Goal: Task Accomplishment & Management: Use online tool/utility

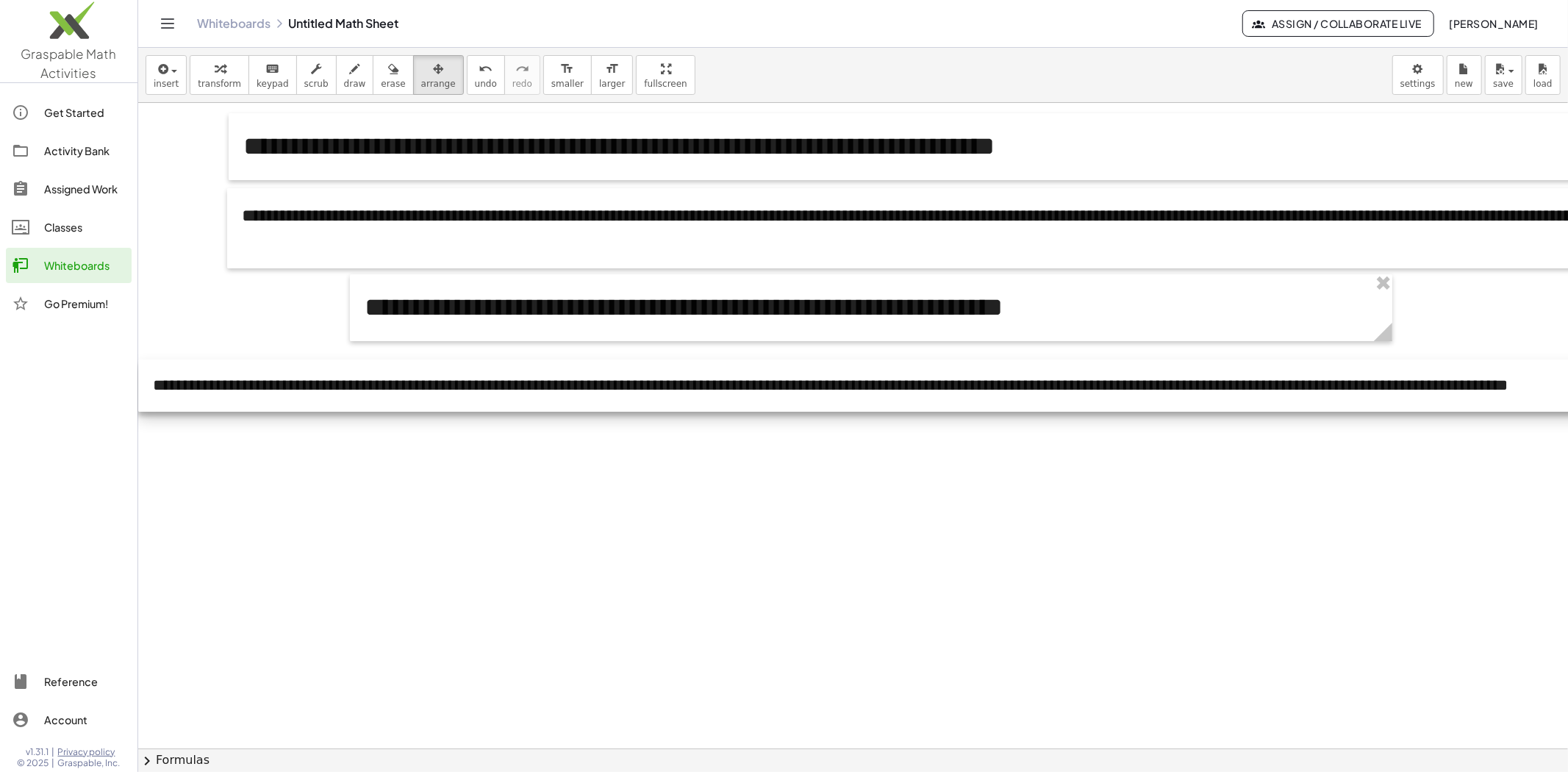
click at [1528, 387] on div at bounding box center [869, 386] width 1462 height 52
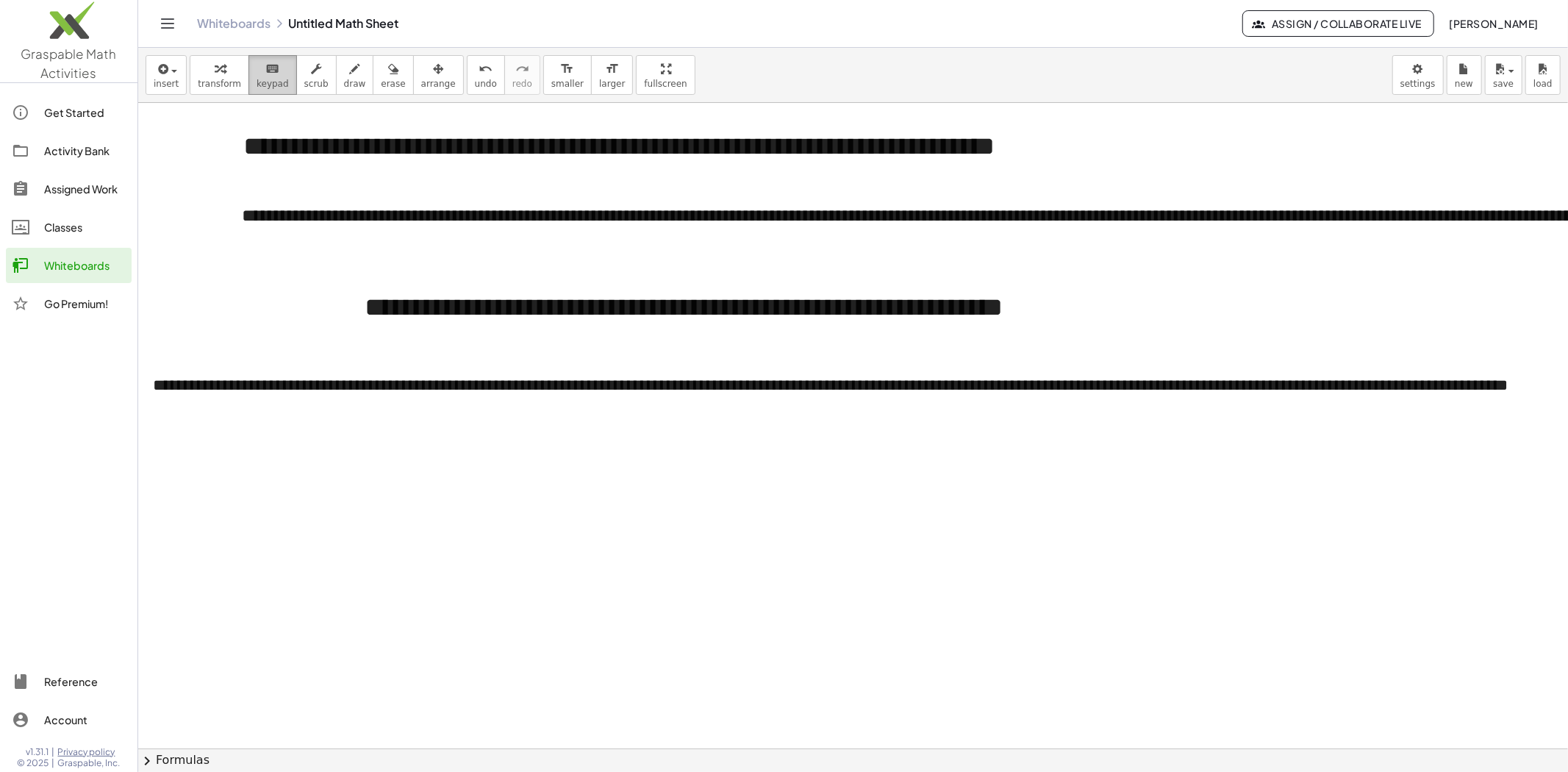
click at [278, 87] on button "keyboard keypad" at bounding box center [272, 75] width 48 height 40
click at [976, 392] on div "**********" at bounding box center [869, 386] width 1433 height 23
click at [1039, 386] on div "**********" at bounding box center [869, 386] width 1433 height 23
click at [1045, 386] on div "**********" at bounding box center [869, 386] width 1433 height 23
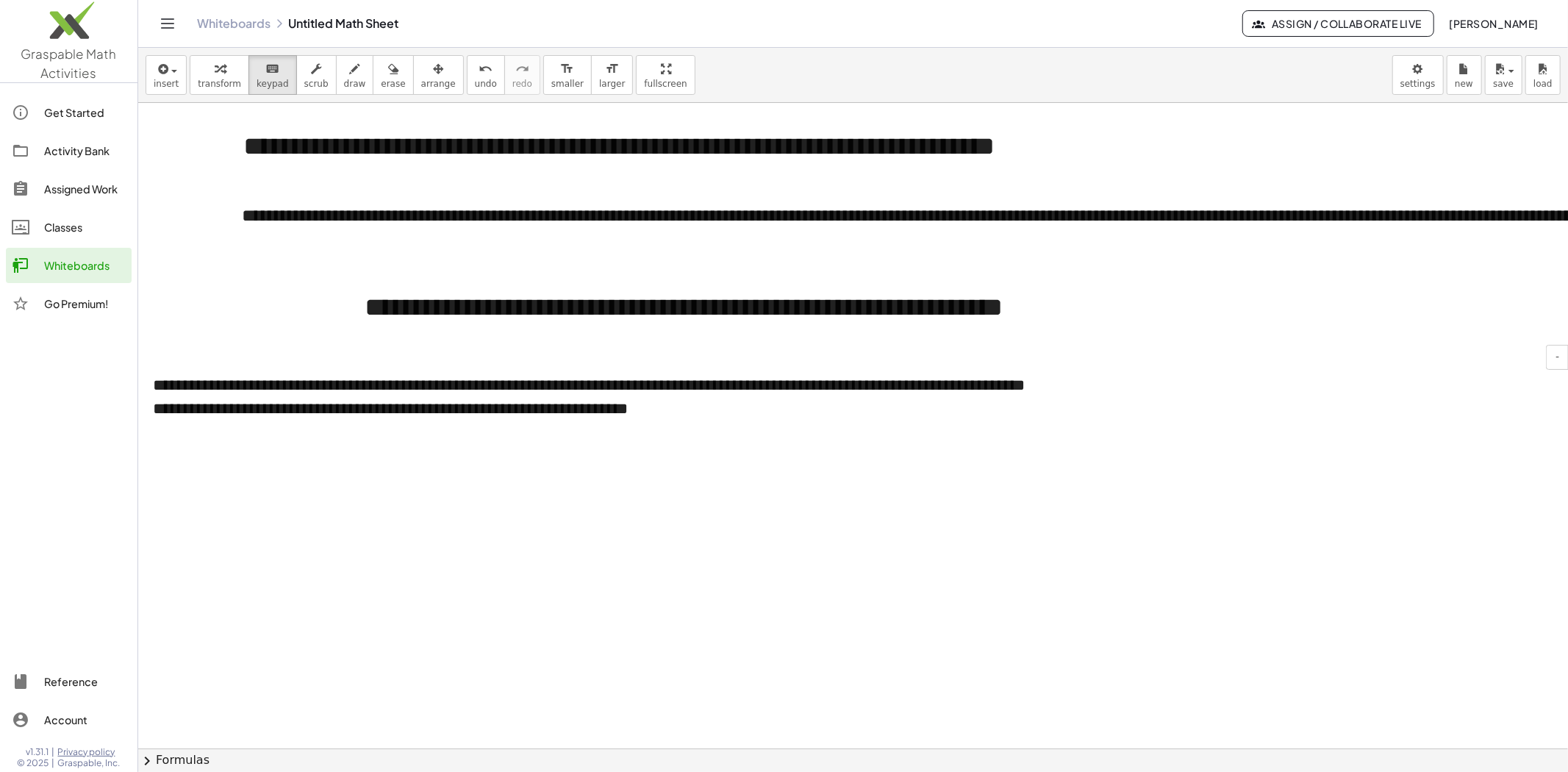
click at [719, 413] on div "**********" at bounding box center [869, 409] width 1433 height 23
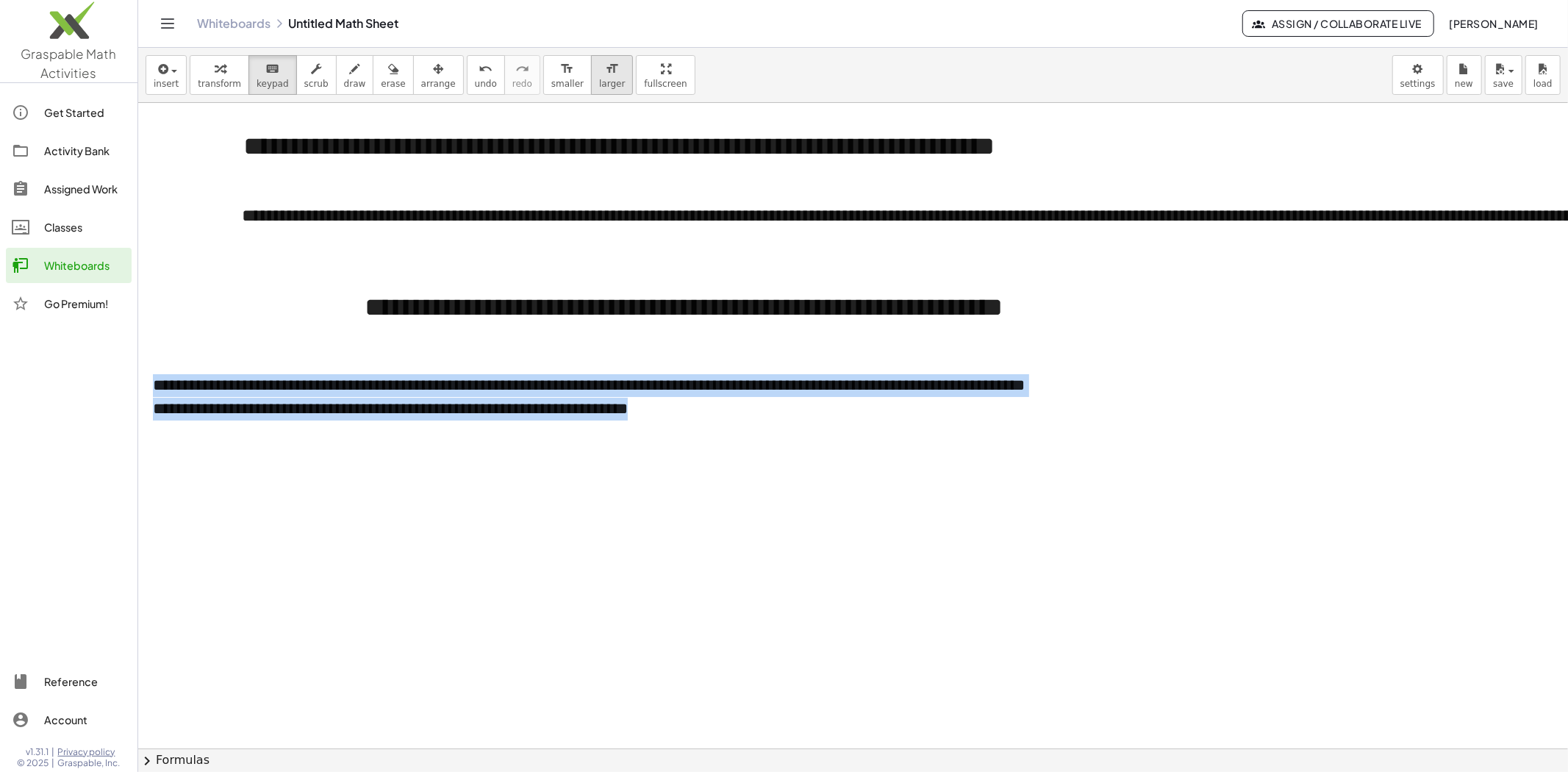
click at [599, 76] on div "format_size" at bounding box center [612, 68] width 26 height 18
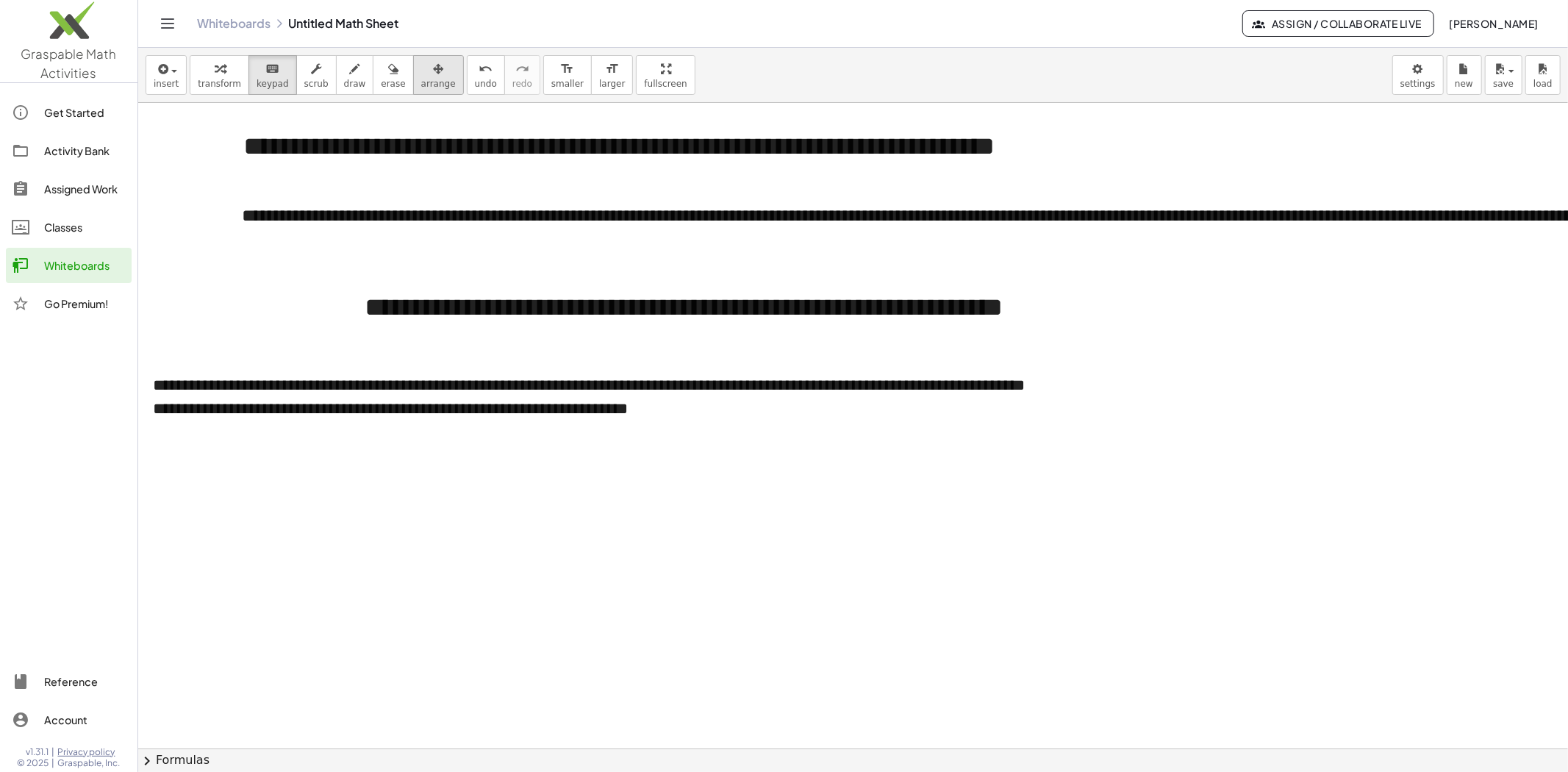
click at [427, 81] on span "arrange" at bounding box center [438, 83] width 35 height 10
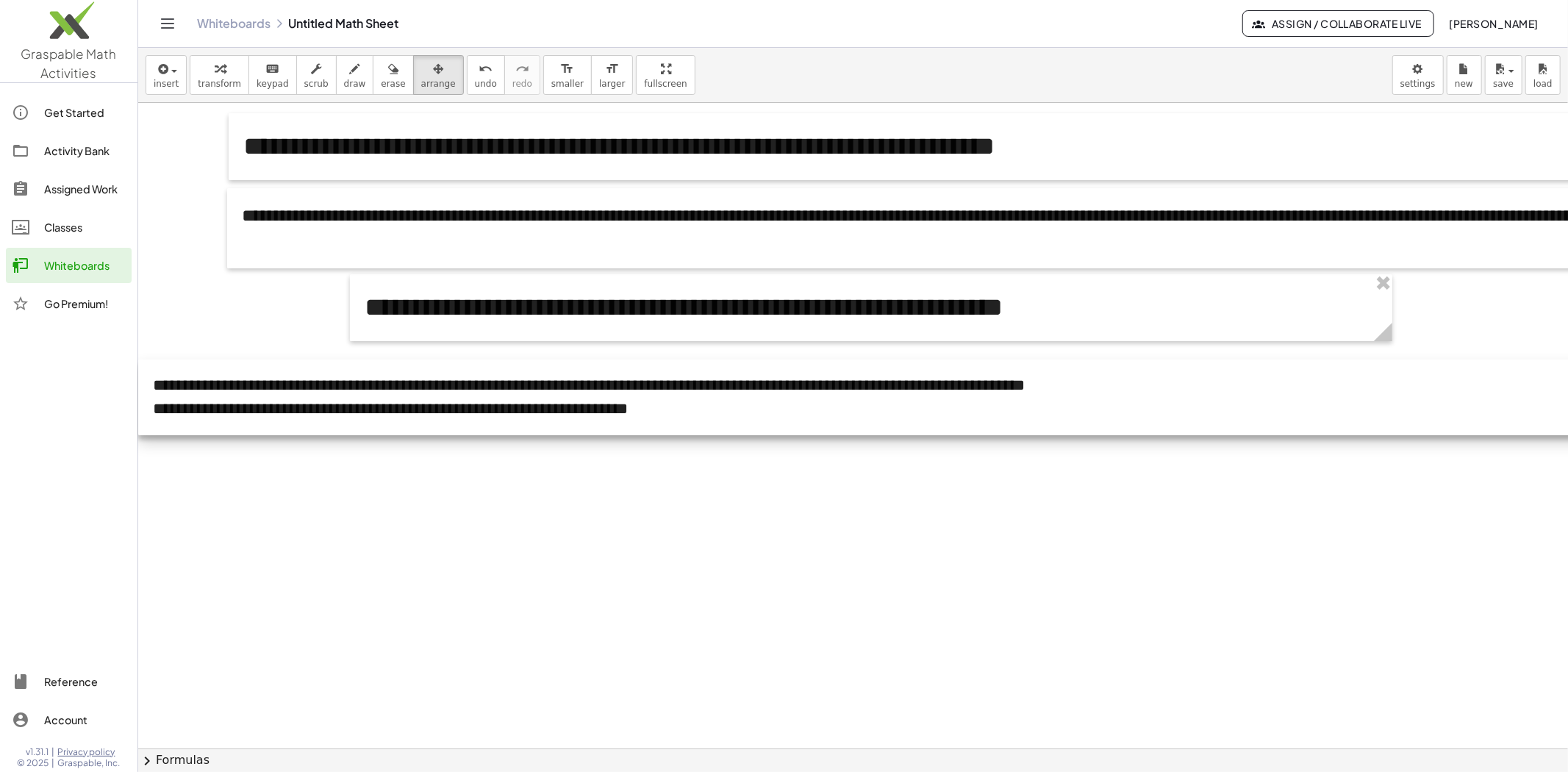
click at [679, 423] on div at bounding box center [869, 398] width 1462 height 76
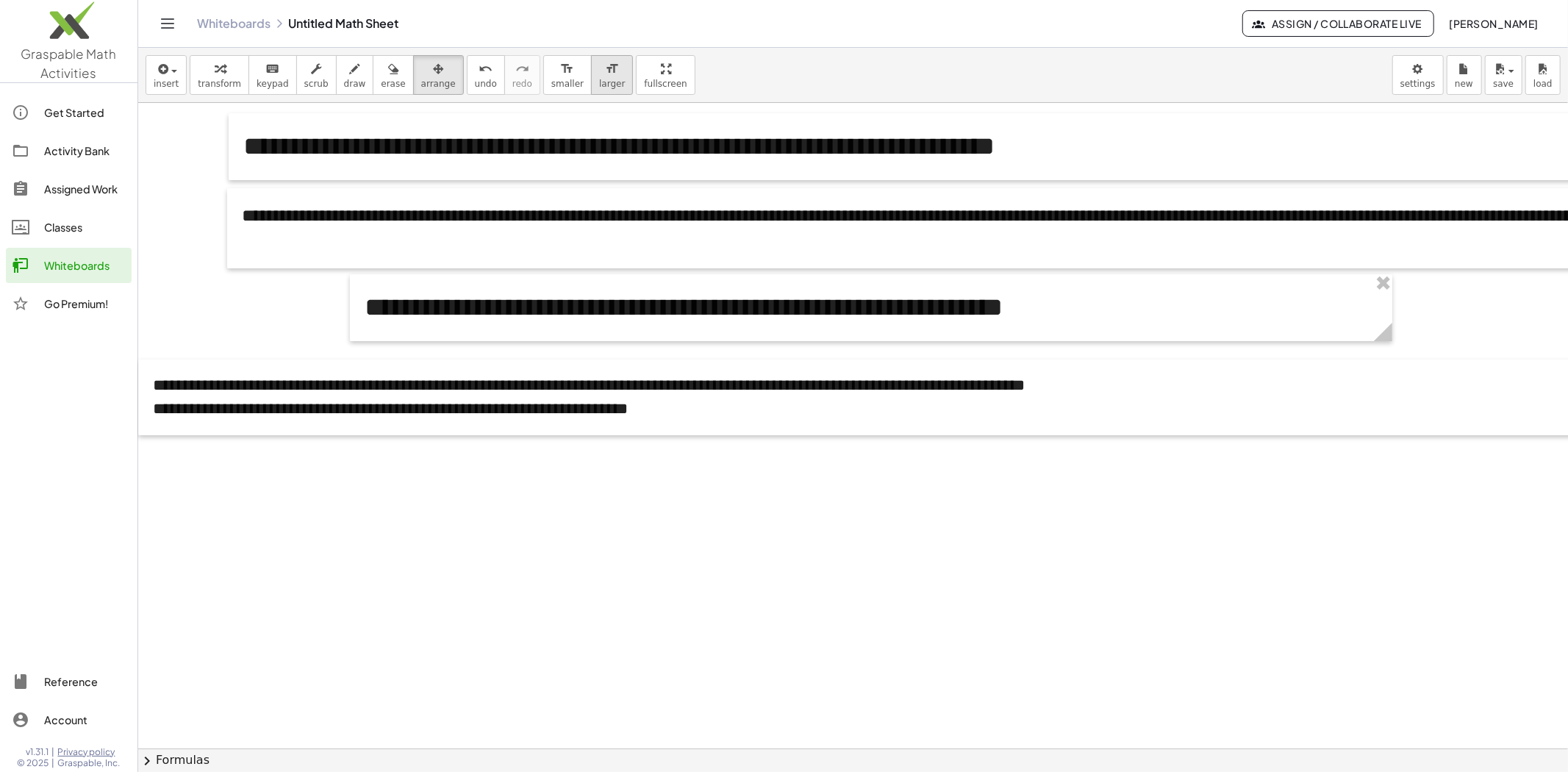
click at [599, 86] on span "larger" at bounding box center [612, 83] width 26 height 10
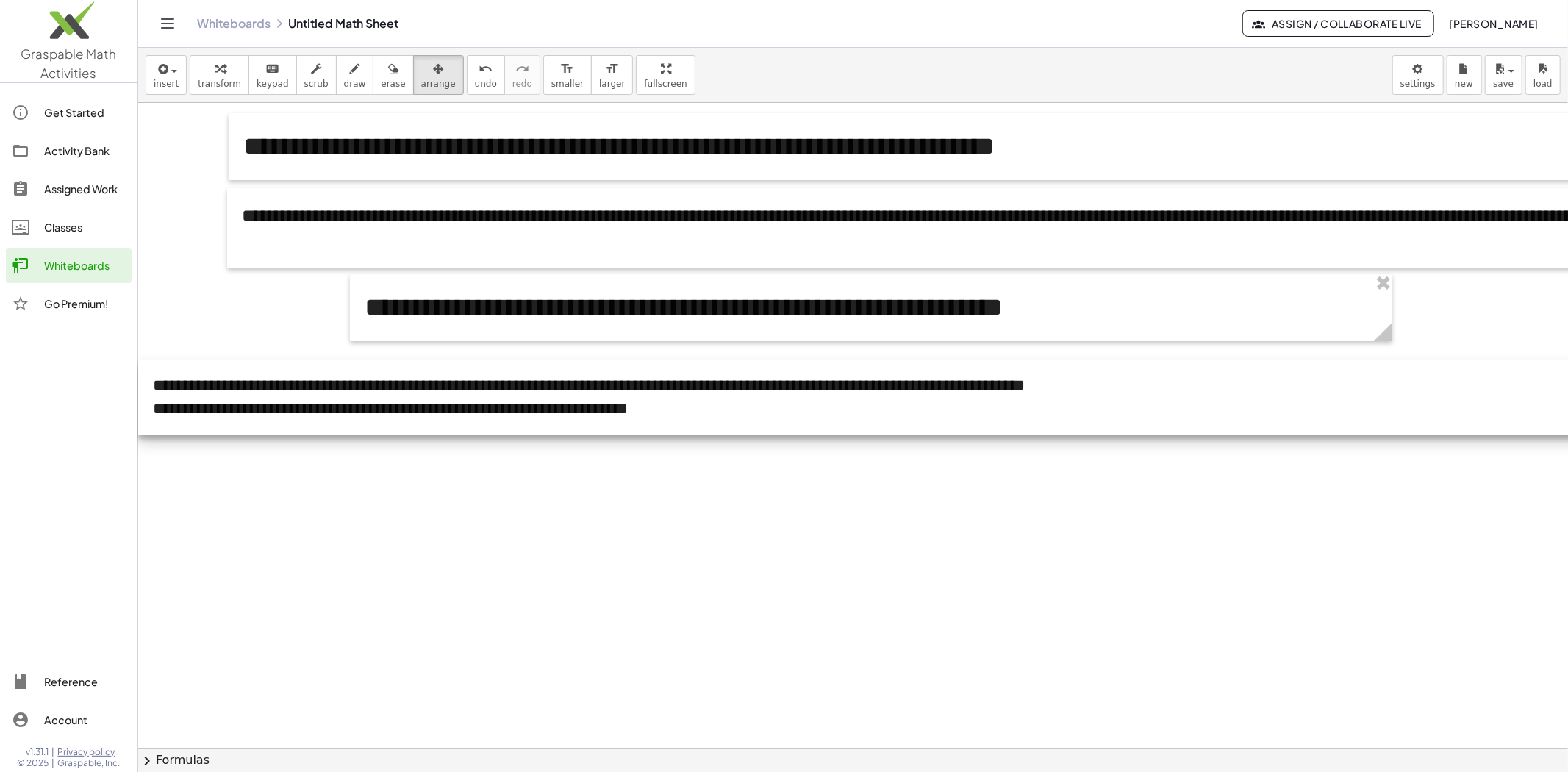
click at [785, 394] on div at bounding box center [869, 398] width 1462 height 76
click at [1329, 378] on div at bounding box center [869, 398] width 1462 height 76
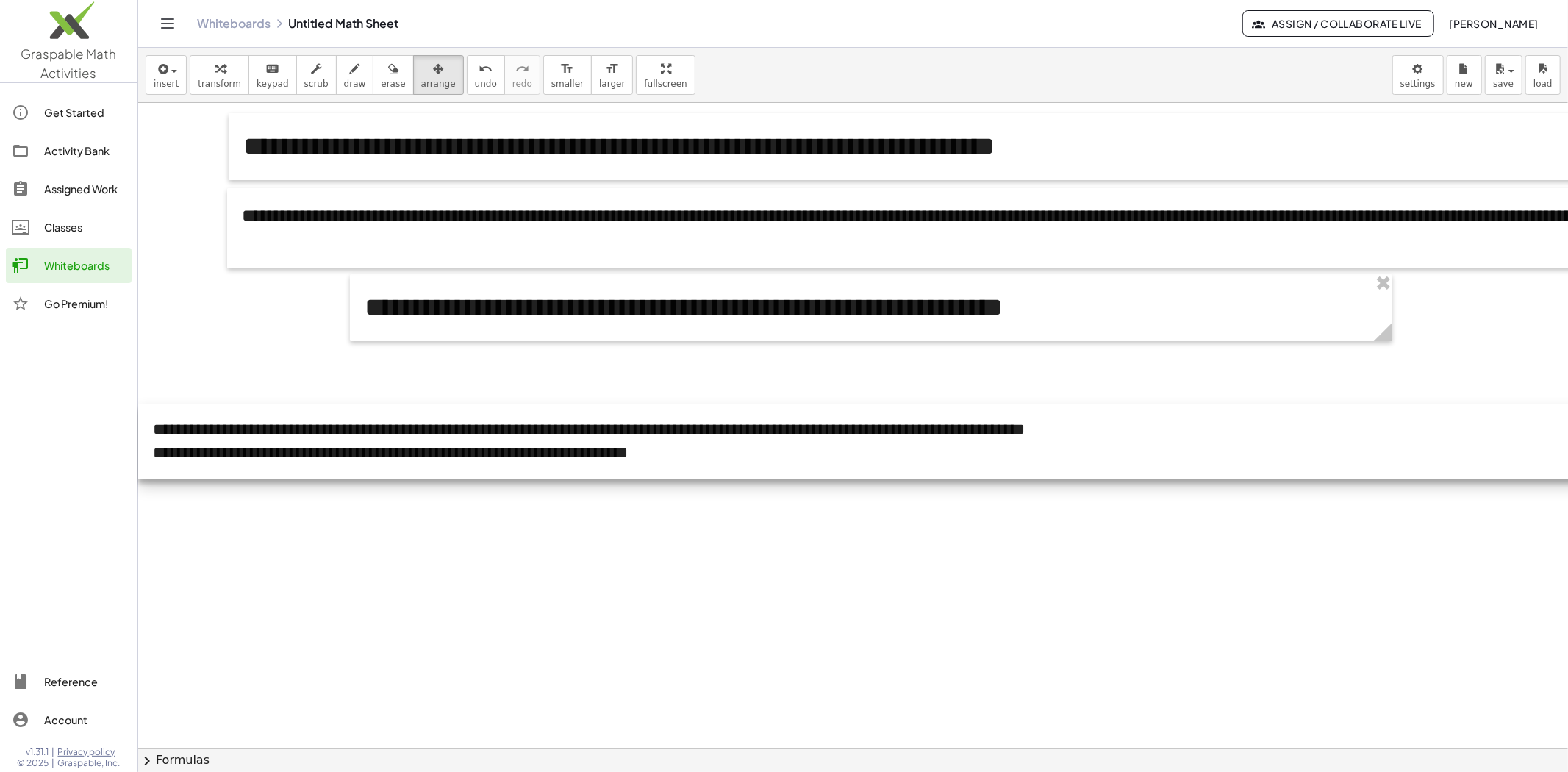
drag, startPoint x: 1498, startPoint y: 377, endPoint x: 1101, endPoint y: 417, distance: 399.0
click at [1101, 417] on div at bounding box center [869, 441] width 1462 height 76
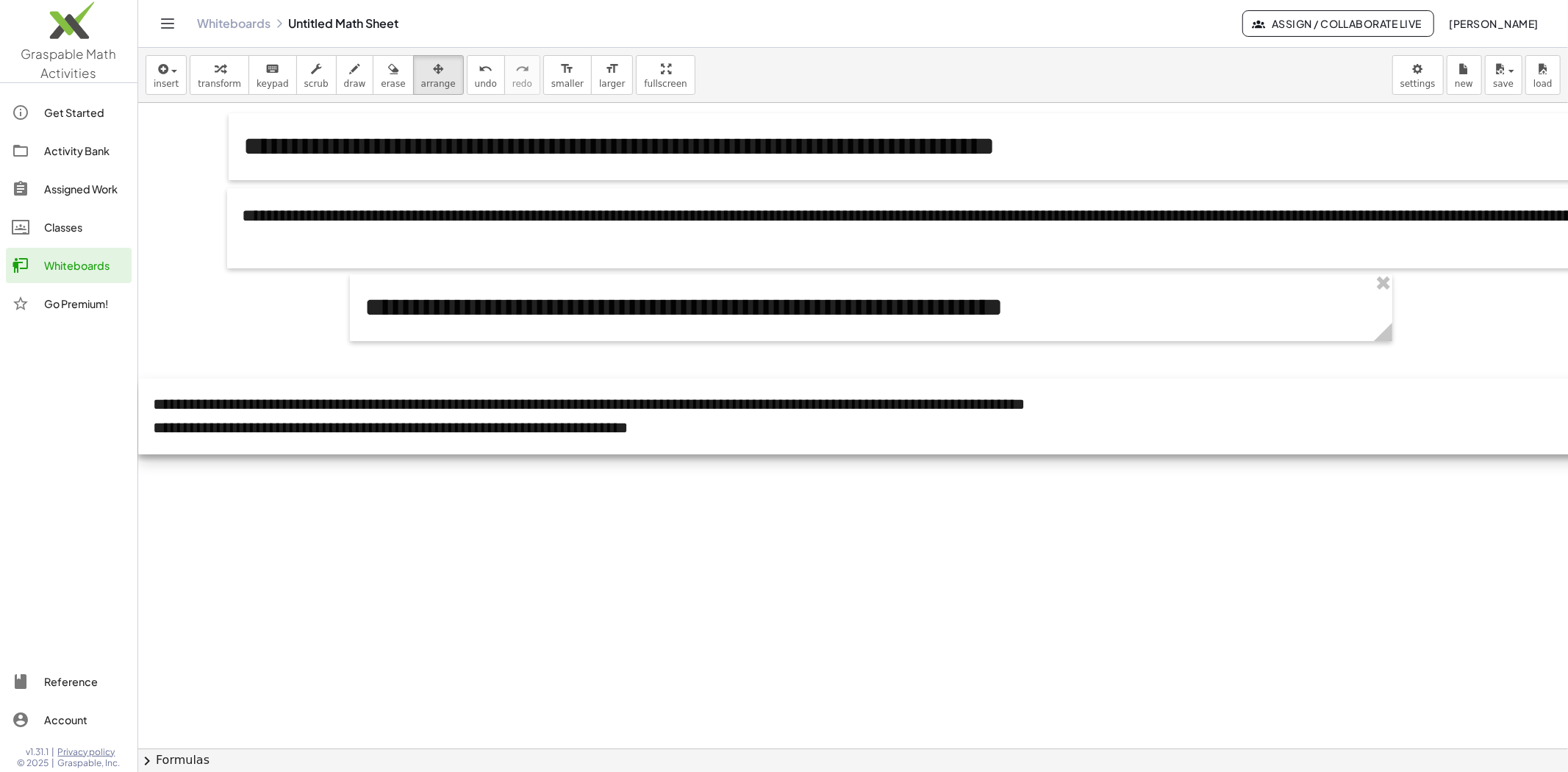
drag, startPoint x: 318, startPoint y: 458, endPoint x: 147, endPoint y: 412, distance: 177.1
click at [81, 430] on div "**********" at bounding box center [784, 386] width 1568 height 772
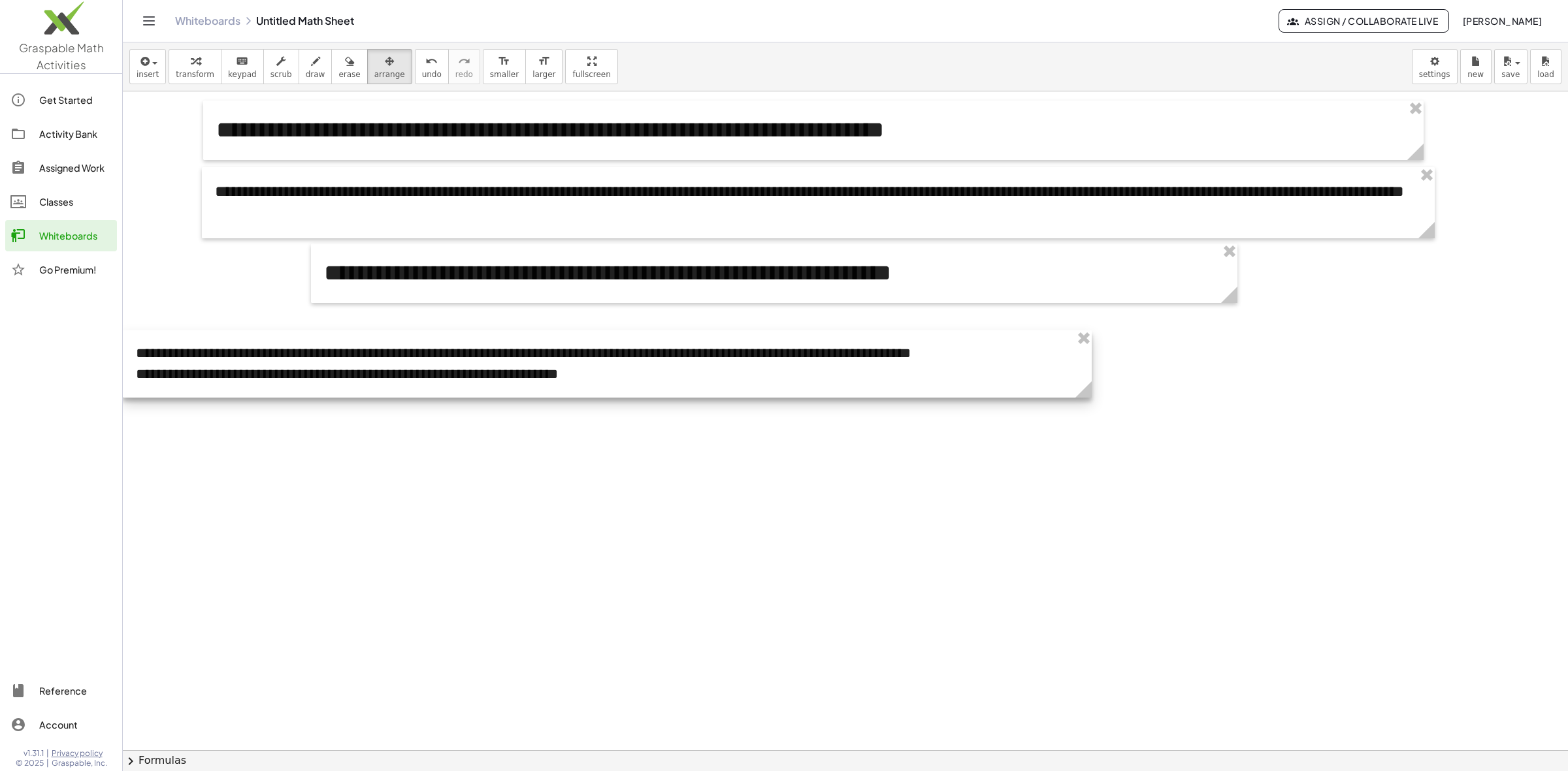
drag, startPoint x: 1415, startPoint y: 393, endPoint x: 1076, endPoint y: 433, distance: 341.4
click at [1076, 433] on div "**********" at bounding box center [845, 750] width 1445 height 1318
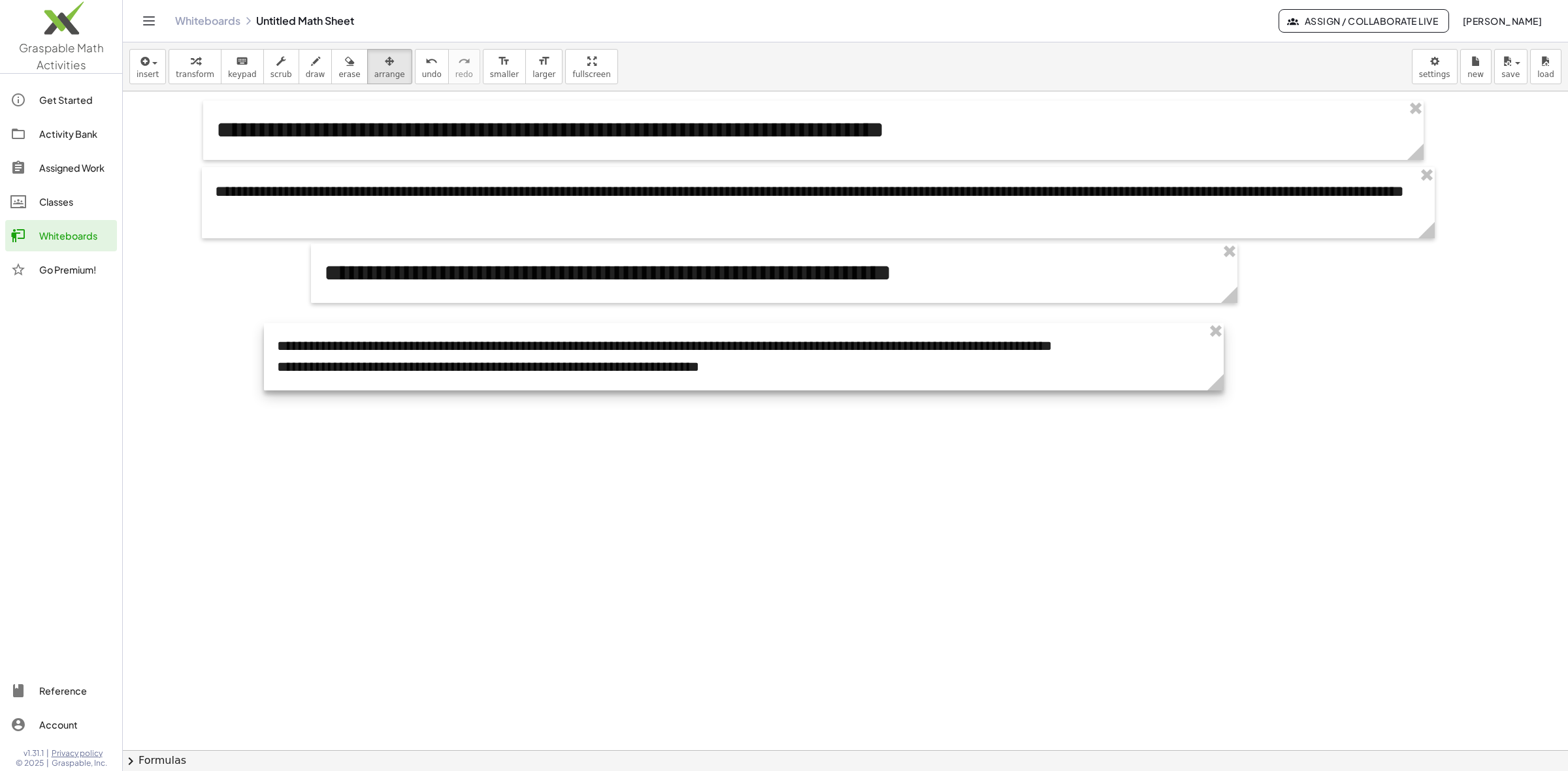
drag, startPoint x: 987, startPoint y: 367, endPoint x: 1127, endPoint y: 361, distance: 140.1
click at [1127, 361] on div at bounding box center [744, 356] width 960 height 67
click at [1115, 345] on div at bounding box center [744, 356] width 960 height 67
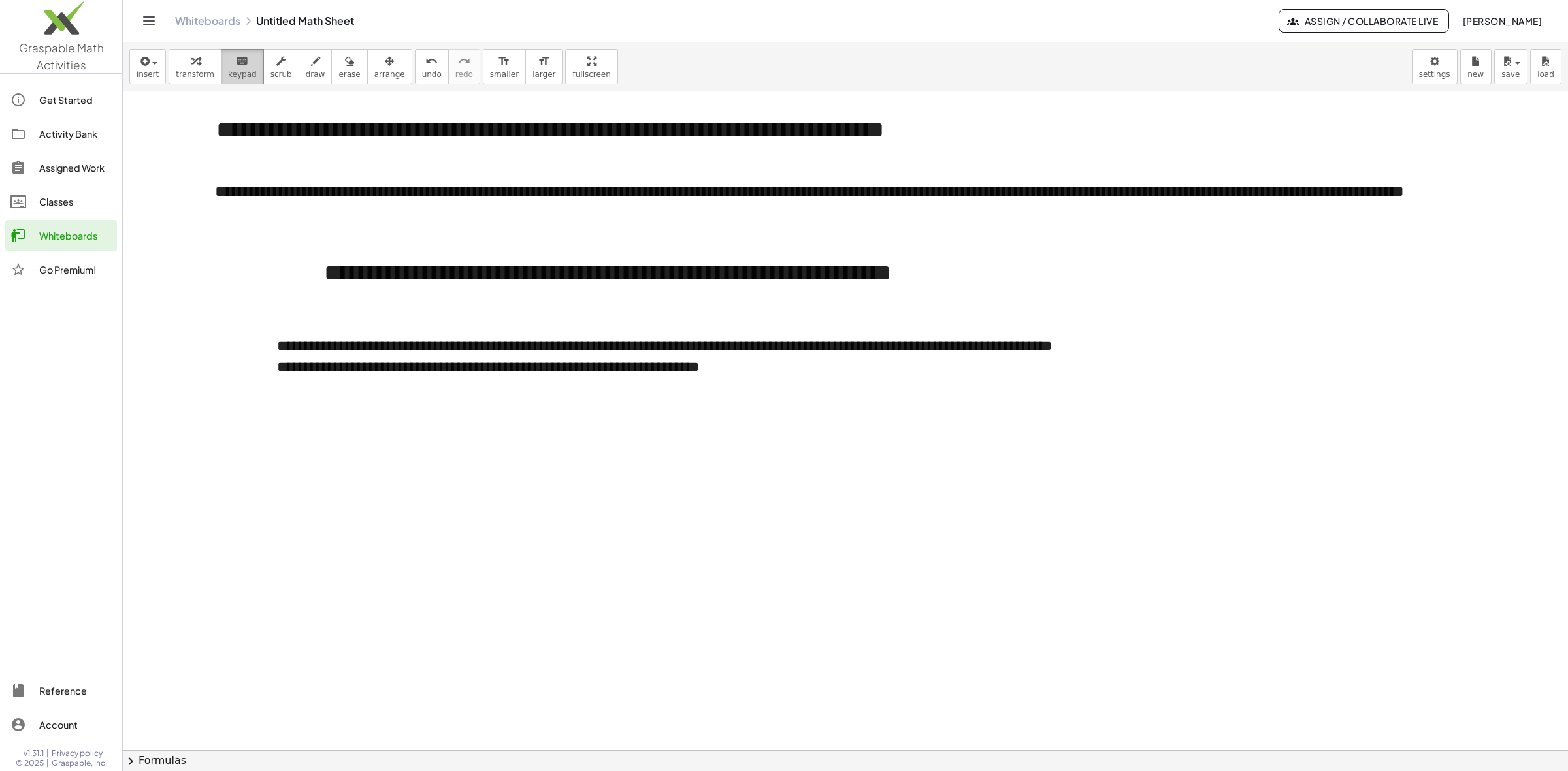
click at [249, 73] on button "keyboard keypad" at bounding box center [241, 66] width 43 height 35
click at [978, 343] on div "**********" at bounding box center [744, 346] width 934 height 20
click at [1206, 323] on span "+" at bounding box center [1207, 320] width 8 height 10
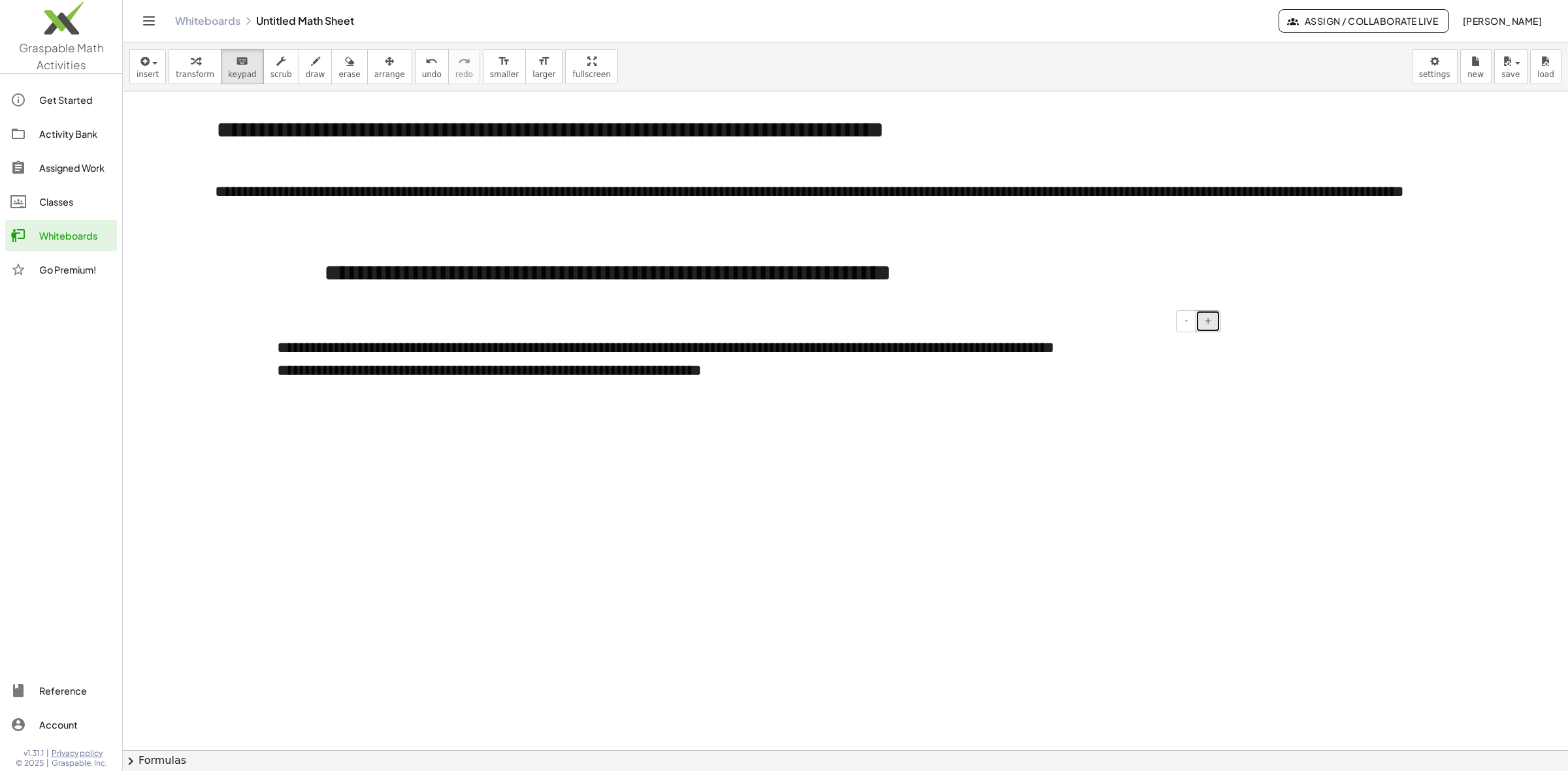
click at [1206, 323] on span "+" at bounding box center [1207, 320] width 8 height 10
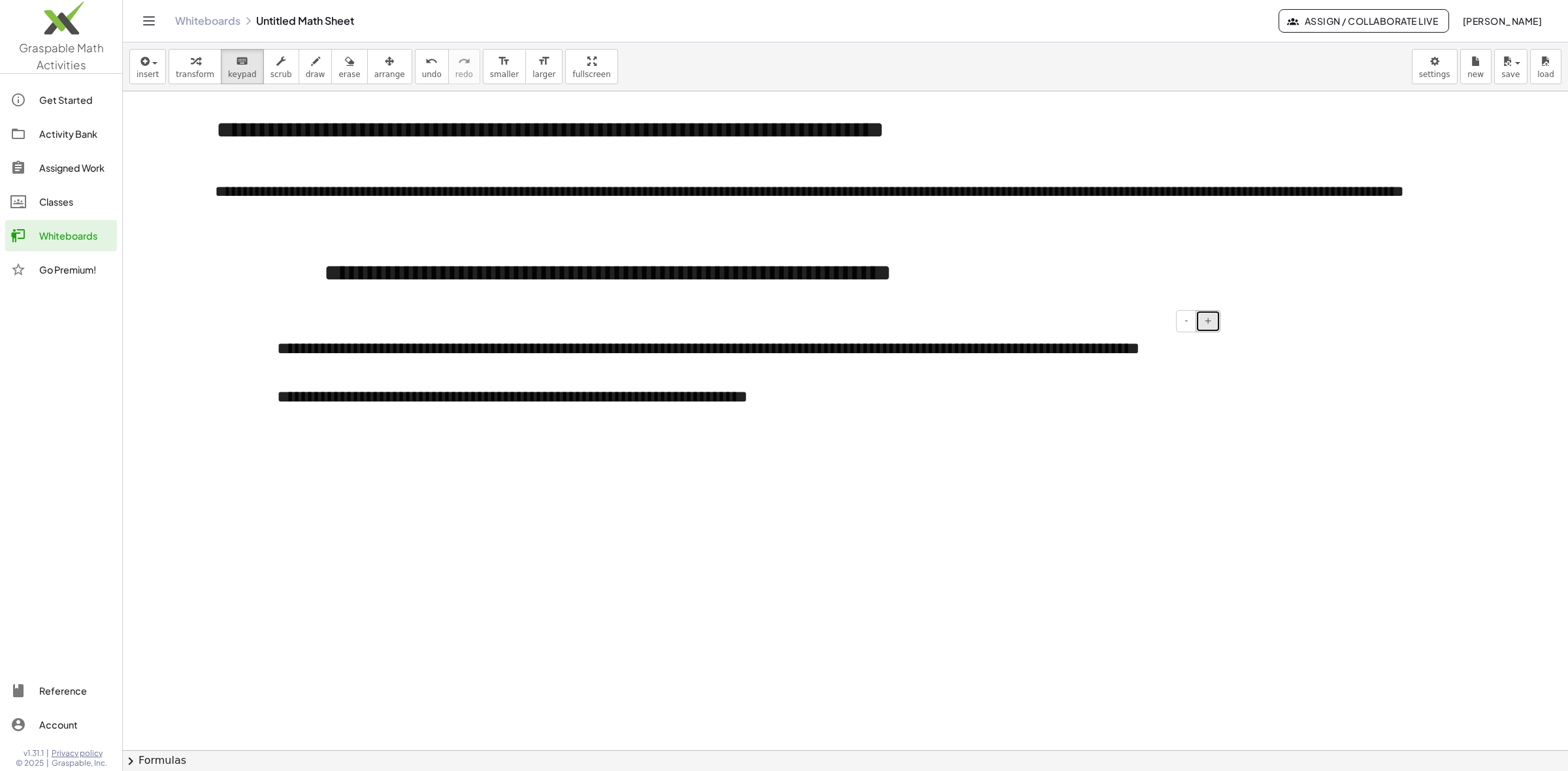
click at [1206, 323] on span "+" at bounding box center [1207, 320] width 8 height 10
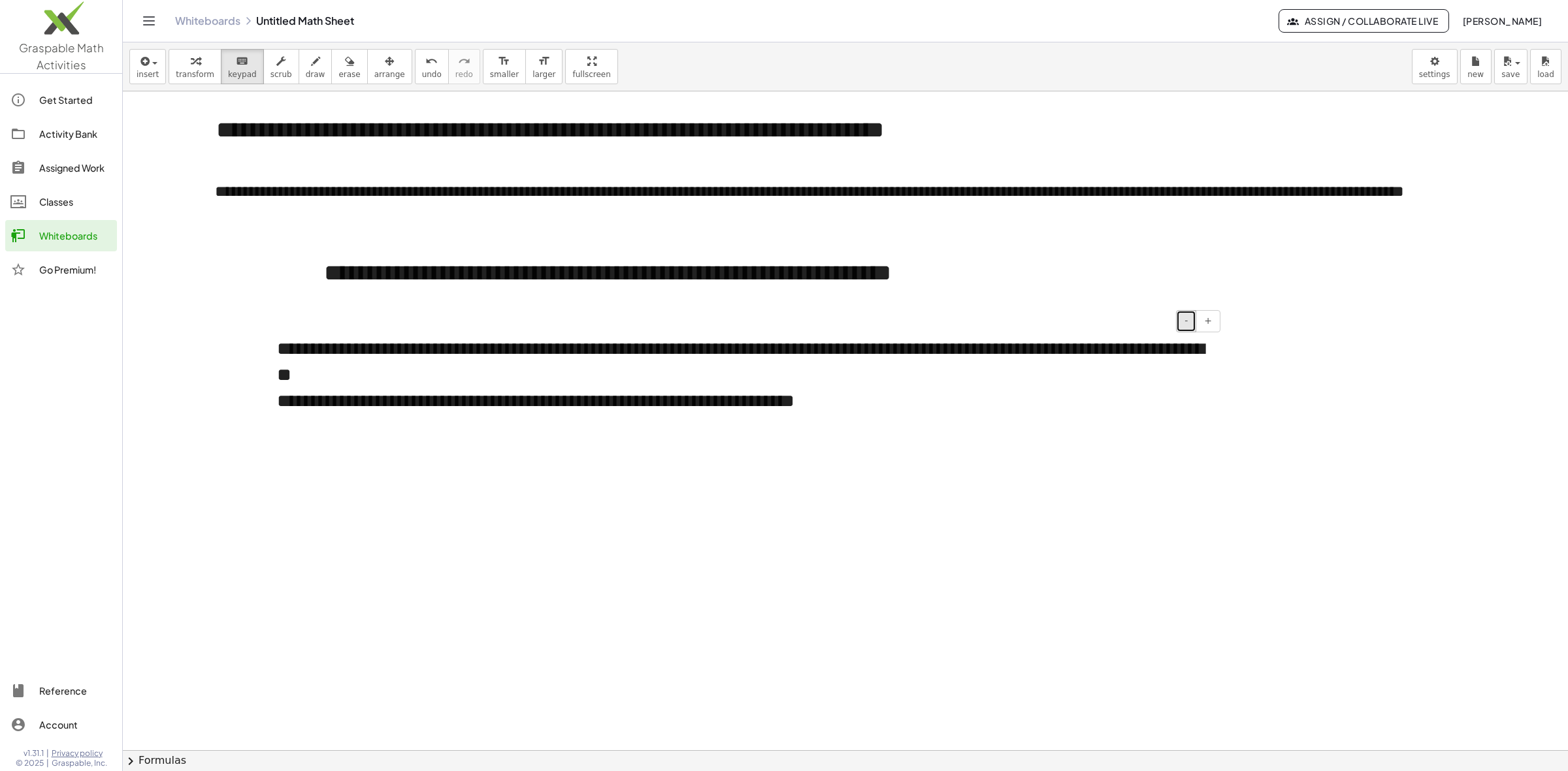
click at [1183, 324] on button "-" at bounding box center [1186, 321] width 20 height 22
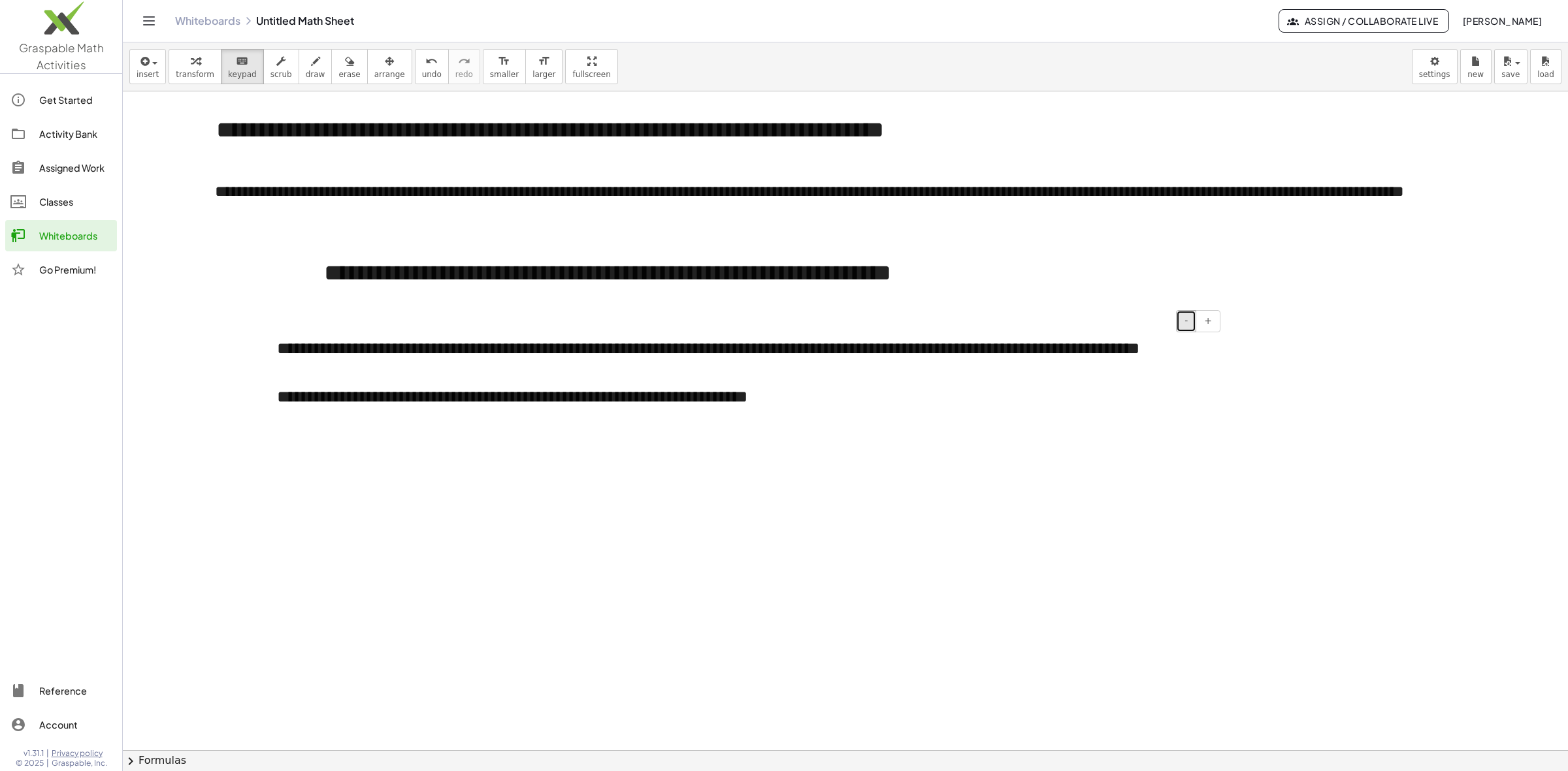
click at [1183, 324] on button "-" at bounding box center [1186, 321] width 20 height 22
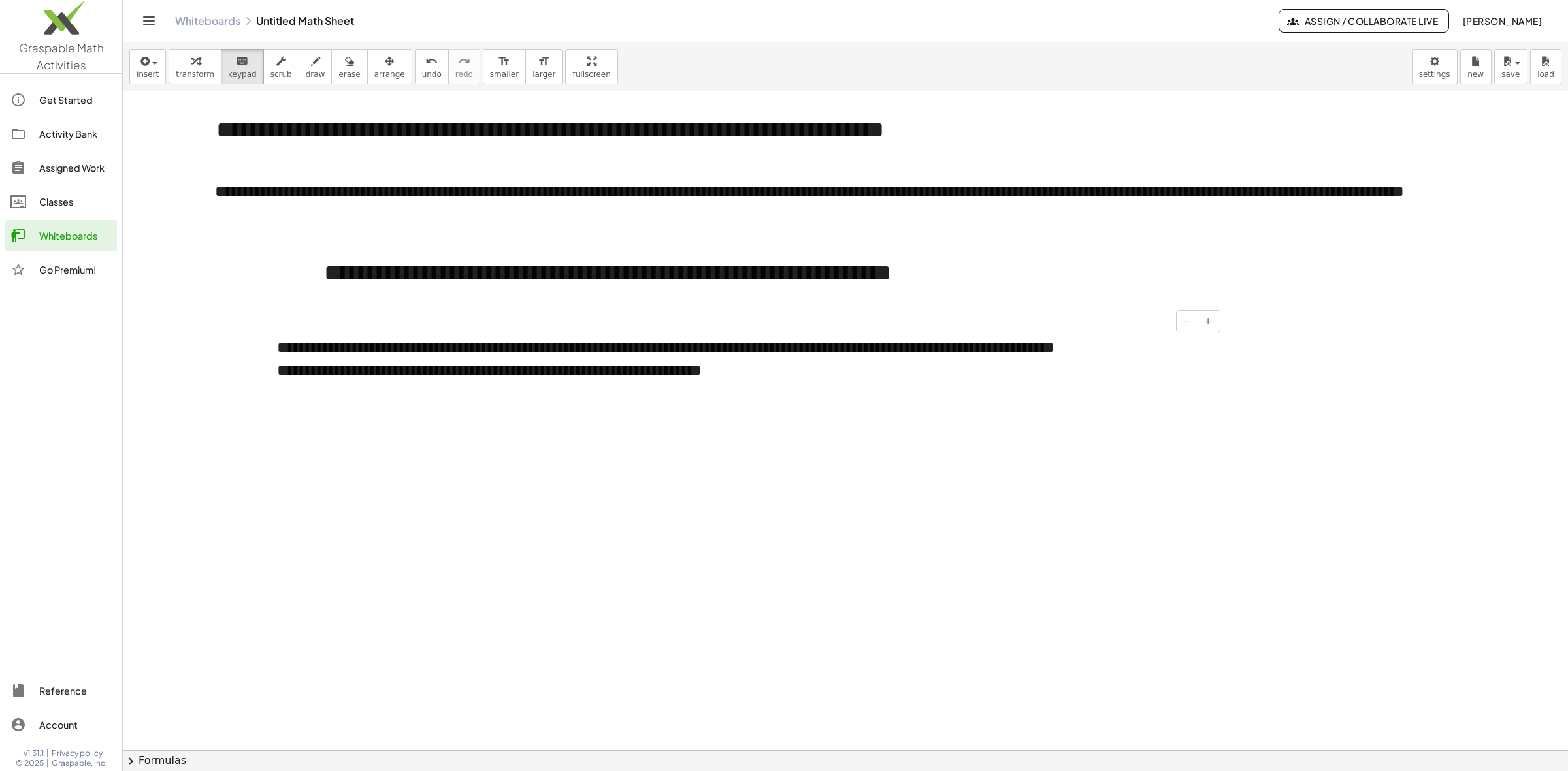
click at [885, 363] on div "**********" at bounding box center [744, 370] width 934 height 22
click at [926, 425] on div at bounding box center [845, 750] width 1445 height 1318
click at [1030, 355] on b "**********" at bounding box center [665, 347] width 777 height 16
click at [614, 246] on div "- +" at bounding box center [771, 241] width 926 height 22
click at [382, 278] on div "**********" at bounding box center [774, 273] width 926 height 60
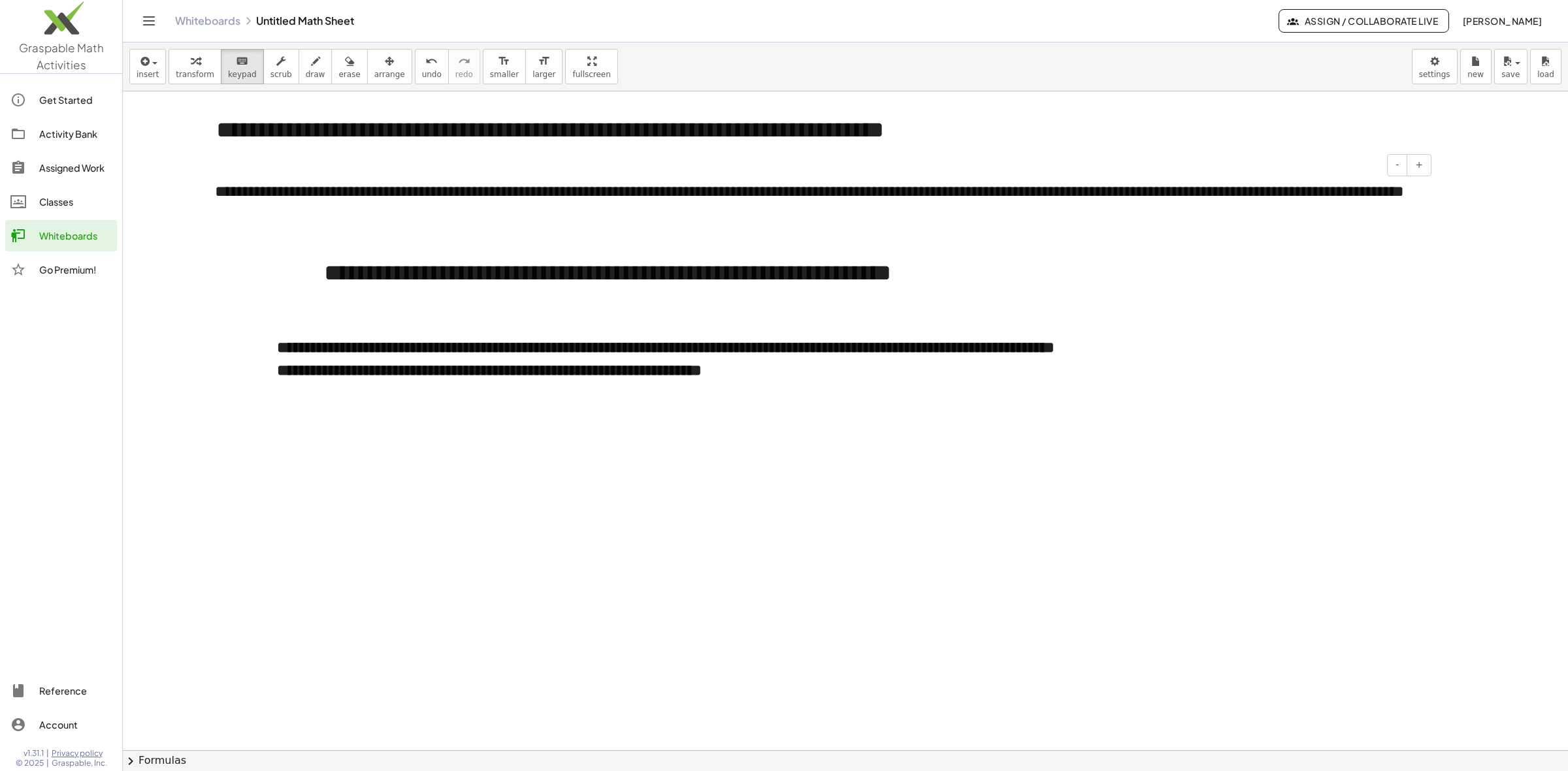
click at [315, 203] on div "**********" at bounding box center [818, 203] width 1232 height 71
click at [719, 192] on div "**********" at bounding box center [818, 203] width 1232 height 71
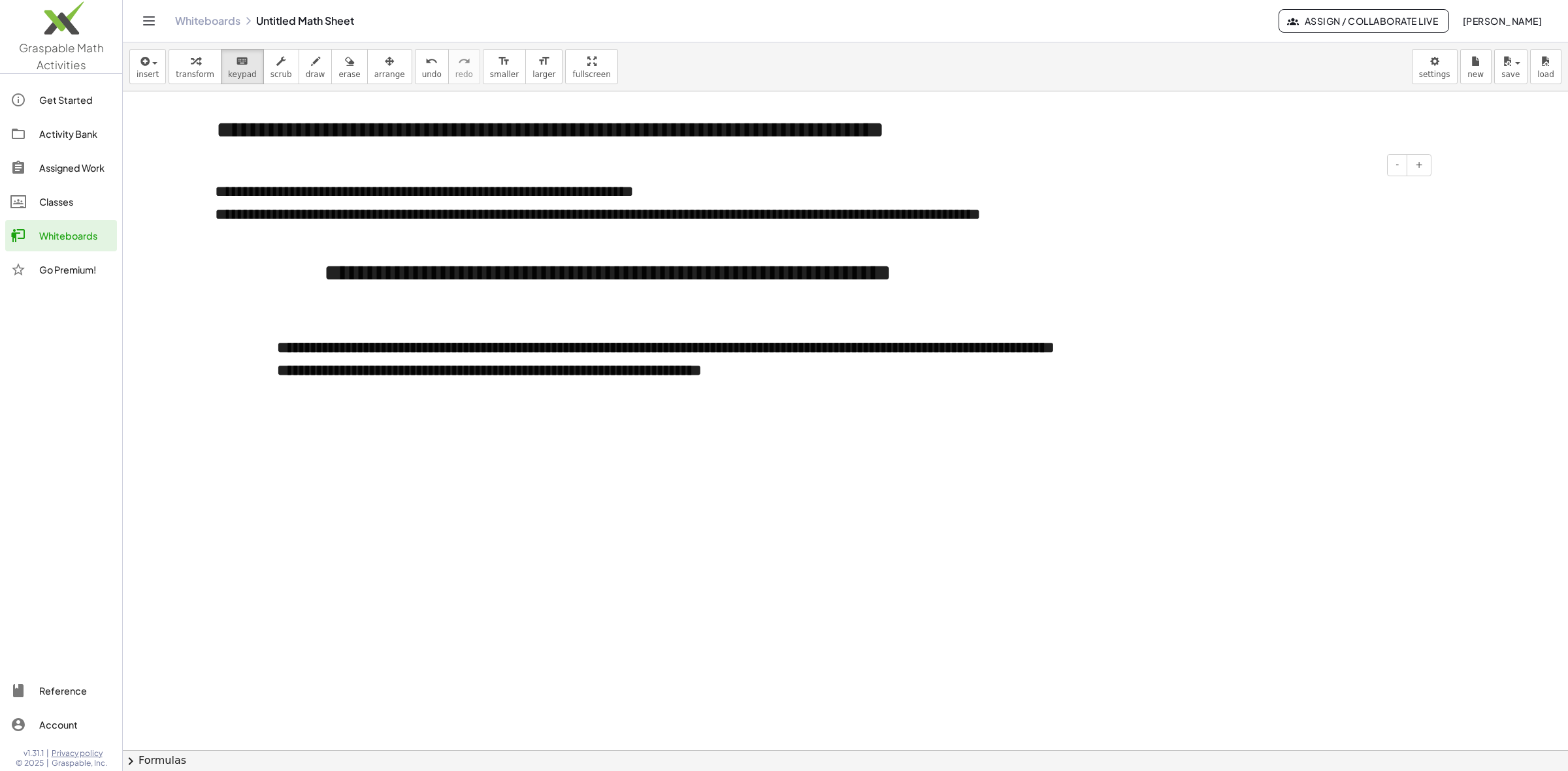
click at [603, 215] on div "**********" at bounding box center [818, 214] width 1206 height 22
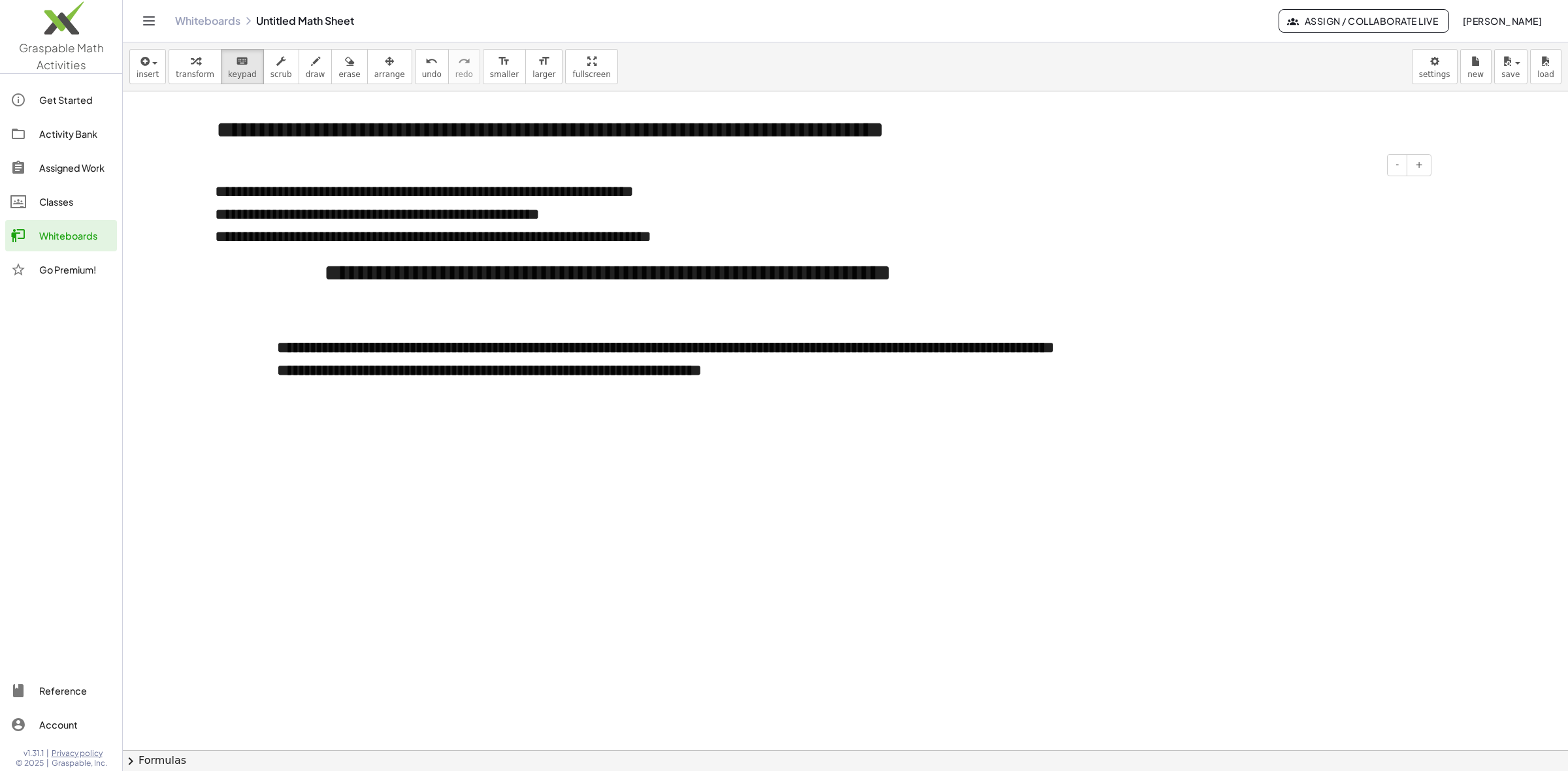
click at [856, 232] on div "**********" at bounding box center [818, 236] width 1206 height 22
click at [678, 303] on div "**********" at bounding box center [774, 273] width 926 height 60
click at [818, 245] on div "**********" at bounding box center [818, 236] width 1206 height 22
click at [811, 343] on b "**********" at bounding box center [665, 347] width 777 height 16
click at [711, 271] on div "**********" at bounding box center [774, 273] width 926 height 60
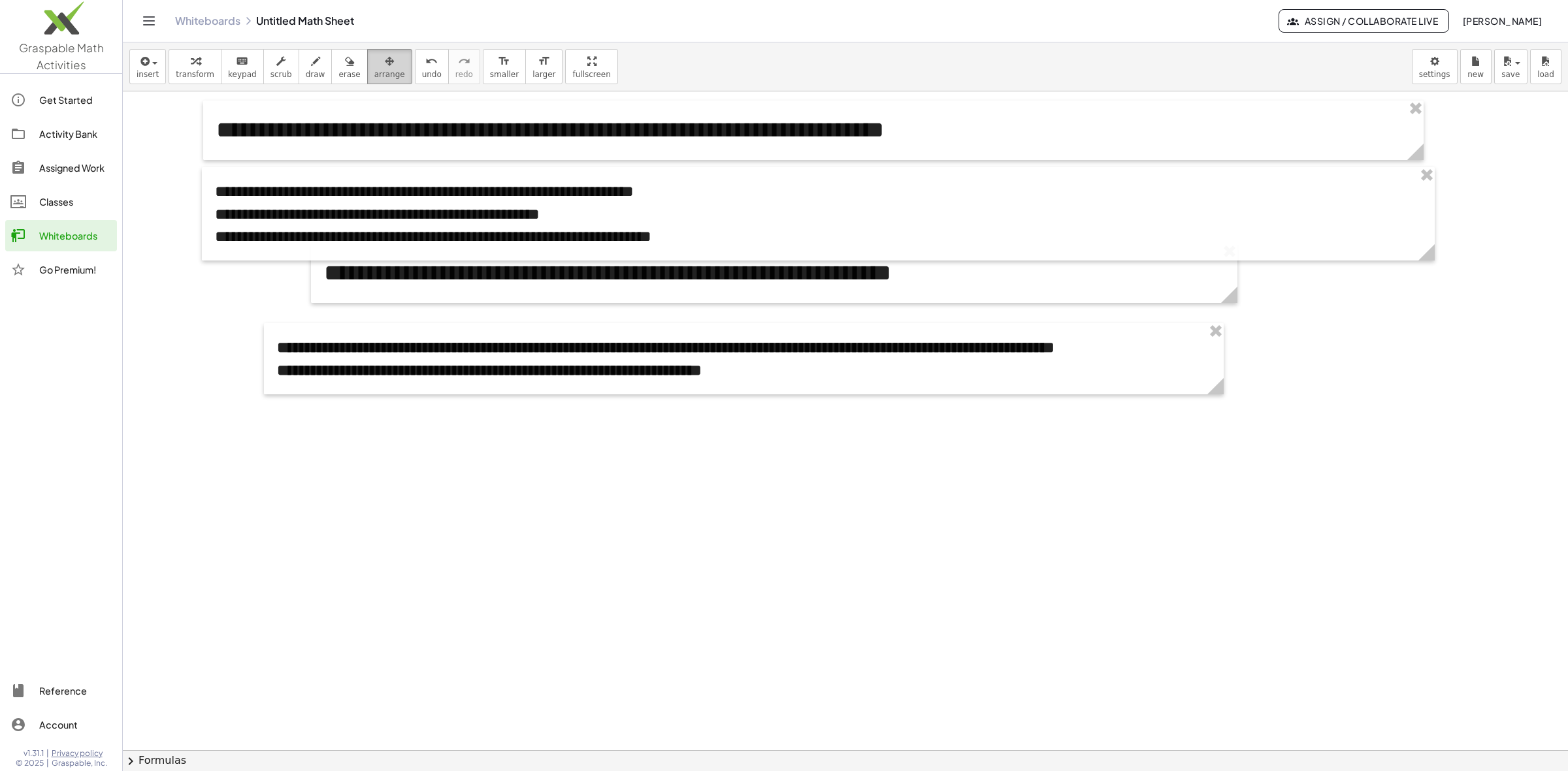
click at [374, 76] on span "arrange" at bounding box center [389, 74] width 31 height 9
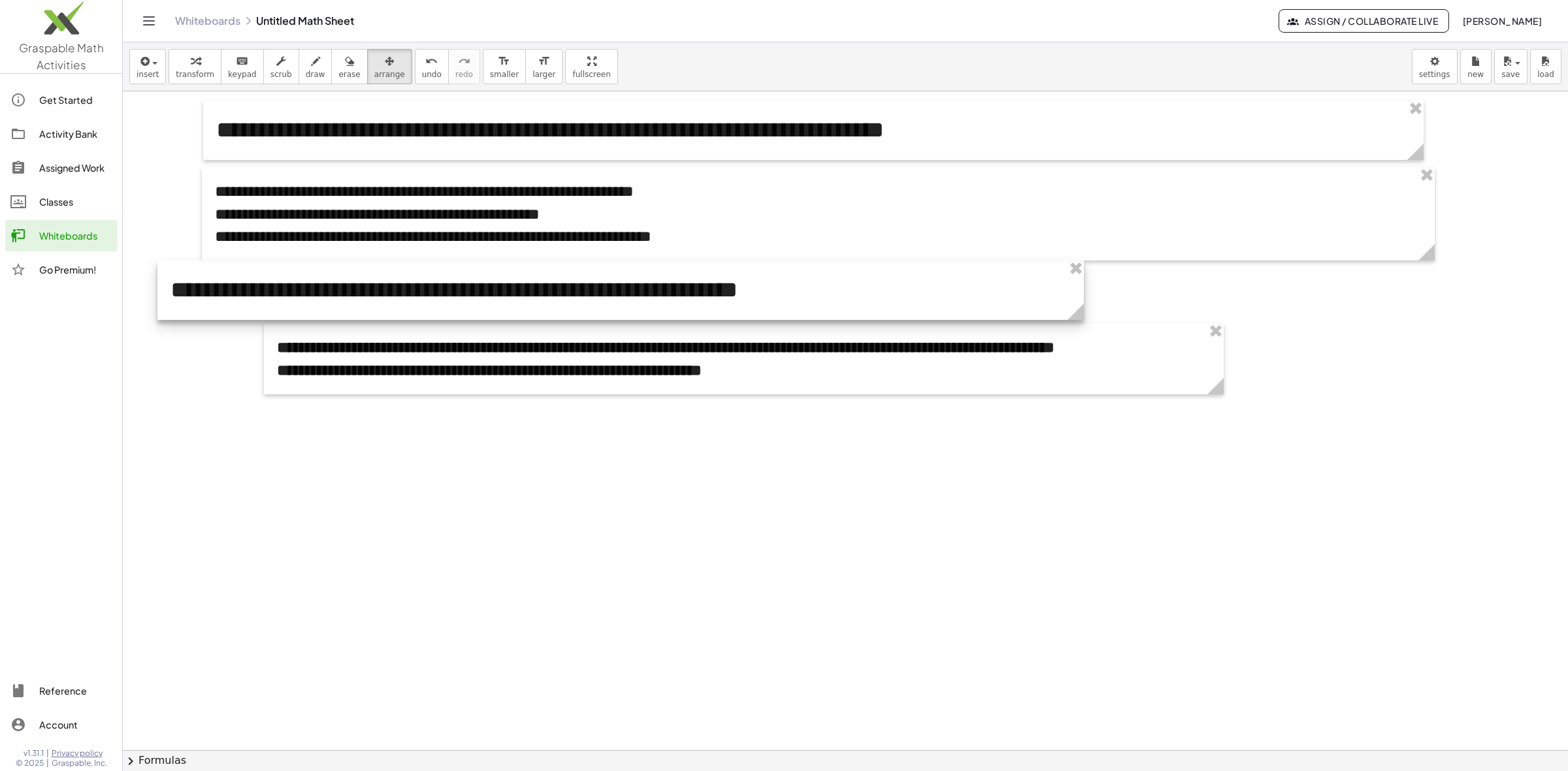
drag, startPoint x: 802, startPoint y: 279, endPoint x: 648, endPoint y: 296, distance: 154.9
click at [648, 296] on div at bounding box center [620, 290] width 926 height 60
click at [880, 520] on div at bounding box center [845, 750] width 1445 height 1318
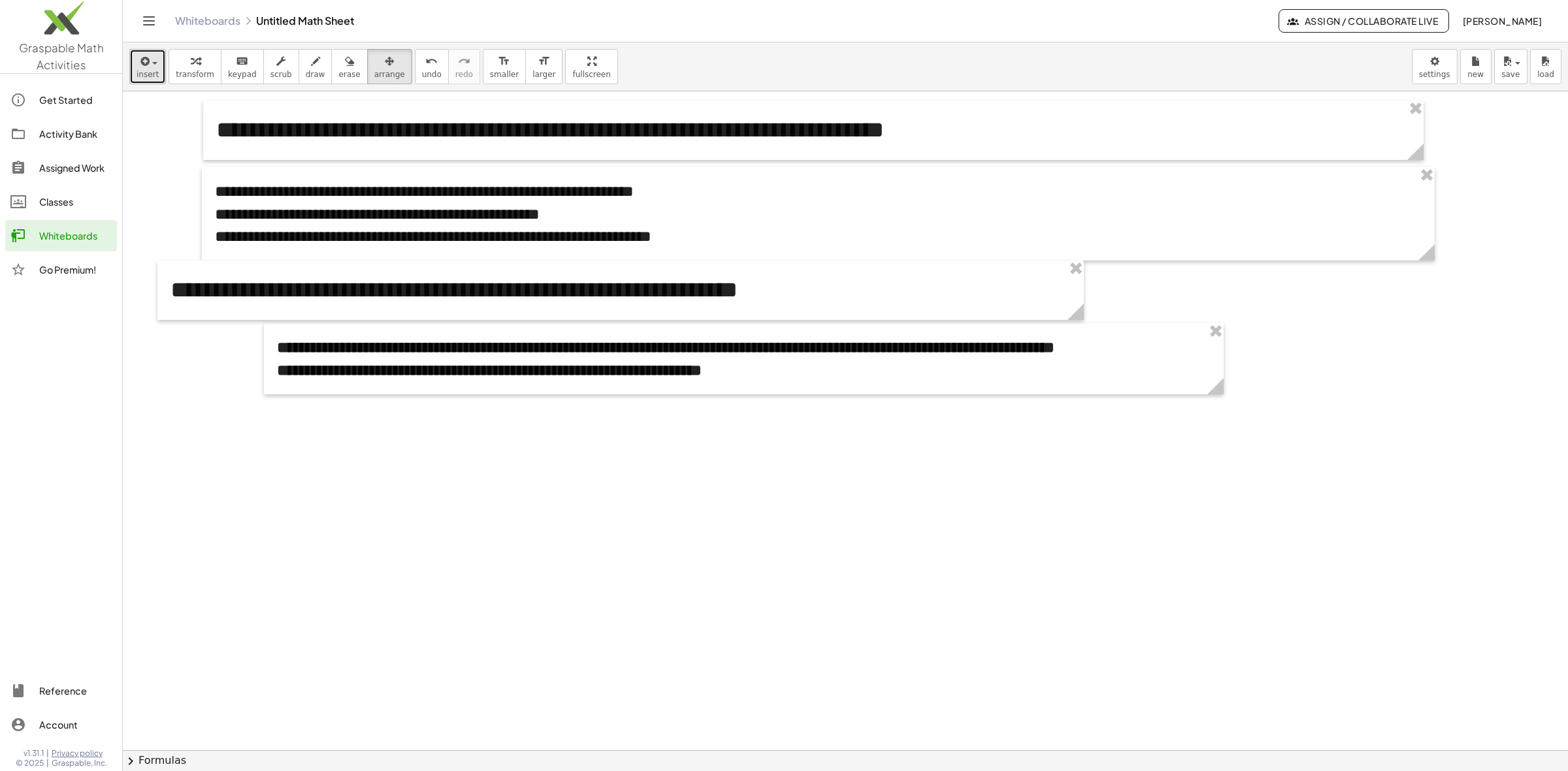
click at [145, 76] on span "insert" at bounding box center [147, 74] width 22 height 9
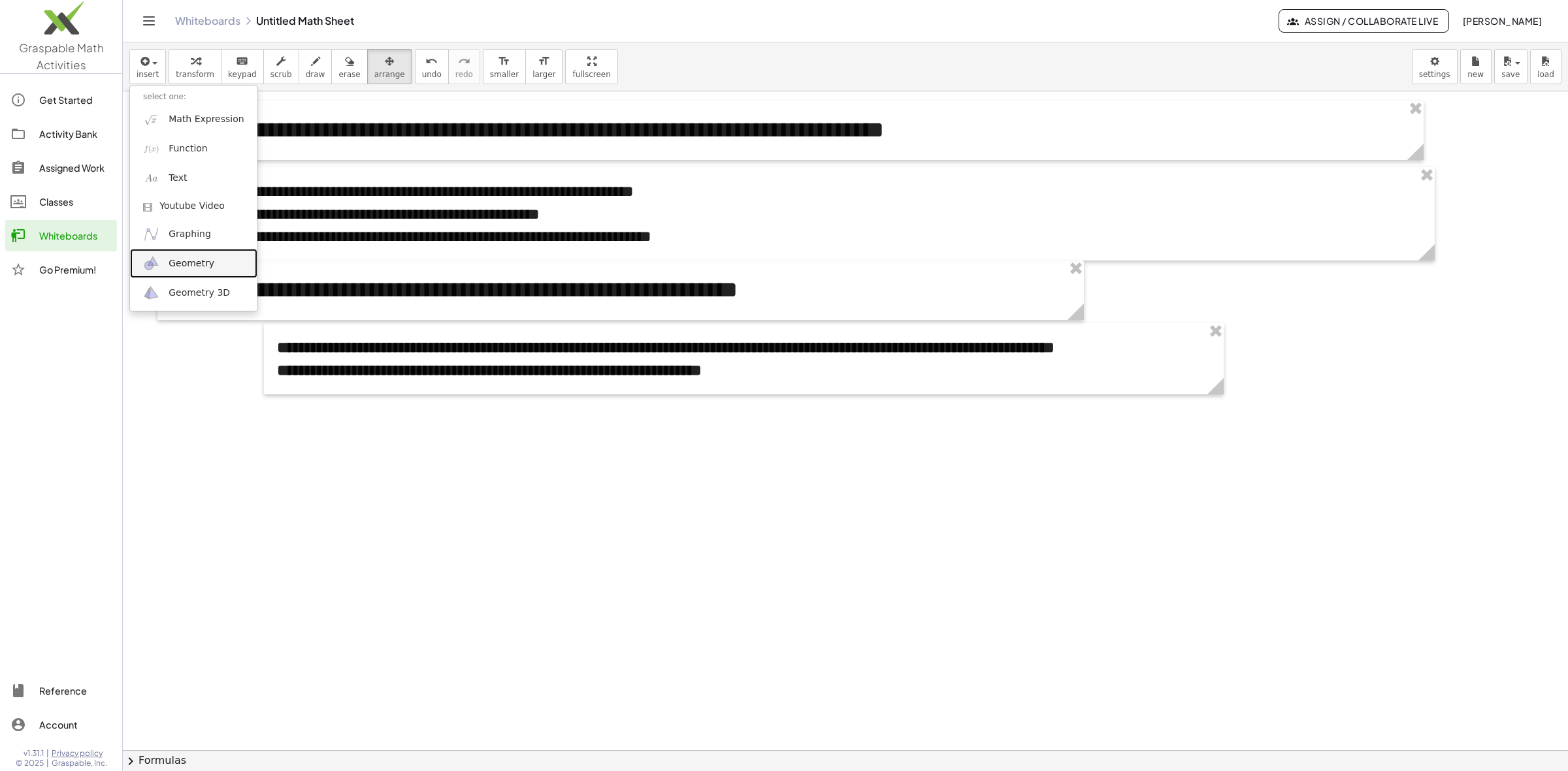
click at [217, 259] on link "Geometry" at bounding box center [193, 263] width 127 height 29
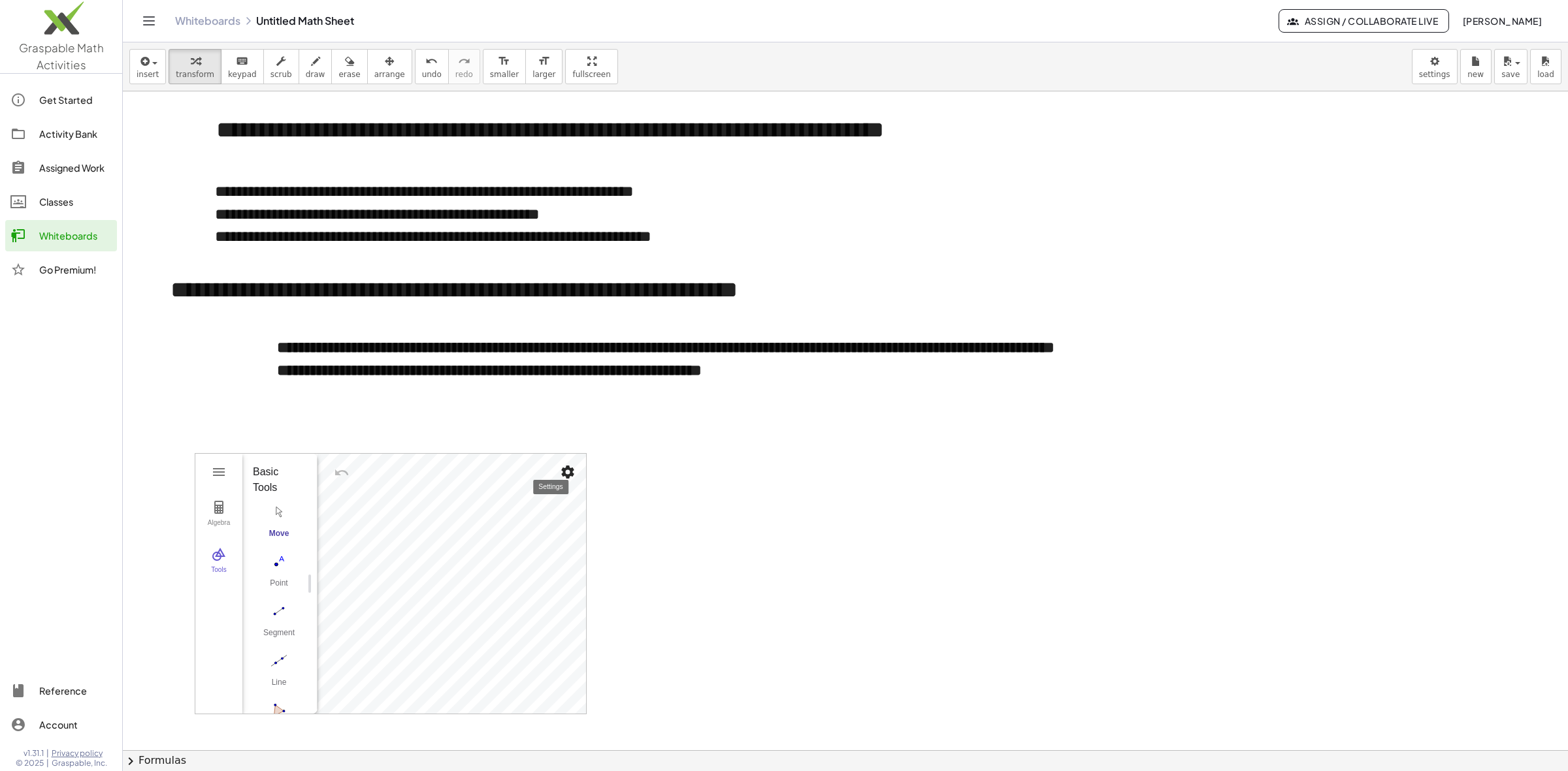
click at [565, 475] on img "Settings" at bounding box center [568, 472] width 16 height 16
click at [471, 585] on li "Settings" at bounding box center [494, 584] width 167 height 21
click at [220, 636] on div "Algebra Tools" at bounding box center [219, 584] width 47 height 260
click at [577, 462] on div "Basic xAxis yAxis Grid Dimensions x Min: **** x Max: *** y Min: ***** y Max: **…" at bounding box center [422, 584] width 326 height 261
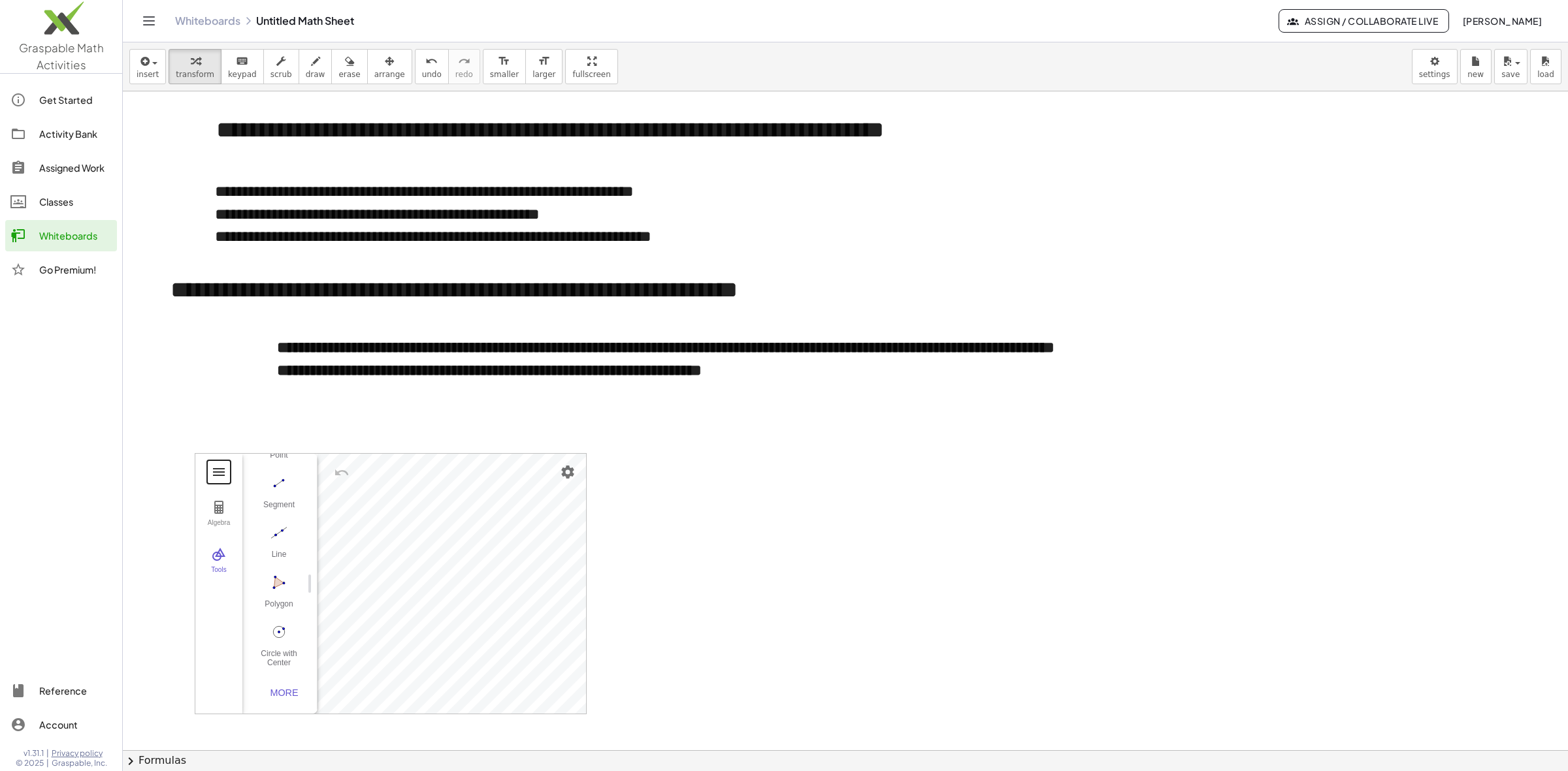
click at [229, 478] on button "Geometry" at bounding box center [219, 473] width 24 height 24
click at [310, 555] on li "Open" at bounding box center [296, 548] width 203 height 31
click at [260, 516] on input "Geometry" at bounding box center [254, 504] width 87 height 24
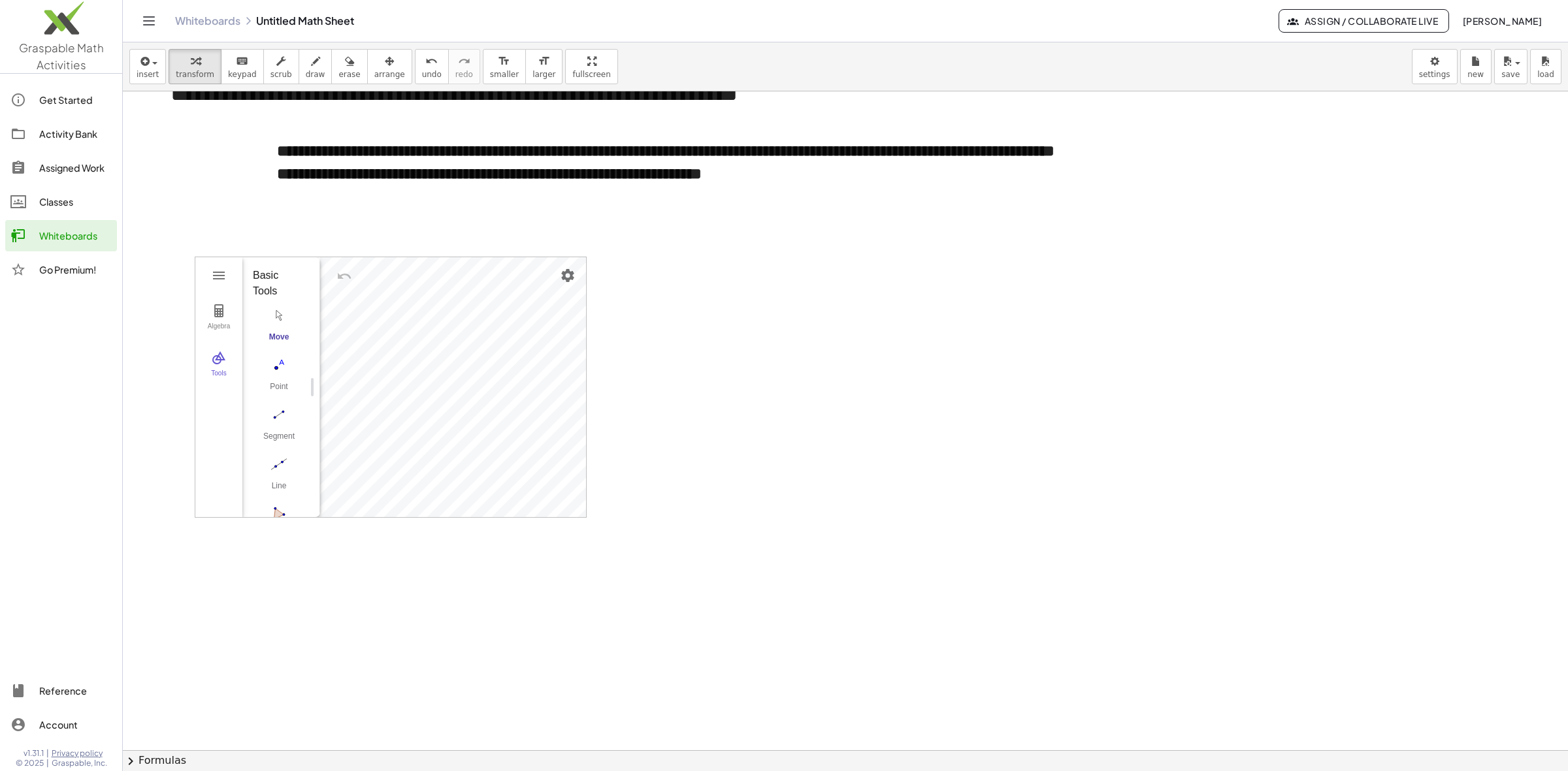
scroll to position [245, 0]
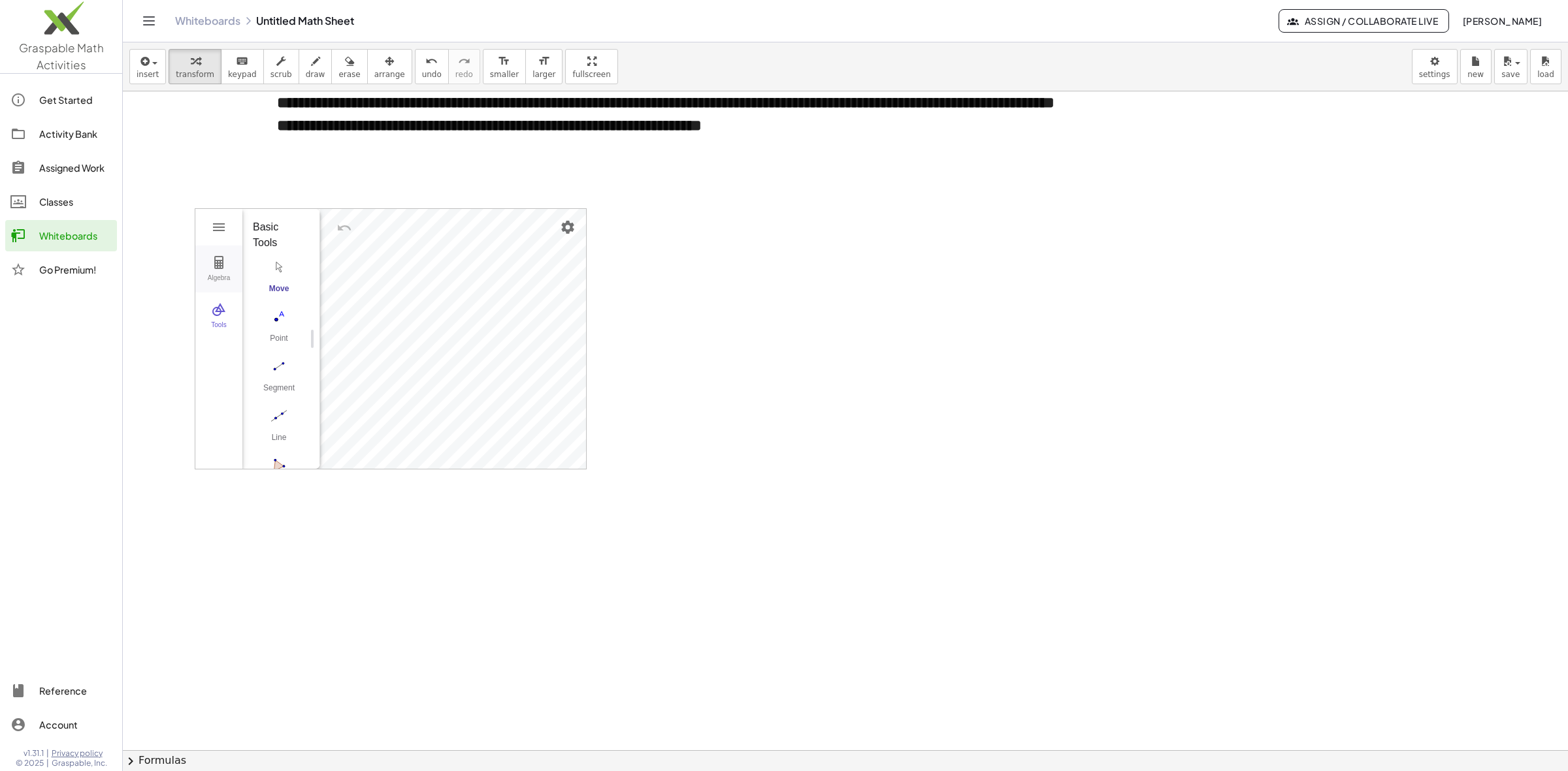
click at [207, 270] on button "Algebra" at bounding box center [219, 269] width 47 height 47
click at [220, 305] on img "Geometry" at bounding box center [219, 309] width 16 height 16
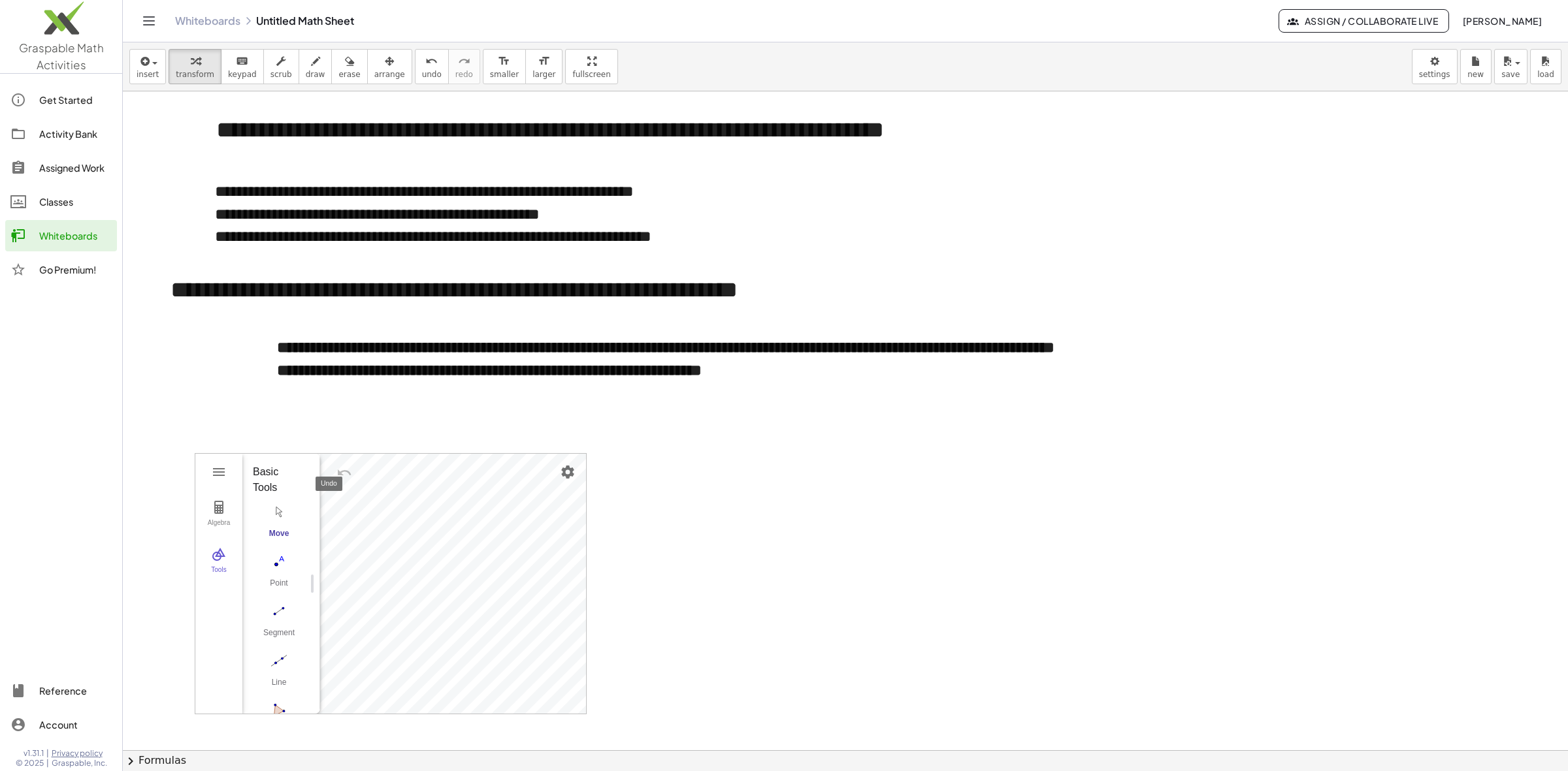
click at [347, 472] on img "Undo" at bounding box center [344, 473] width 16 height 16
click at [565, 472] on img "Settings" at bounding box center [568, 472] width 16 height 16
click at [686, 544] on div at bounding box center [845, 750] width 1445 height 1318
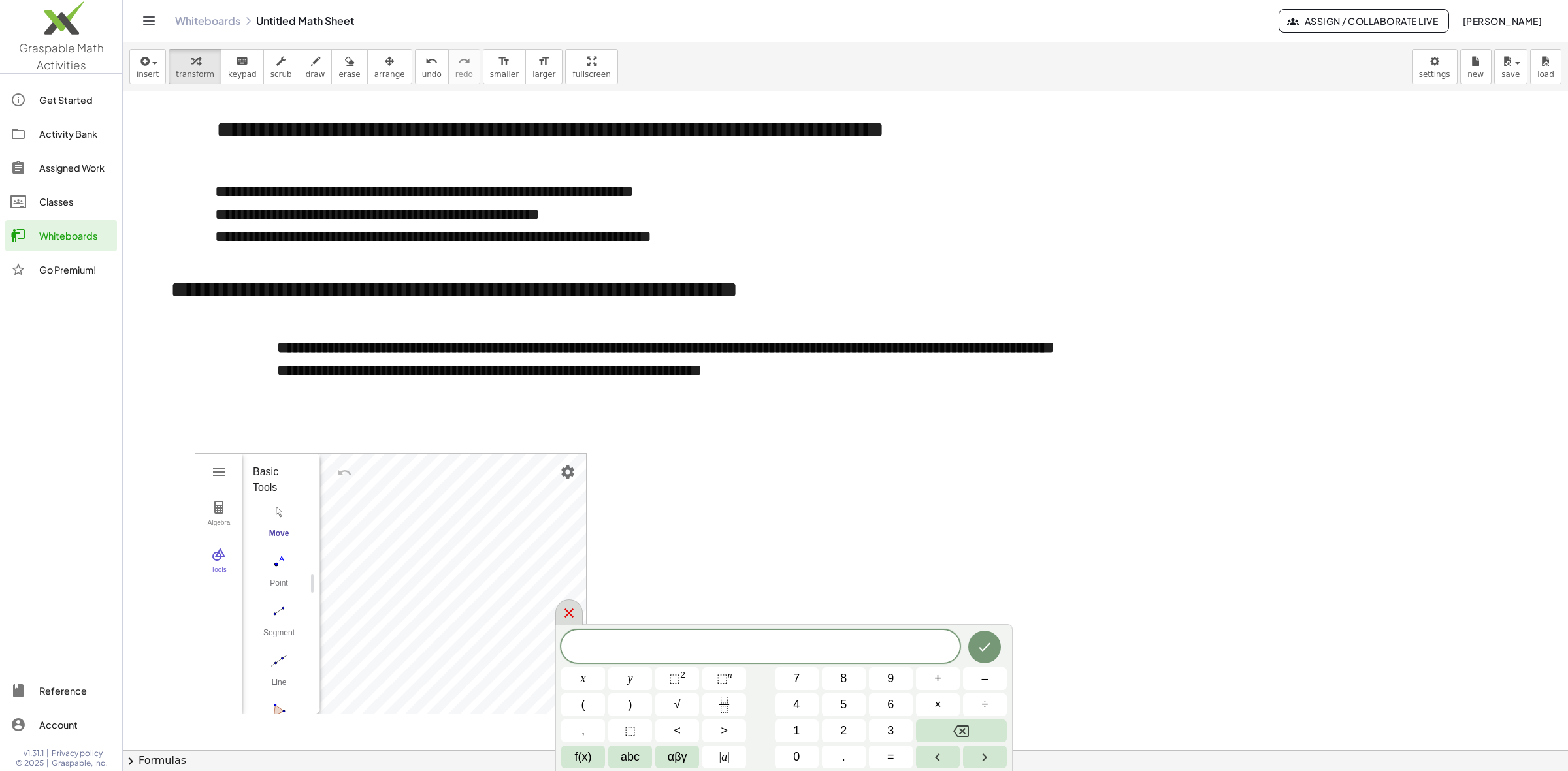
click at [564, 614] on icon at bounding box center [569, 613] width 16 height 16
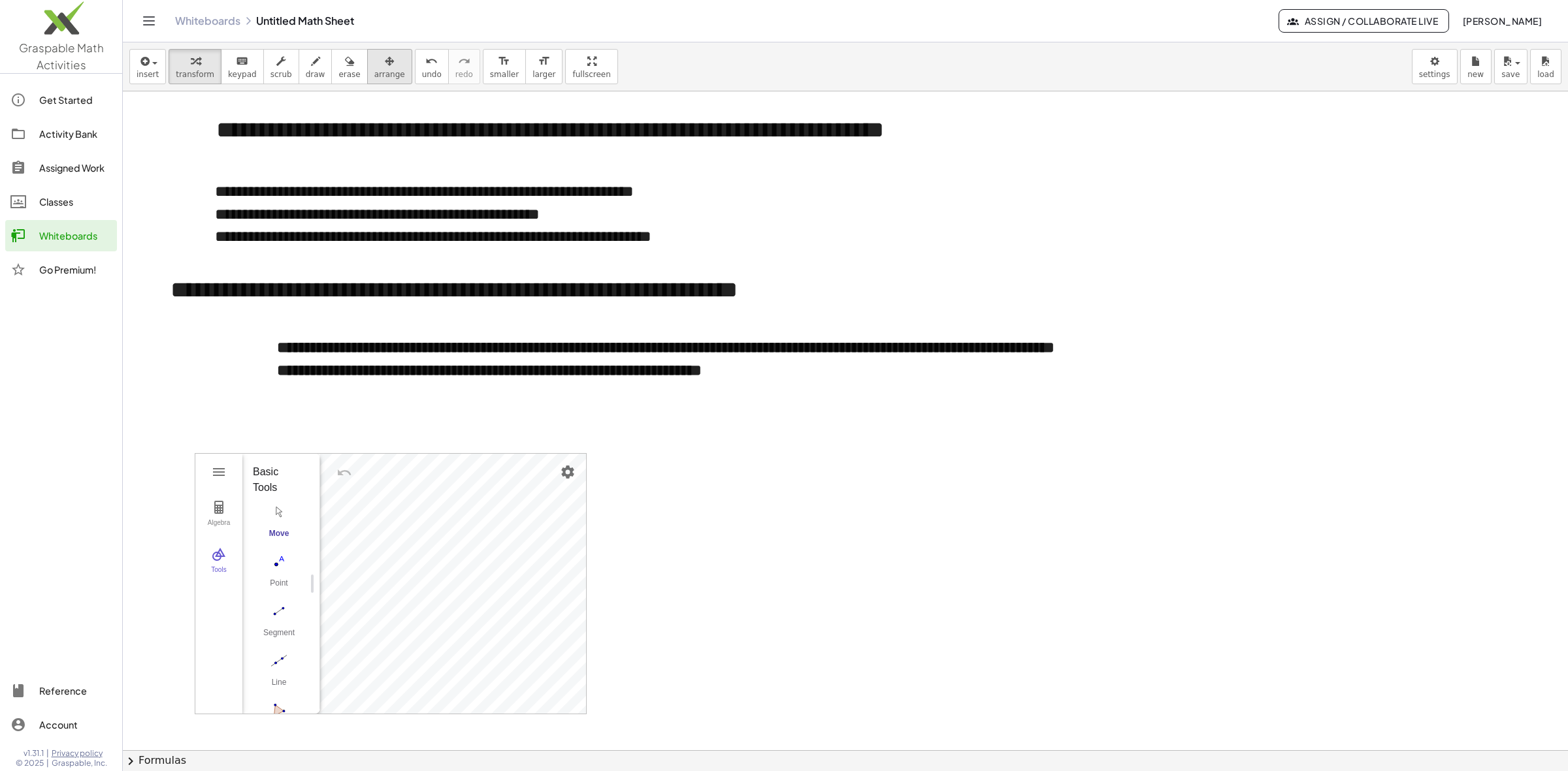
click at [374, 77] on span "arrange" at bounding box center [389, 74] width 31 height 9
click at [142, 70] on span "insert" at bounding box center [147, 74] width 22 height 9
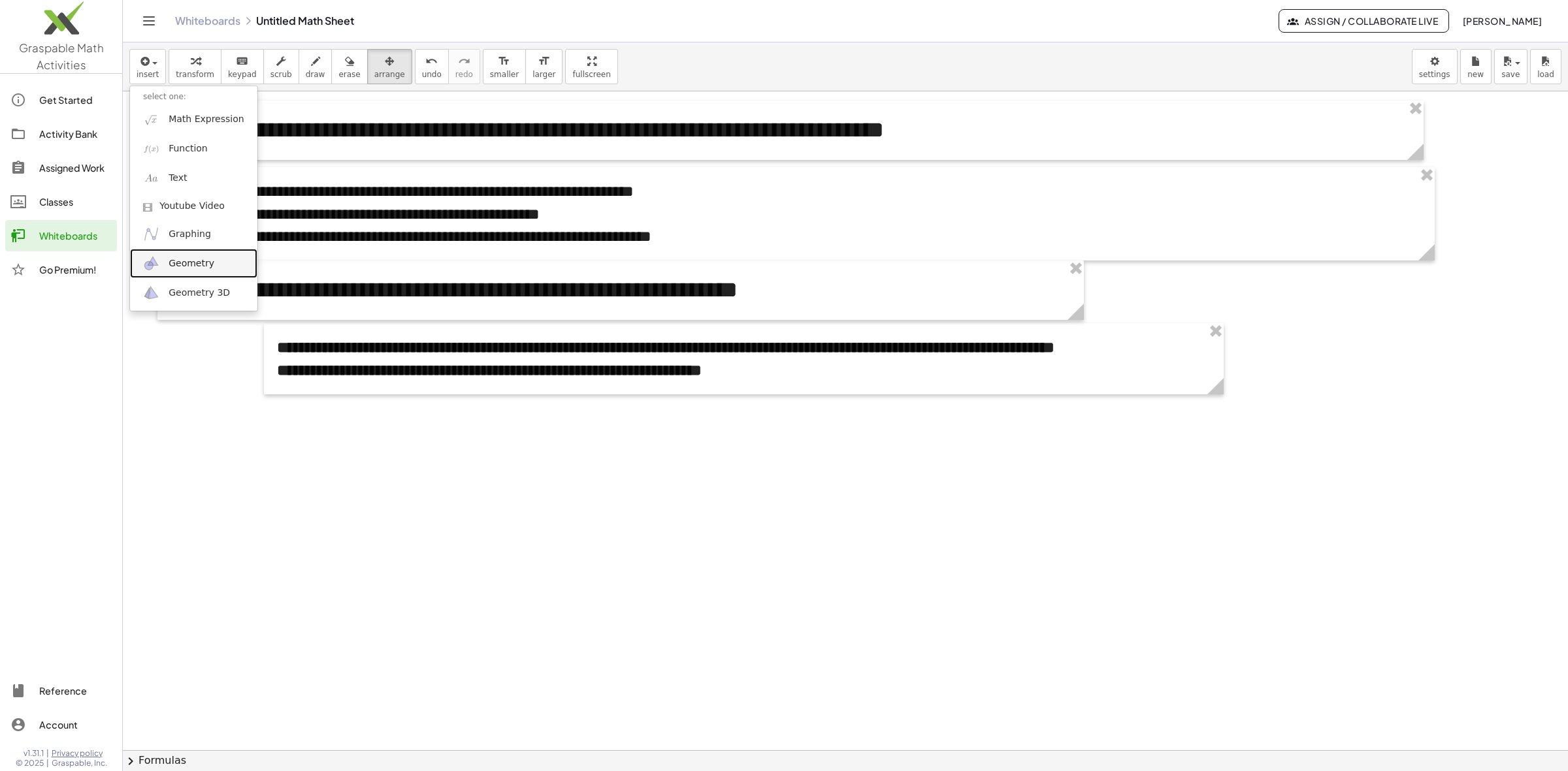
click at [206, 257] on span "Geometry" at bounding box center [191, 264] width 45 height 13
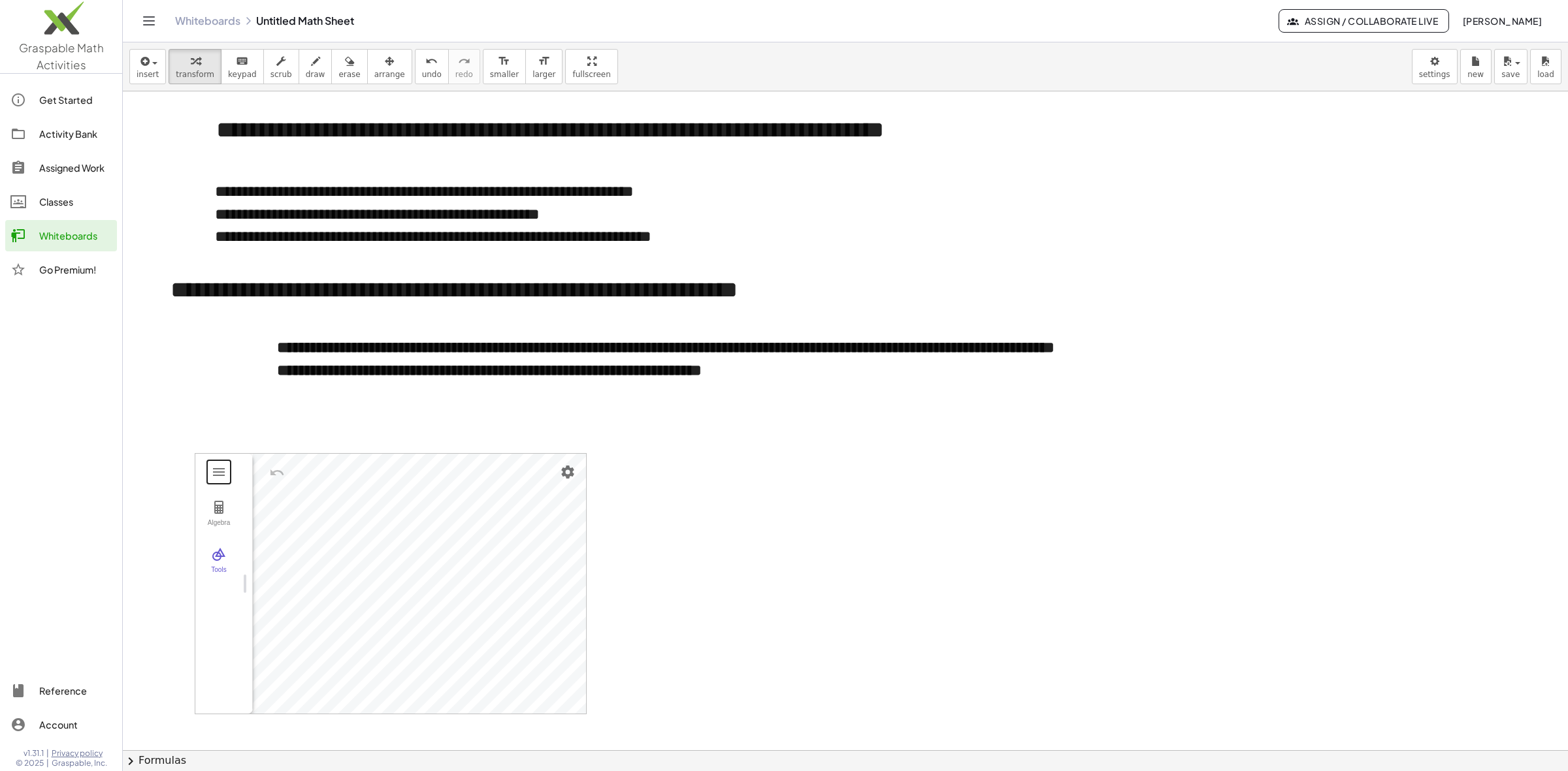
drag, startPoint x: 310, startPoint y: 578, endPoint x: 224, endPoint y: 580, distance: 86.0
click at [222, 563] on button "Tools" at bounding box center [219, 561] width 47 height 47
click at [279, 607] on div "More" at bounding box center [284, 606] width 42 height 10
click at [321, 557] on img "Circle: Center & Radius. Select center point, then enter radius" at bounding box center [331, 552] width 52 height 21
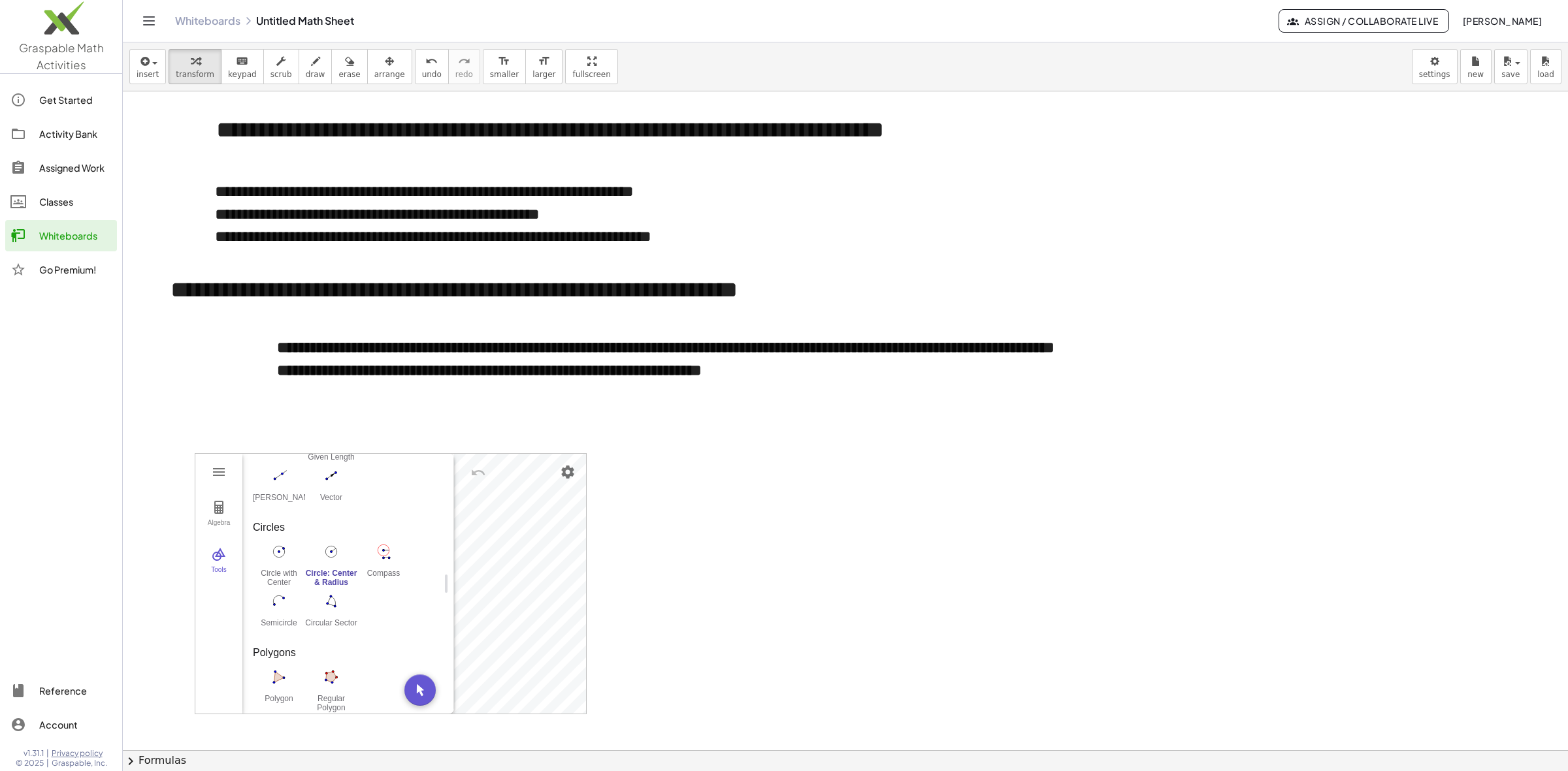
drag, startPoint x: 908, startPoint y: 497, endPoint x: 999, endPoint y: 574, distance: 119.2
click at [999, 574] on div at bounding box center [845, 750] width 1445 height 1318
click at [924, 533] on div at bounding box center [845, 750] width 1445 height 1318
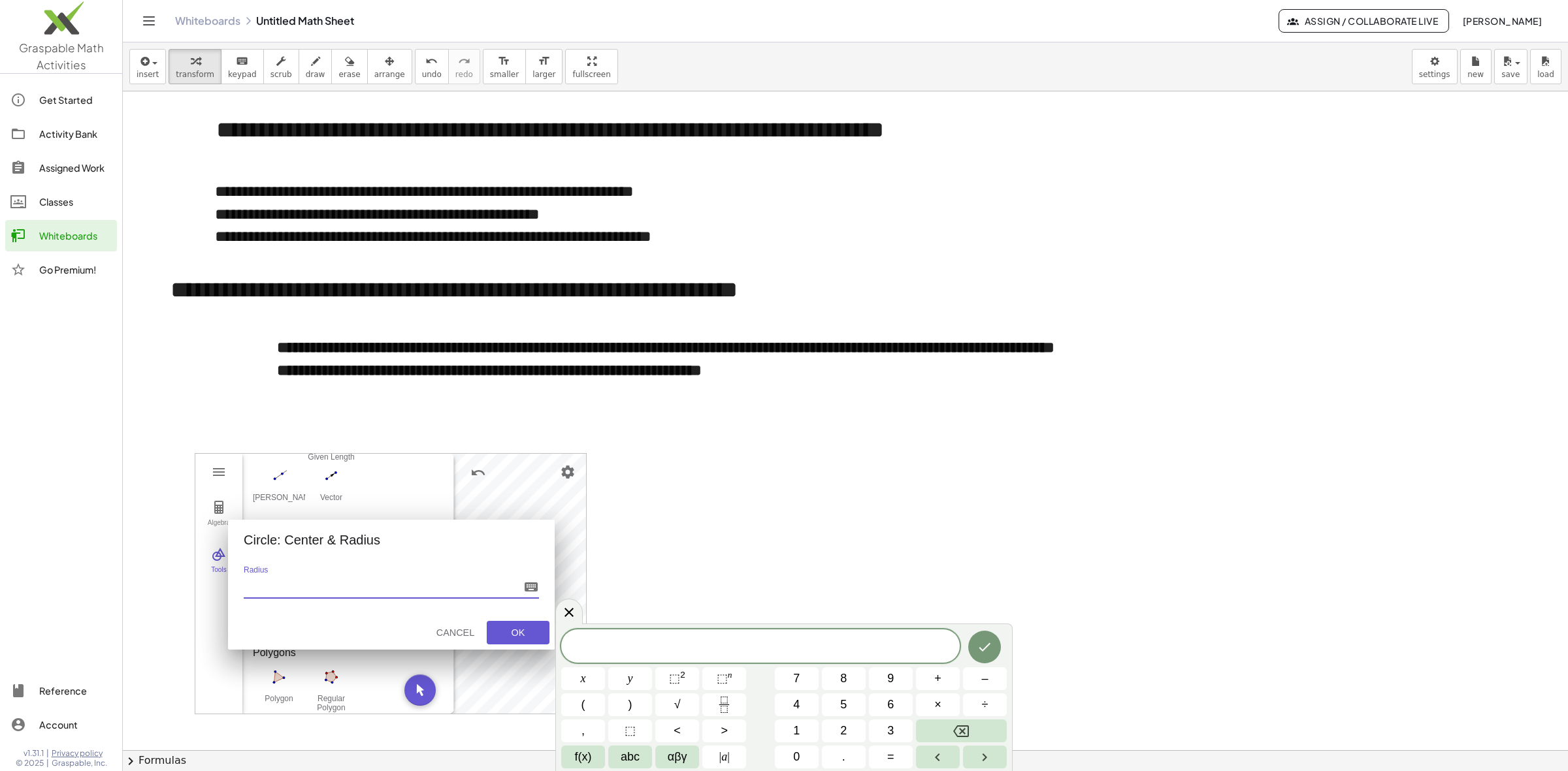
type input "*"
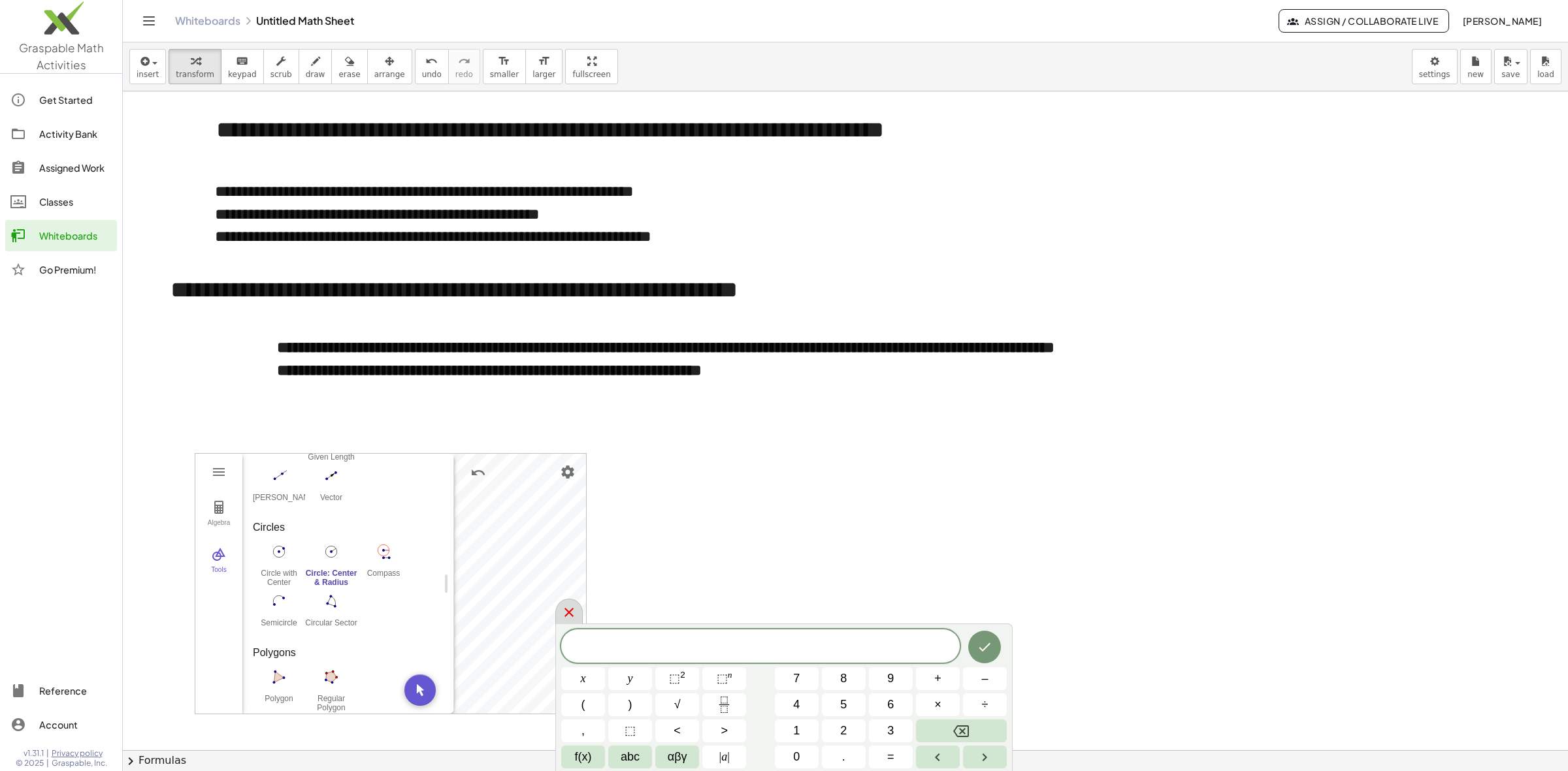
click at [556, 610] on div at bounding box center [569, 611] width 28 height 25
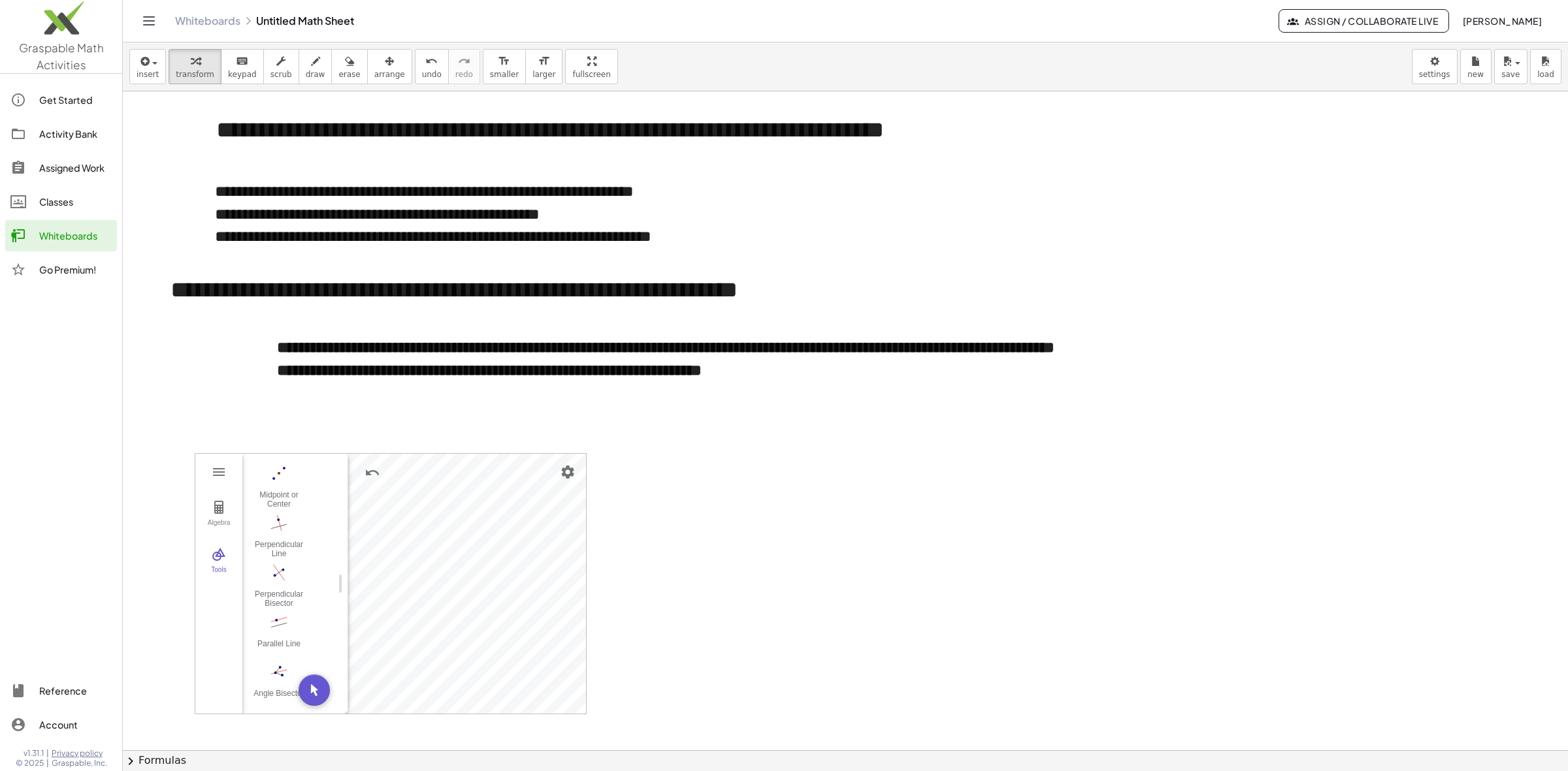
drag, startPoint x: 451, startPoint y: 579, endPoint x: 340, endPoint y: 579, distance: 111.0
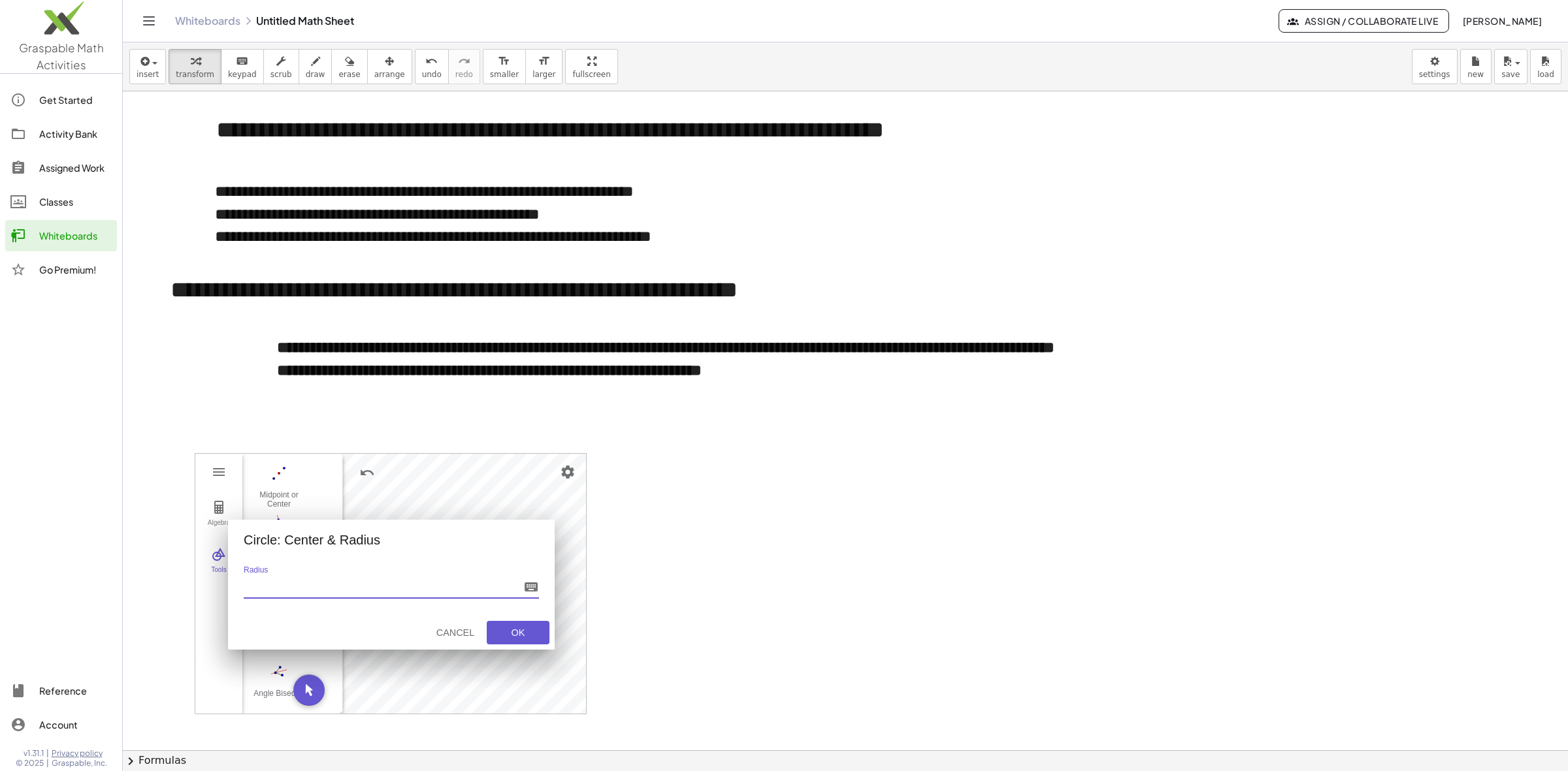
type input "*"
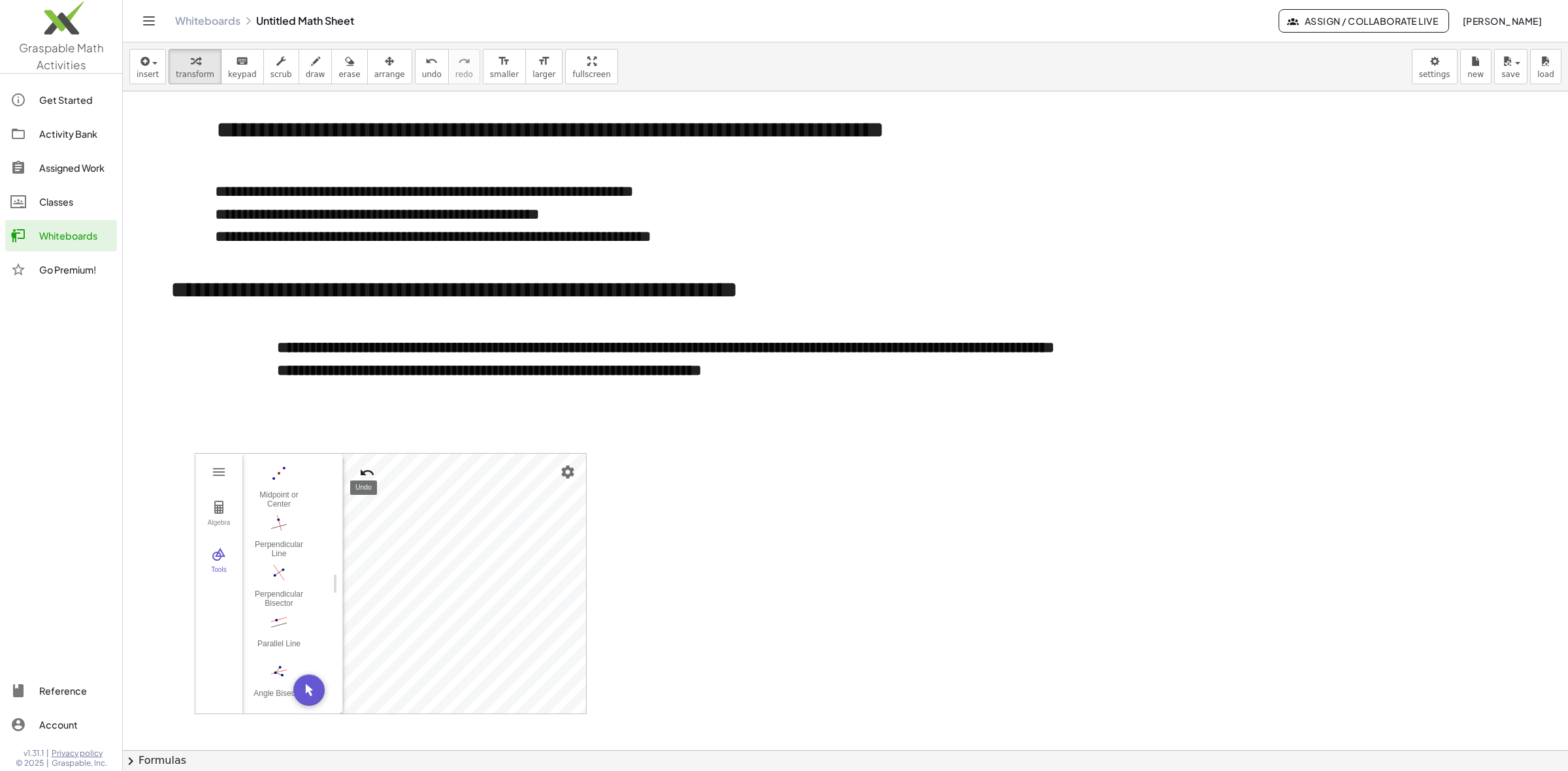
click at [356, 478] on button "Undo" at bounding box center [367, 473] width 24 height 24
click at [358, 477] on button "Undo" at bounding box center [367, 473] width 24 height 24
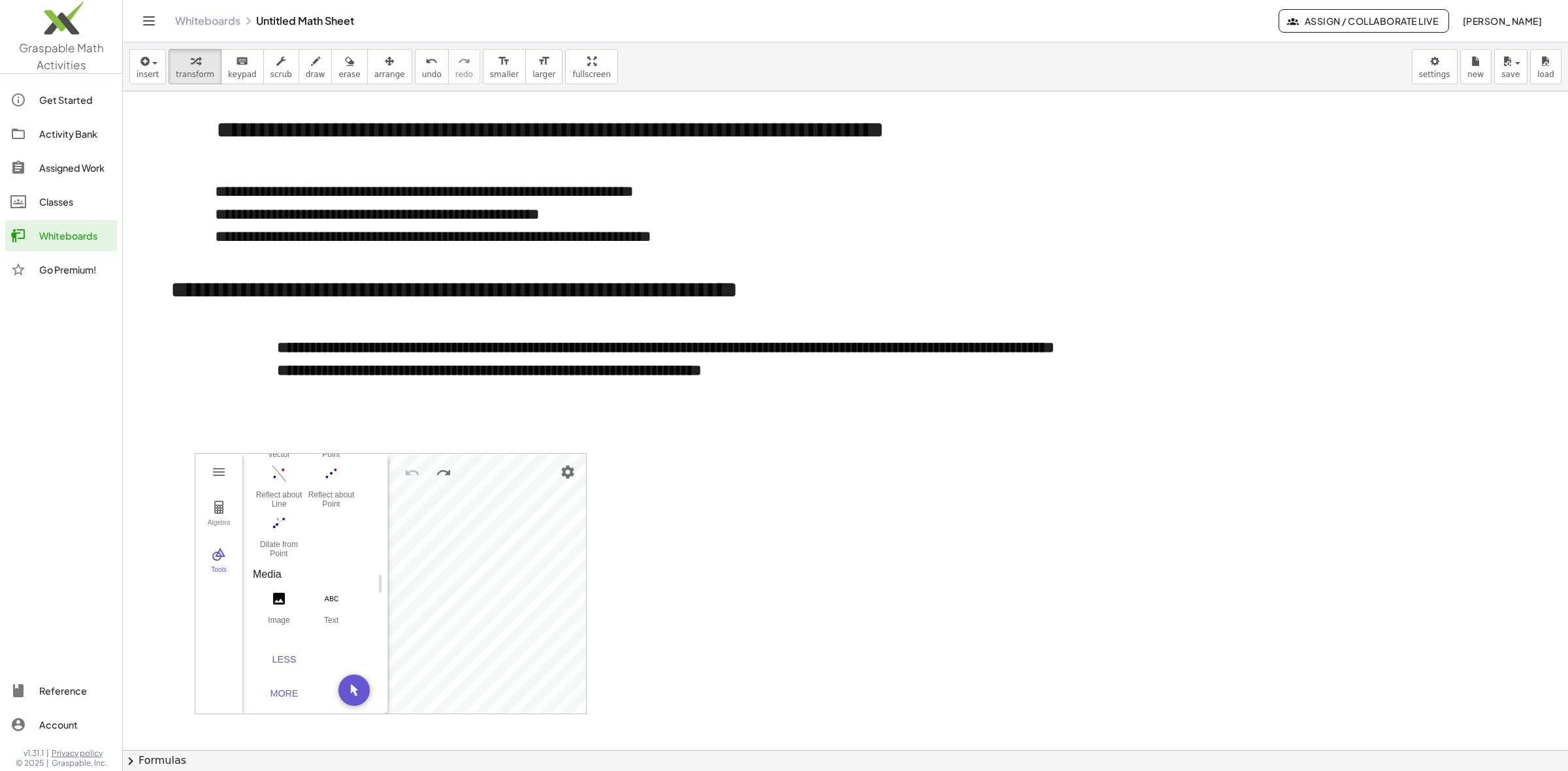
drag, startPoint x: 342, startPoint y: 578, endPoint x: 387, endPoint y: 581, distance: 45.1
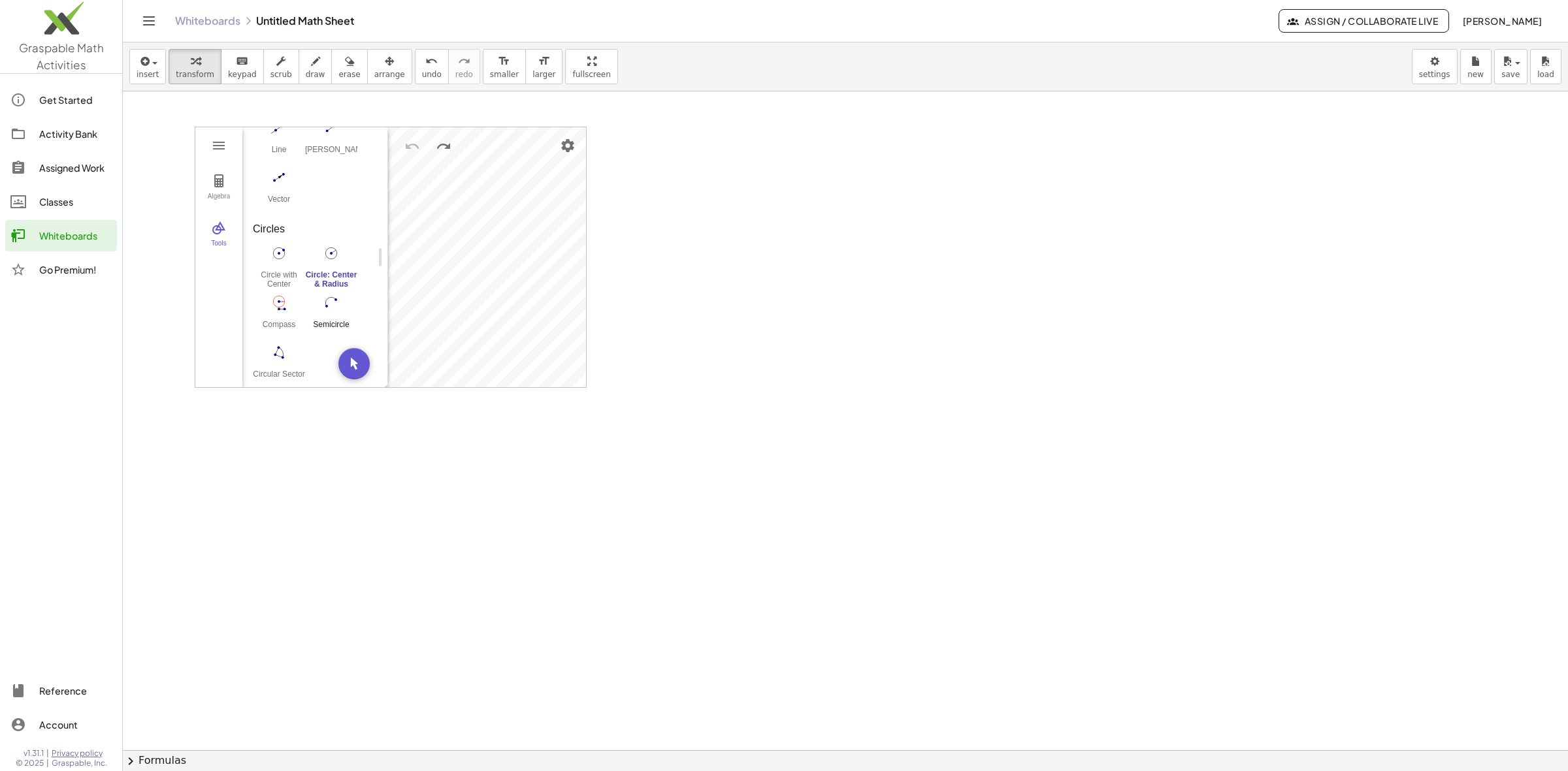
scroll to position [691, 0]
click at [341, 265] on button "Circle: Center & Radius" at bounding box center [331, 267] width 52 height 47
click at [342, 256] on img "Circle: Center & Radius. Select center point, then enter radius" at bounding box center [331, 254] width 52 height 21
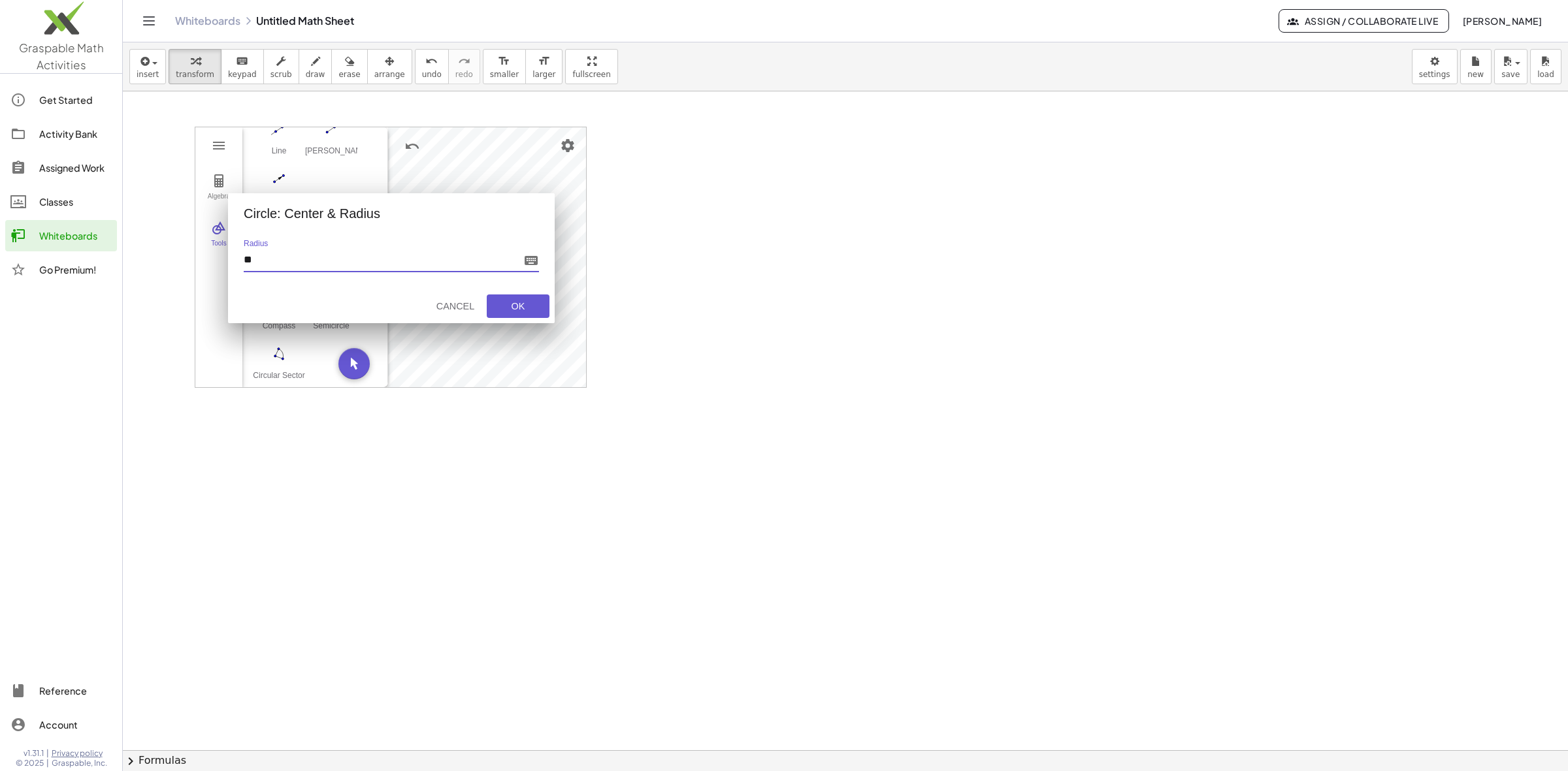
type input "***"
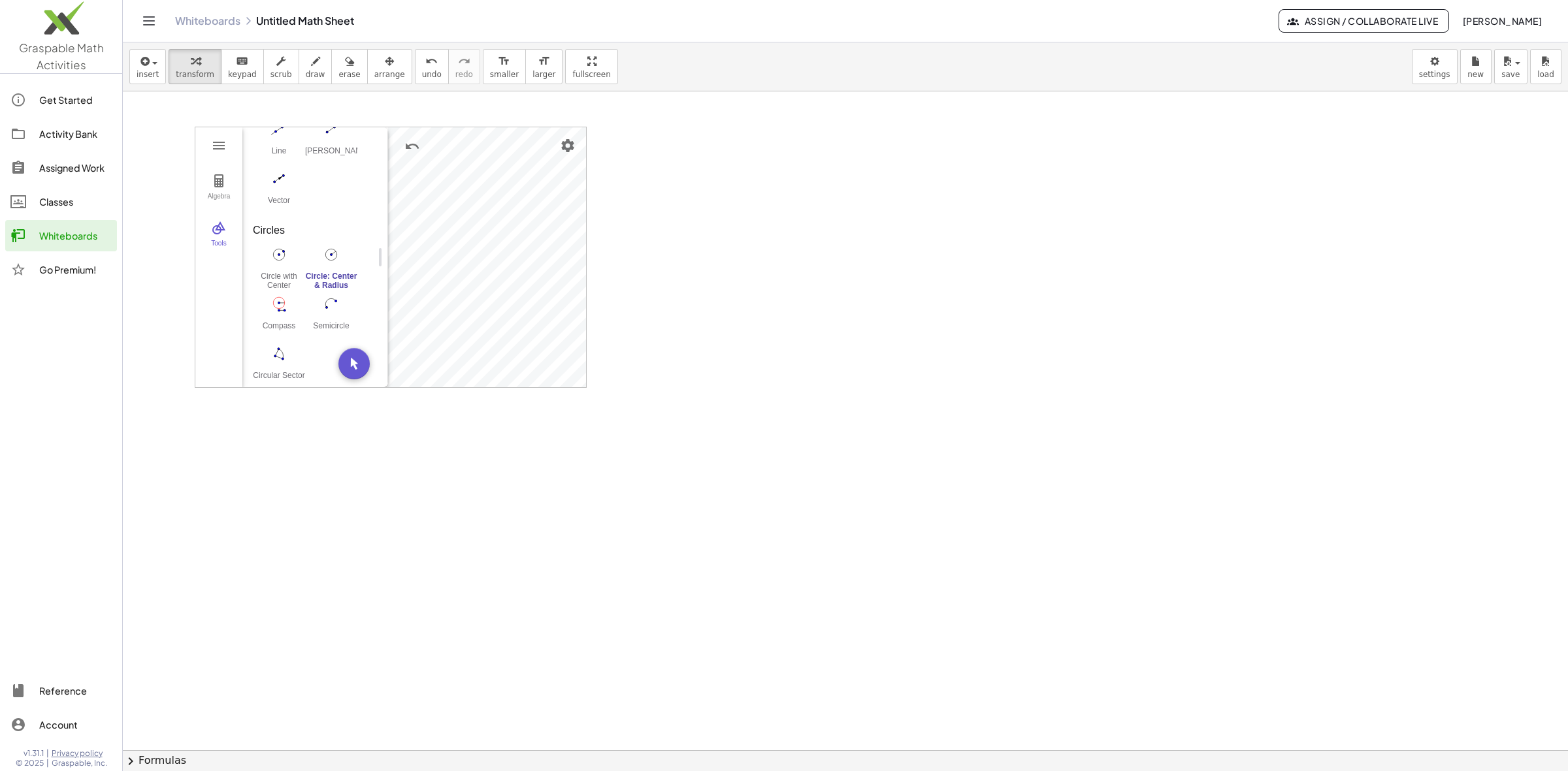
click at [328, 256] on img "Circle: Center & Radius. Select center point, then enter radius" at bounding box center [331, 254] width 52 height 21
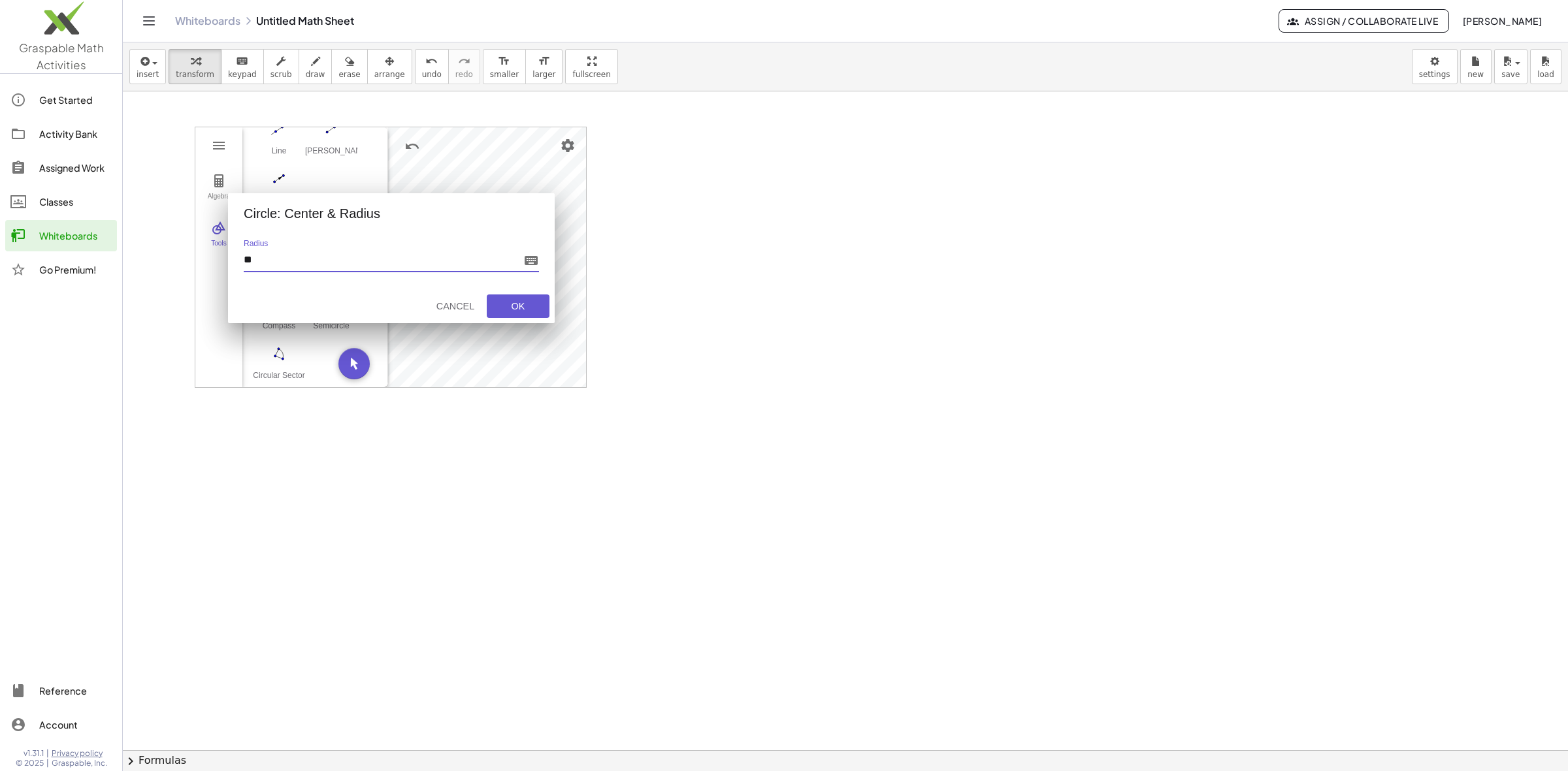
type input "***"
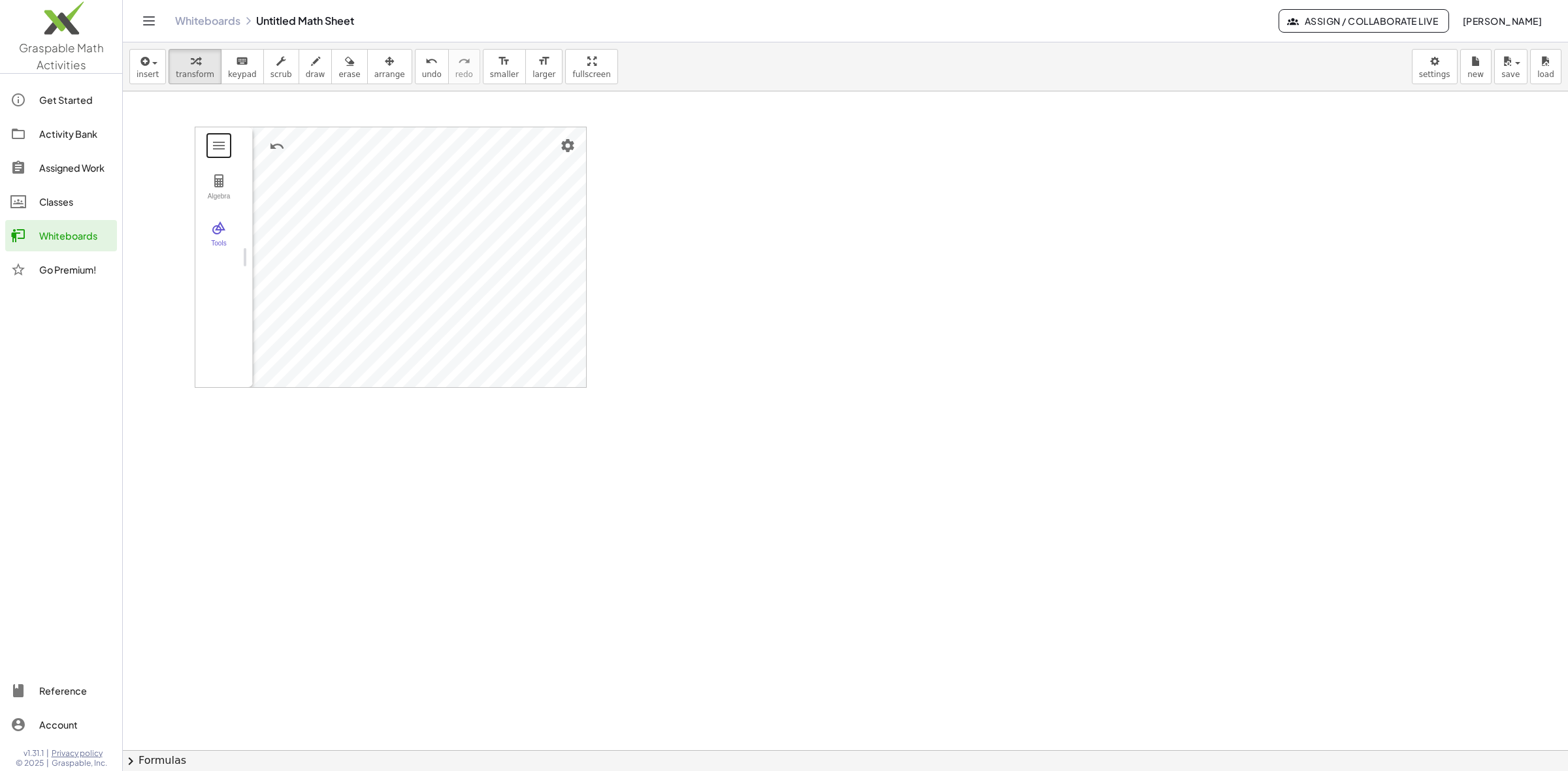
drag, startPoint x: 385, startPoint y: 256, endPoint x: 145, endPoint y: 265, distance: 240.2
click at [377, 73] on span "arrange" at bounding box center [389, 74] width 31 height 9
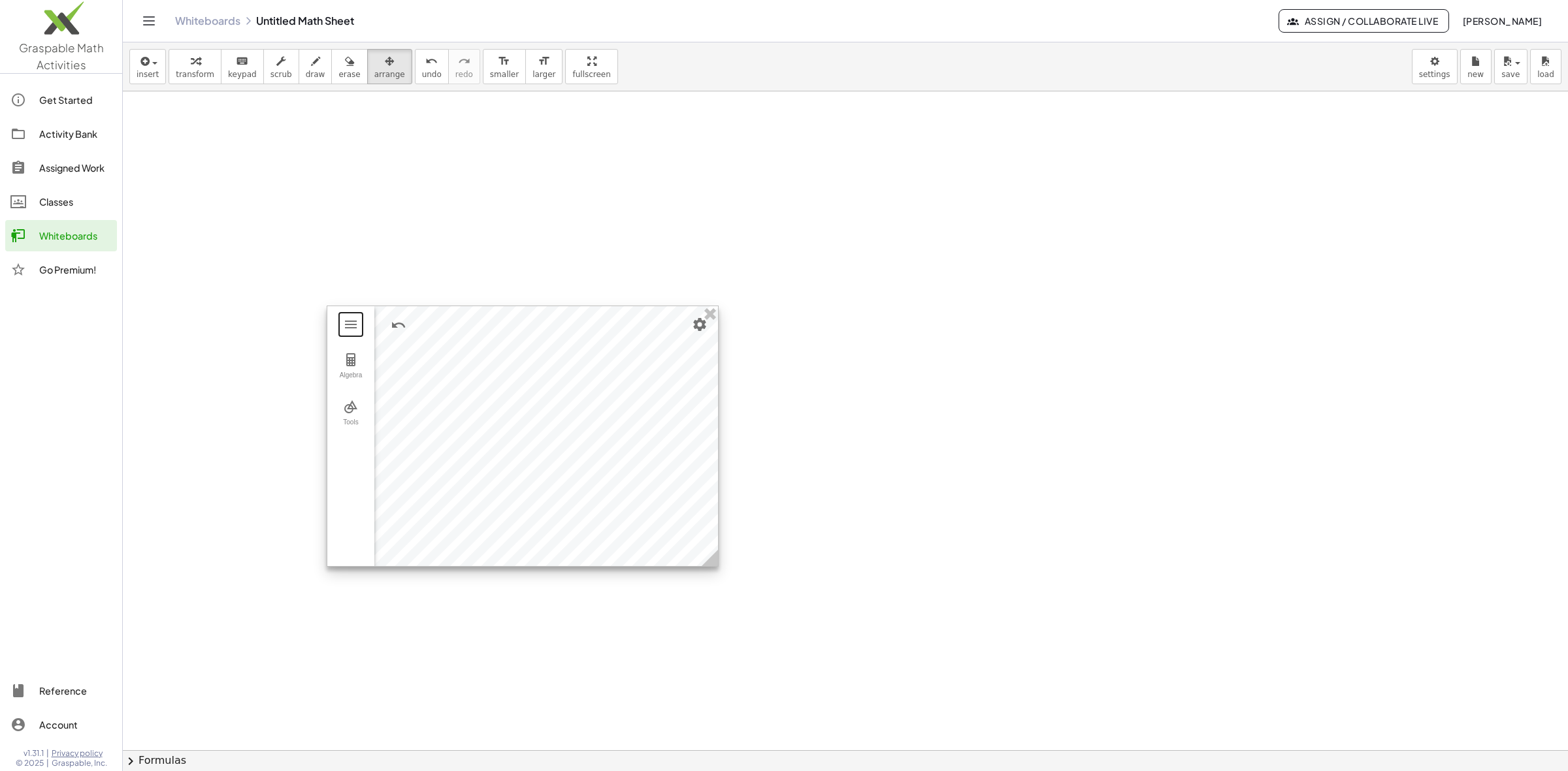
drag, startPoint x: 433, startPoint y: 145, endPoint x: 687, endPoint y: 415, distance: 370.7
click at [687, 415] on div at bounding box center [522, 436] width 390 height 260
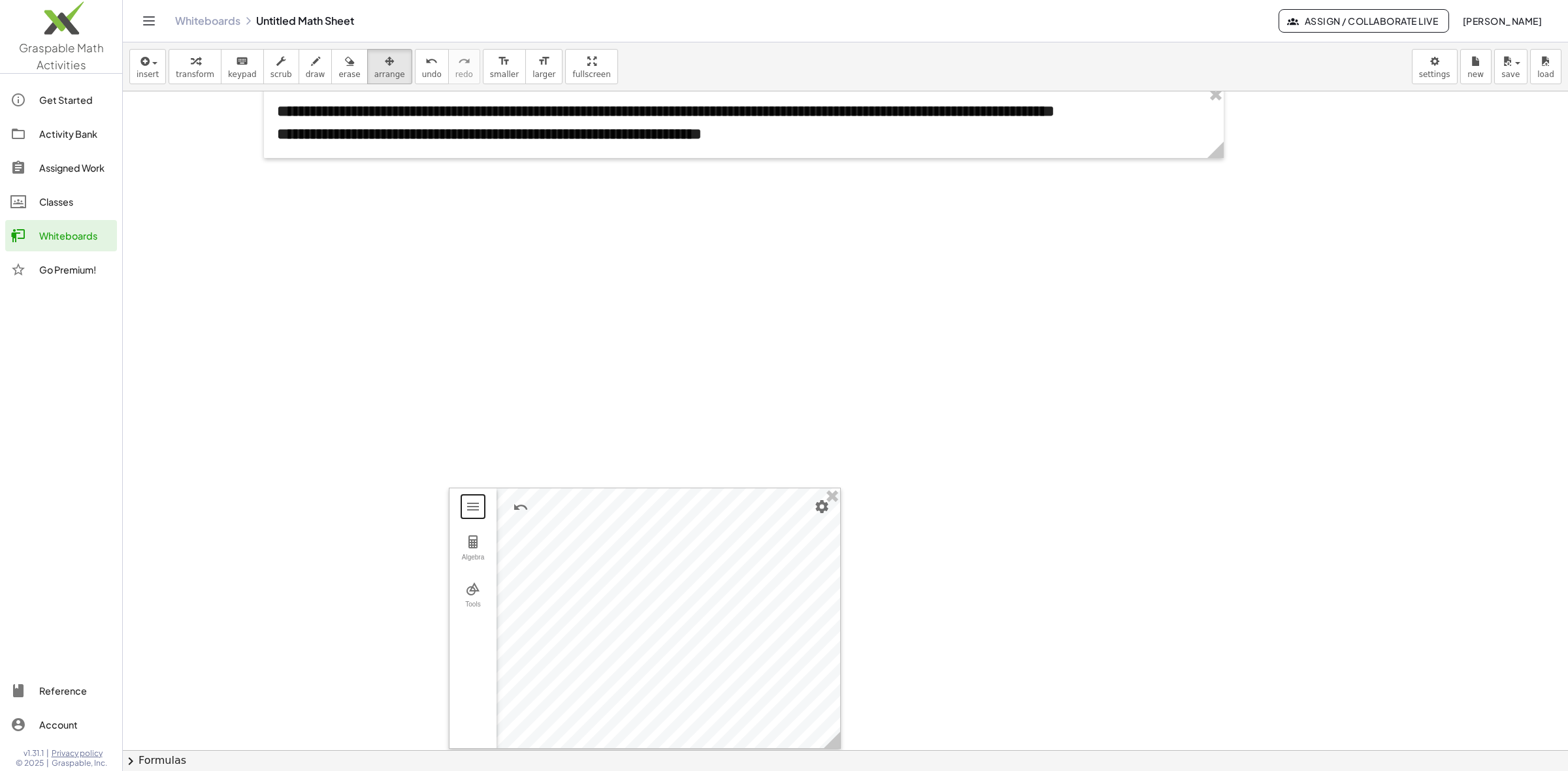
scroll to position [0, 0]
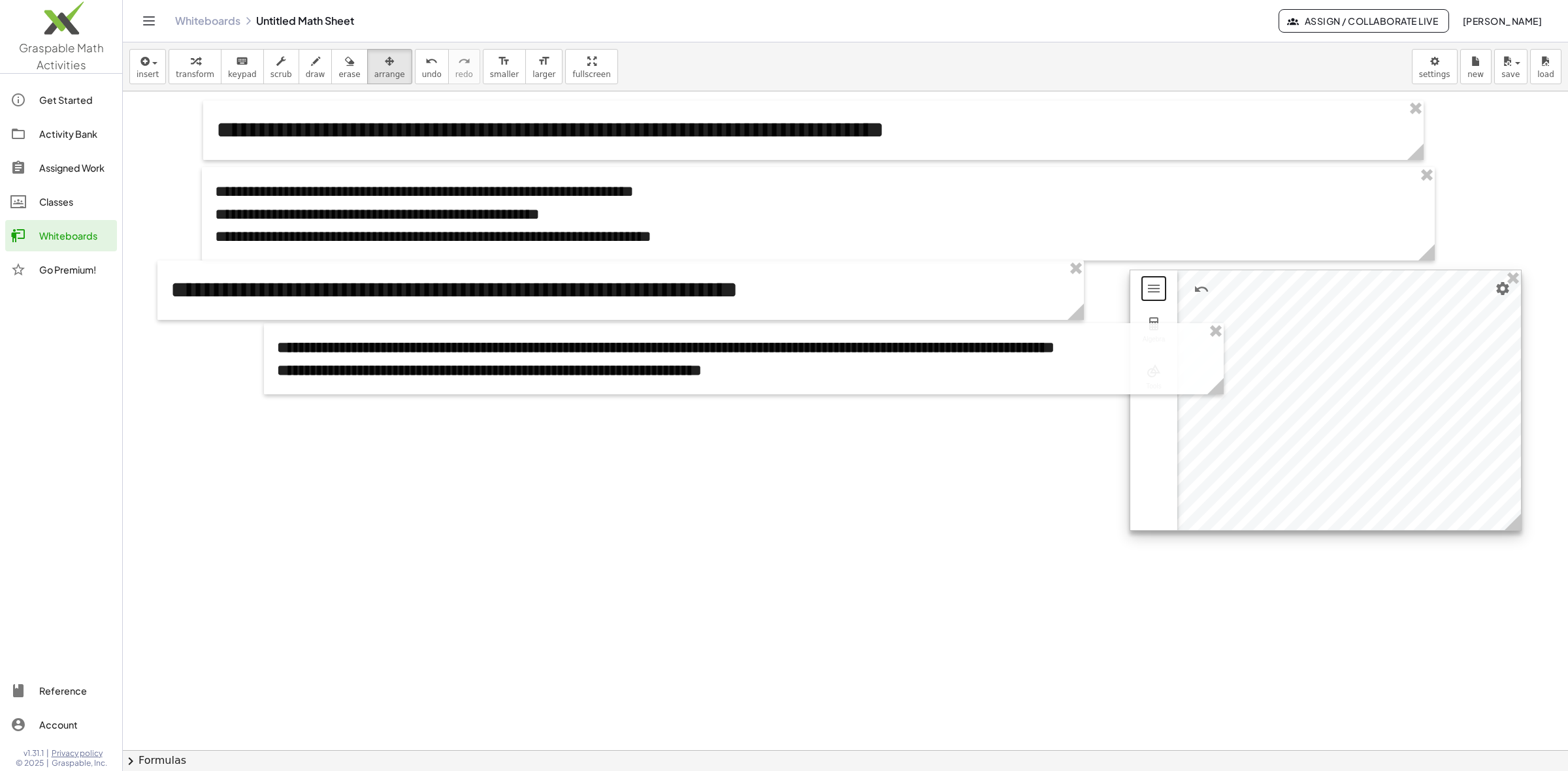
drag, startPoint x: 749, startPoint y: 735, endPoint x: 1428, endPoint y: 282, distance: 816.2
click at [1393, 282] on div at bounding box center [1326, 400] width 390 height 260
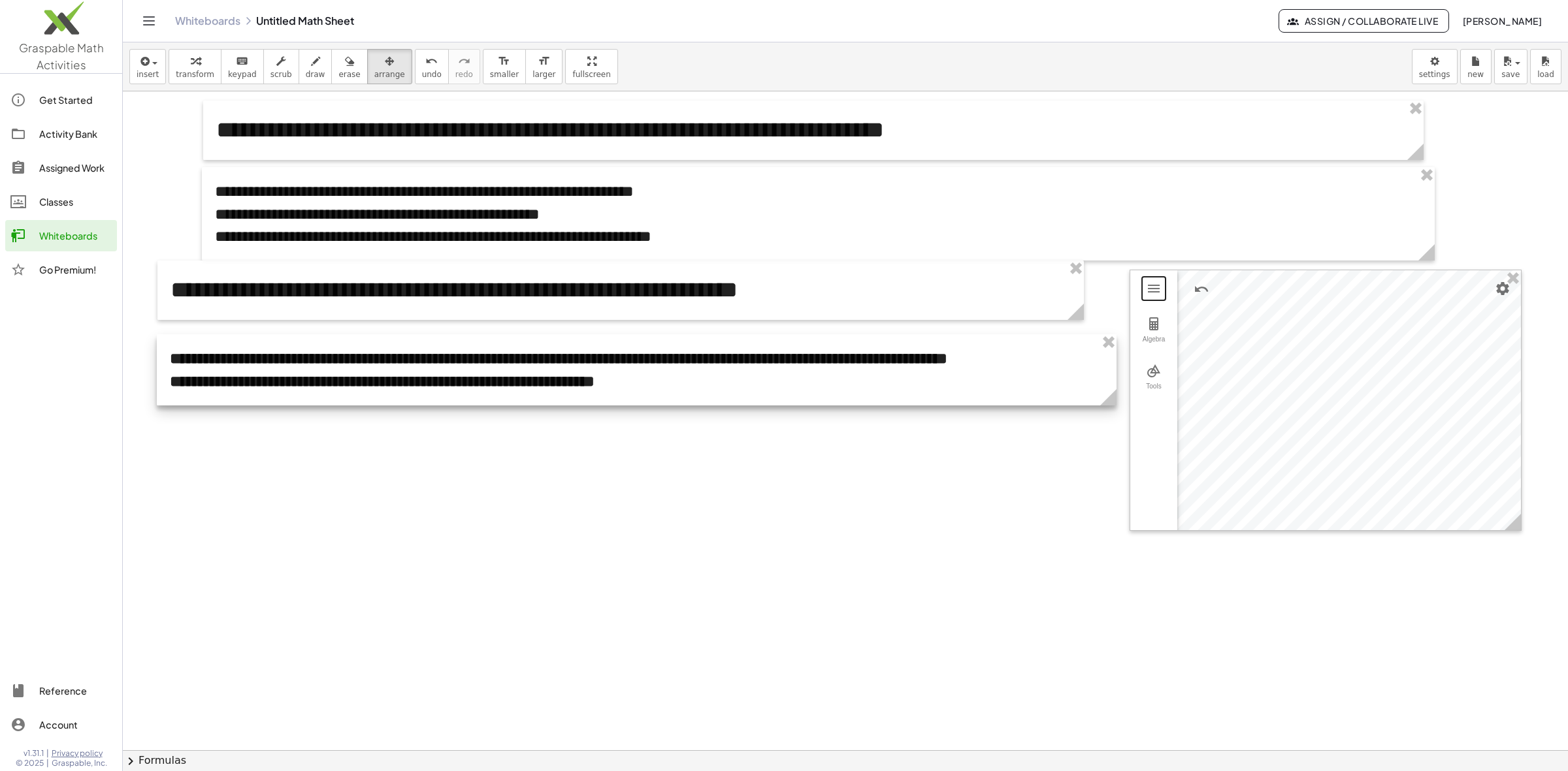
drag, startPoint x: 1101, startPoint y: 376, endPoint x: 994, endPoint y: 388, distance: 107.7
click at [994, 388] on div at bounding box center [636, 370] width 960 height 71
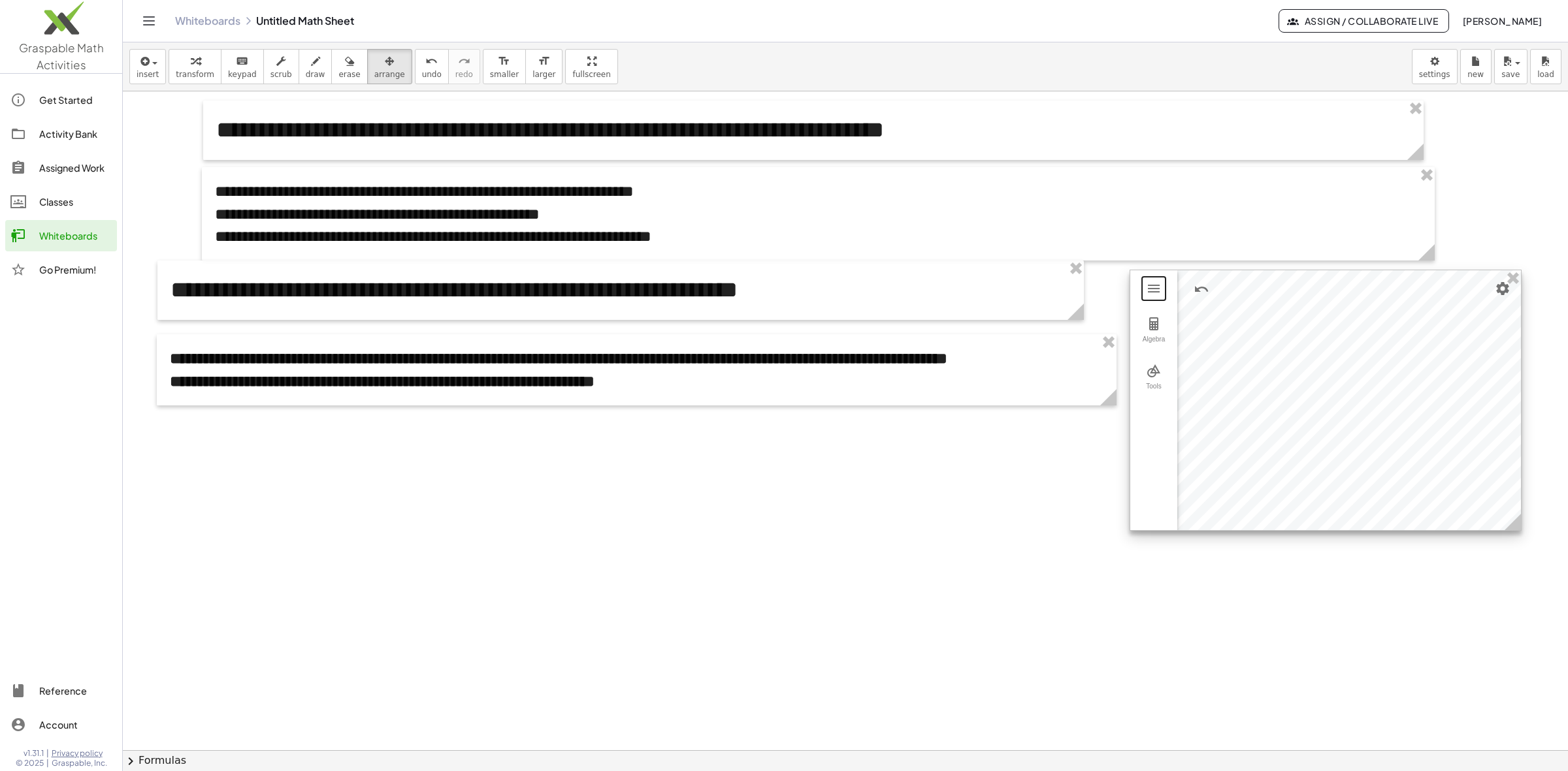
click at [1332, 431] on div at bounding box center [1326, 400] width 390 height 260
drag, startPoint x: 1324, startPoint y: 422, endPoint x: 1317, endPoint y: 448, distance: 26.9
click at [1317, 448] on div at bounding box center [1325, 416] width 390 height 260
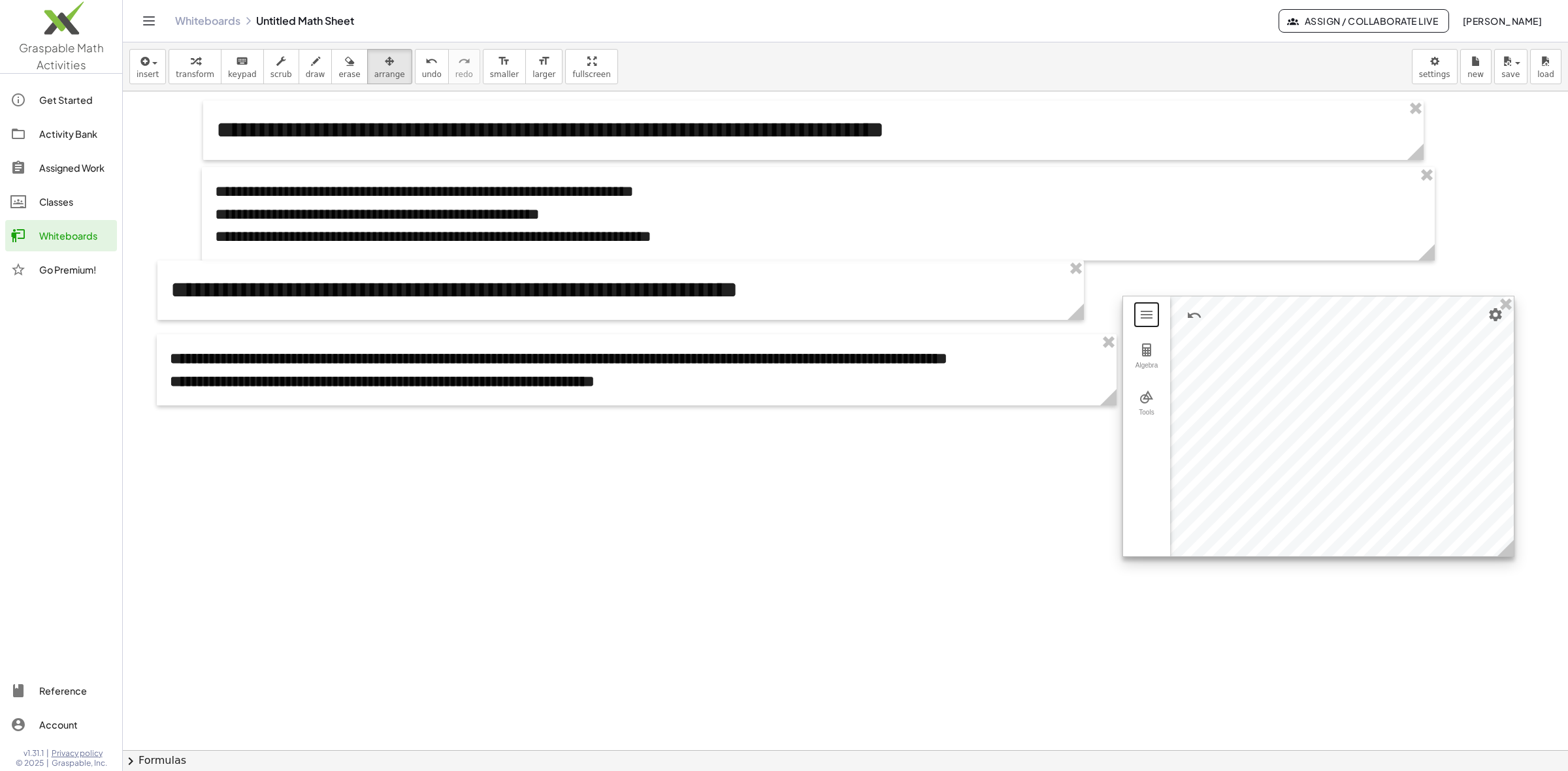
click at [1224, 357] on div at bounding box center [1318, 426] width 390 height 260
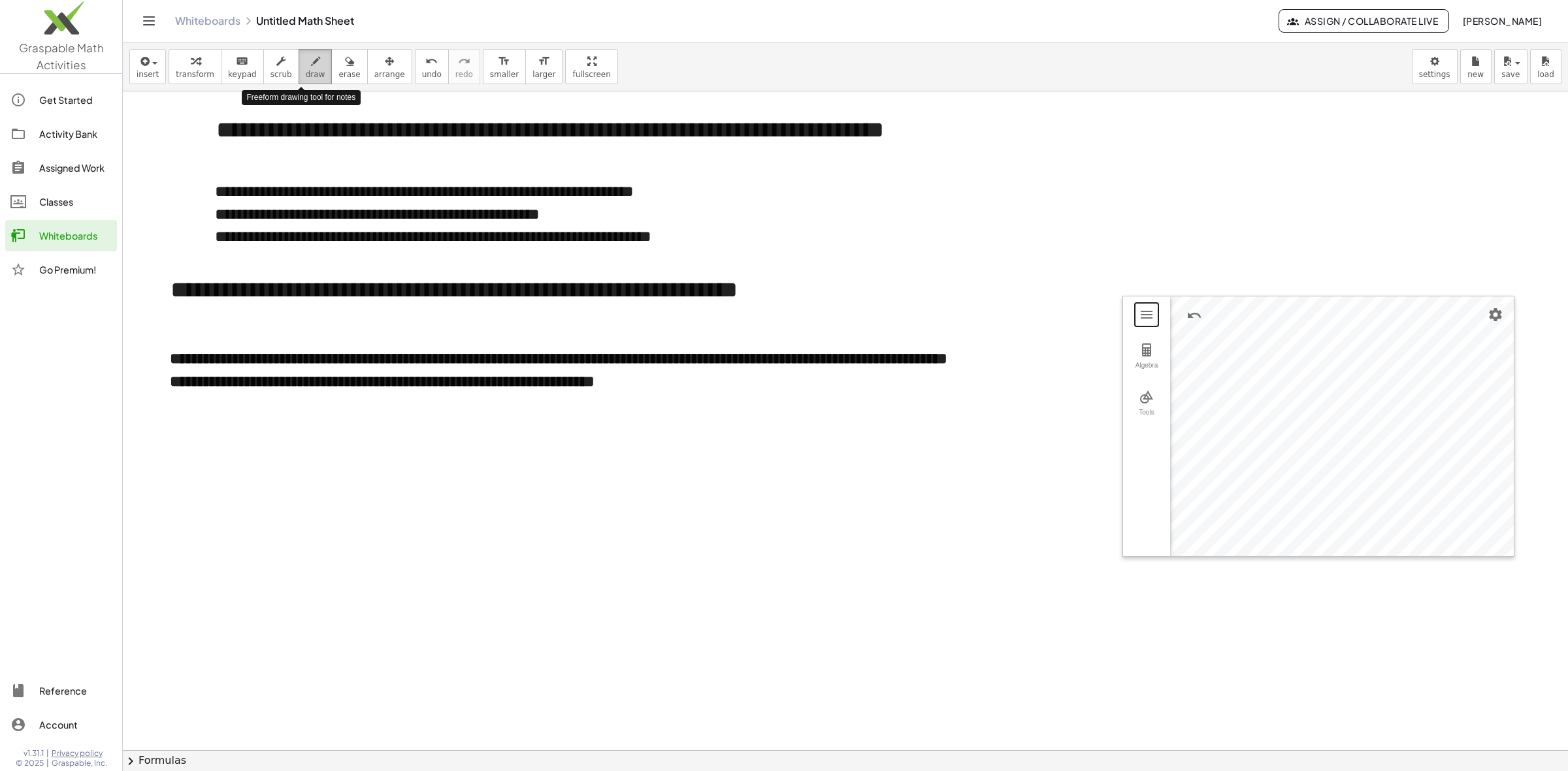
click at [311, 66] on icon "button" at bounding box center [315, 61] width 9 height 16
click at [1313, 410] on div at bounding box center [845, 750] width 1445 height 1318
drag, startPoint x: 1305, startPoint y: 399, endPoint x: 1297, endPoint y: 425, distance: 27.2
click at [1297, 425] on div at bounding box center [845, 750] width 1445 height 1318
click at [1198, 314] on div at bounding box center [845, 750] width 1445 height 1318
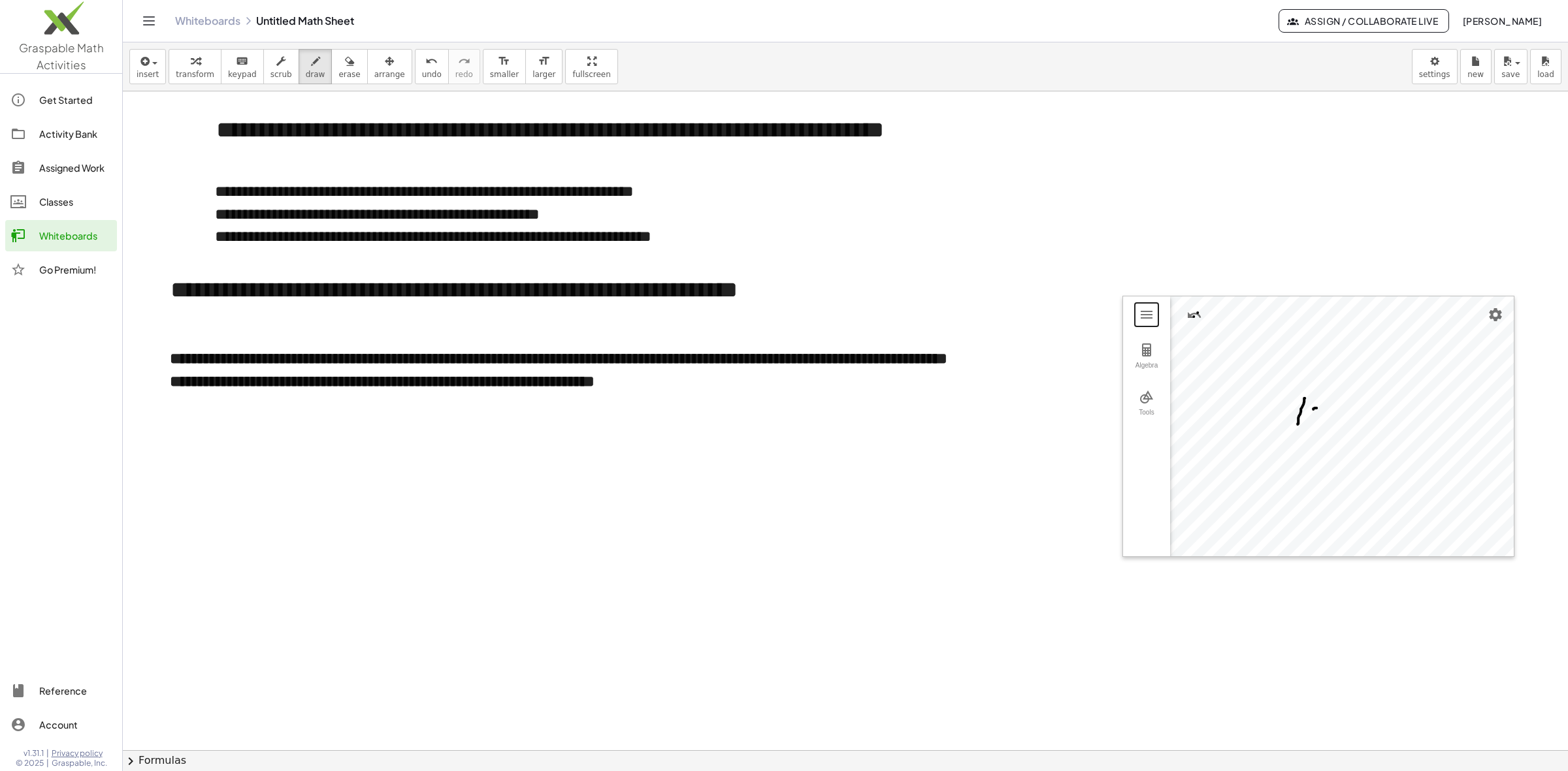
click at [1194, 317] on div at bounding box center [845, 750] width 1445 height 1318
click at [1220, 312] on div at bounding box center [845, 750] width 1445 height 1318
click at [1221, 314] on div at bounding box center [845, 750] width 1445 height 1318
click at [422, 70] on span "undo" at bounding box center [432, 74] width 19 height 9
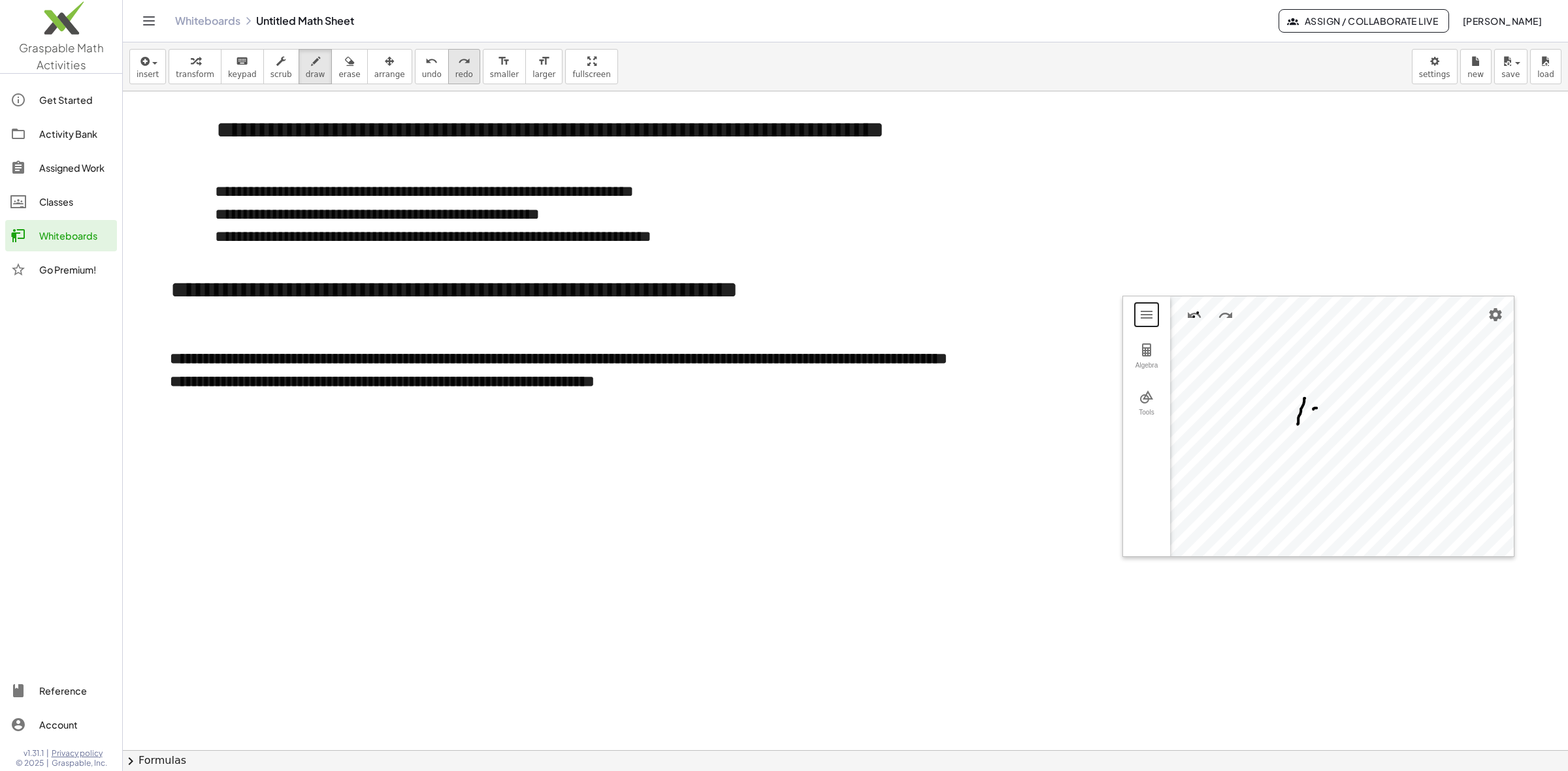
click at [448, 69] on button "redo redo" at bounding box center [464, 66] width 32 height 35
click at [228, 73] on span "keypad" at bounding box center [242, 74] width 29 height 9
click at [1219, 314] on img "Redo" at bounding box center [1226, 315] width 16 height 16
click at [338, 74] on span "erase" at bounding box center [349, 74] width 22 height 9
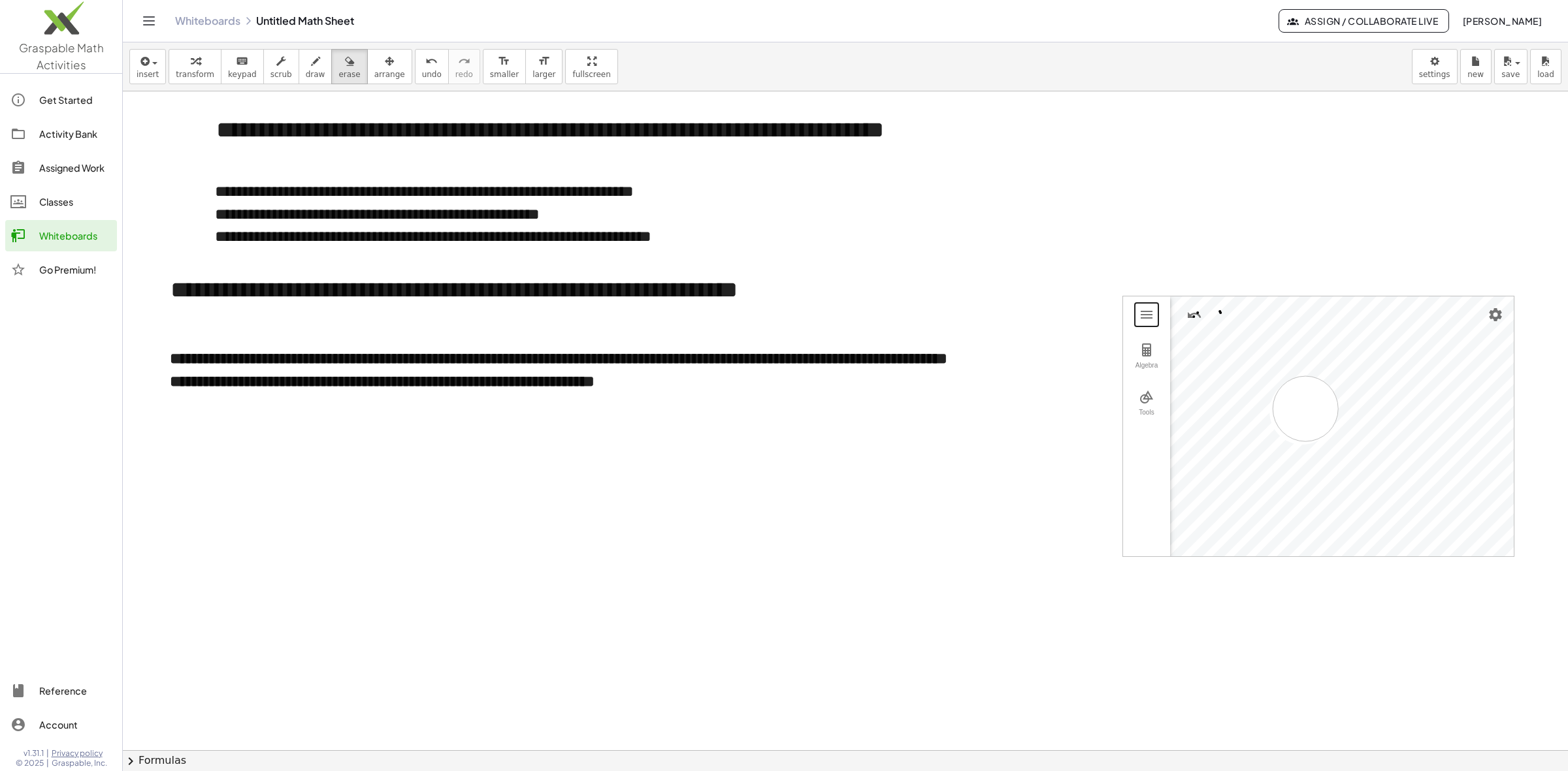
drag, startPoint x: 1302, startPoint y: 412, endPoint x: 1339, endPoint y: 441, distance: 47.0
click at [1331, 441] on div at bounding box center [845, 750] width 1445 height 1318
drag, startPoint x: 1205, startPoint y: 315, endPoint x: 1193, endPoint y: 325, distance: 15.6
click at [1193, 325] on div at bounding box center [845, 750] width 1445 height 1318
click at [374, 74] on span "arrange" at bounding box center [389, 74] width 31 height 9
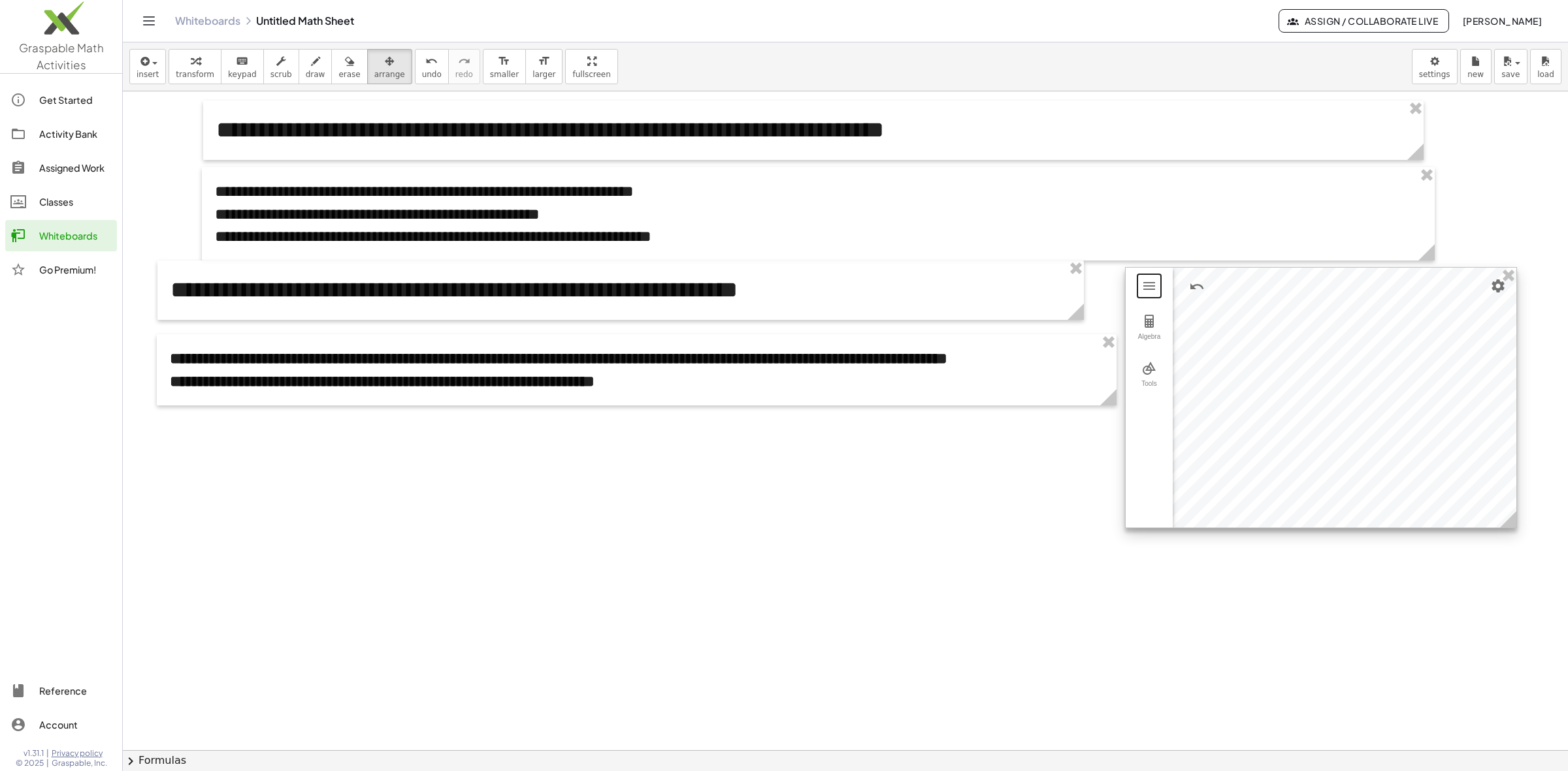
drag, startPoint x: 1285, startPoint y: 343, endPoint x: 1288, endPoint y: 314, distance: 29.2
click at [1288, 314] on div at bounding box center [1321, 397] width 390 height 260
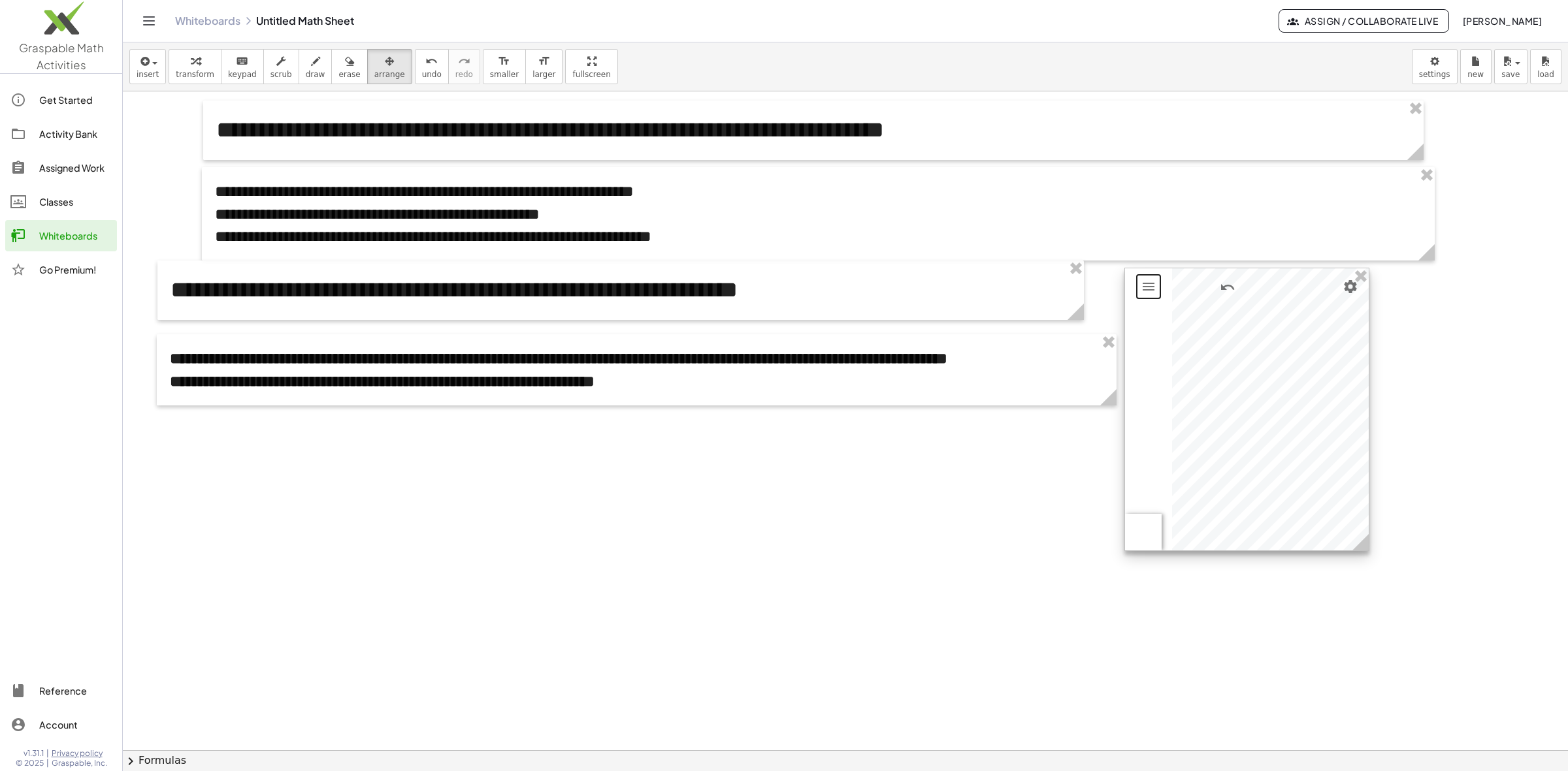
drag, startPoint x: 1507, startPoint y: 527, endPoint x: 1360, endPoint y: 549, distance: 148.6
click at [1360, 549] on icon at bounding box center [1360, 541] width 16 height 16
drag, startPoint x: 1295, startPoint y: 298, endPoint x: 1328, endPoint y: 301, distance: 33.1
click at [1328, 301] on div at bounding box center [1280, 412] width 244 height 282
click at [1174, 536] on div "Algebra Tools" at bounding box center [1176, 535] width 36 height 36
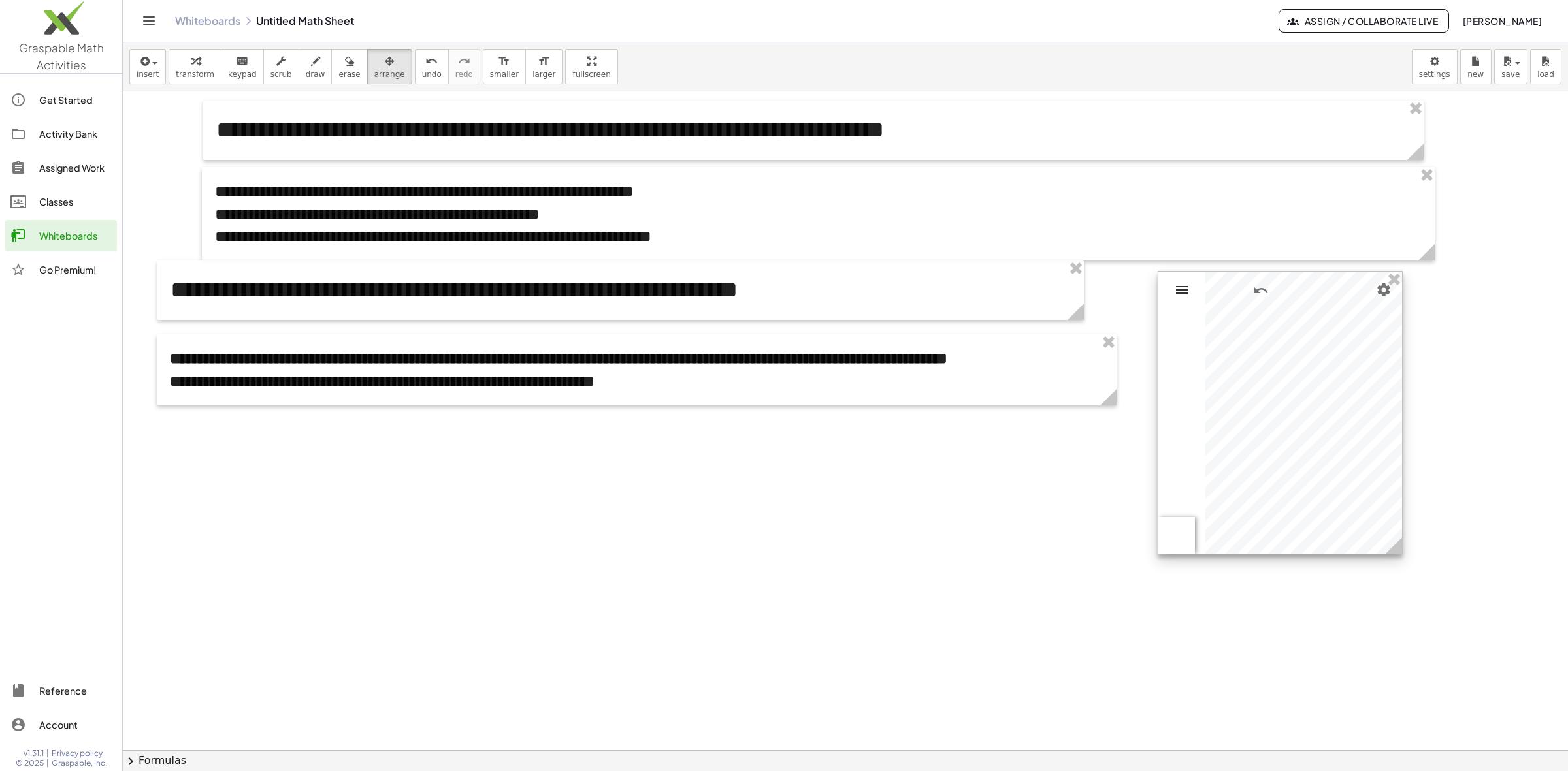
click at [1181, 286] on img "Geometry" at bounding box center [1182, 289] width 16 height 16
click at [1169, 336] on img "Geometry" at bounding box center [1176, 335] width 16 height 16
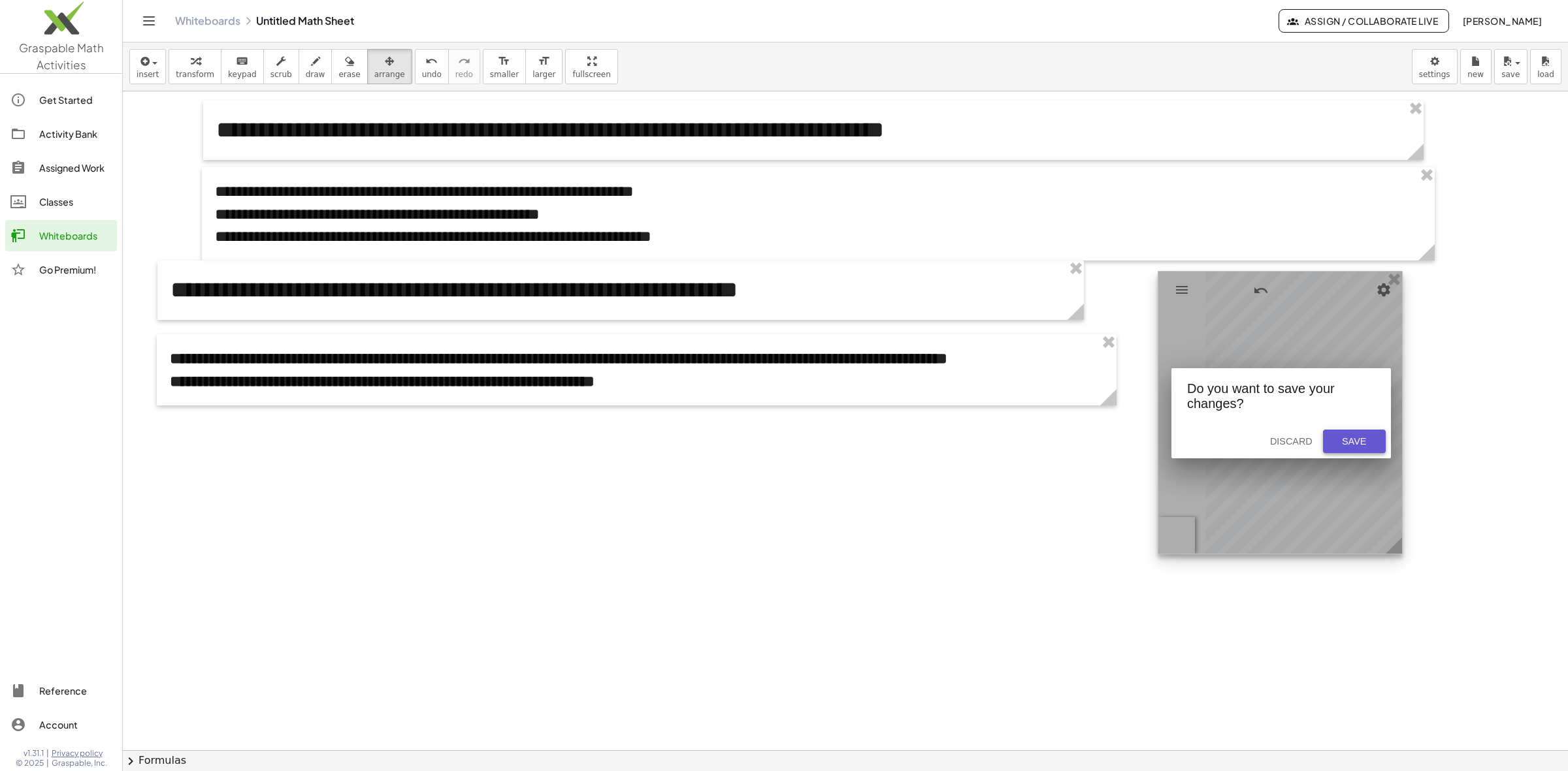
click at [1357, 438] on div "Save" at bounding box center [1354, 441] width 42 height 10
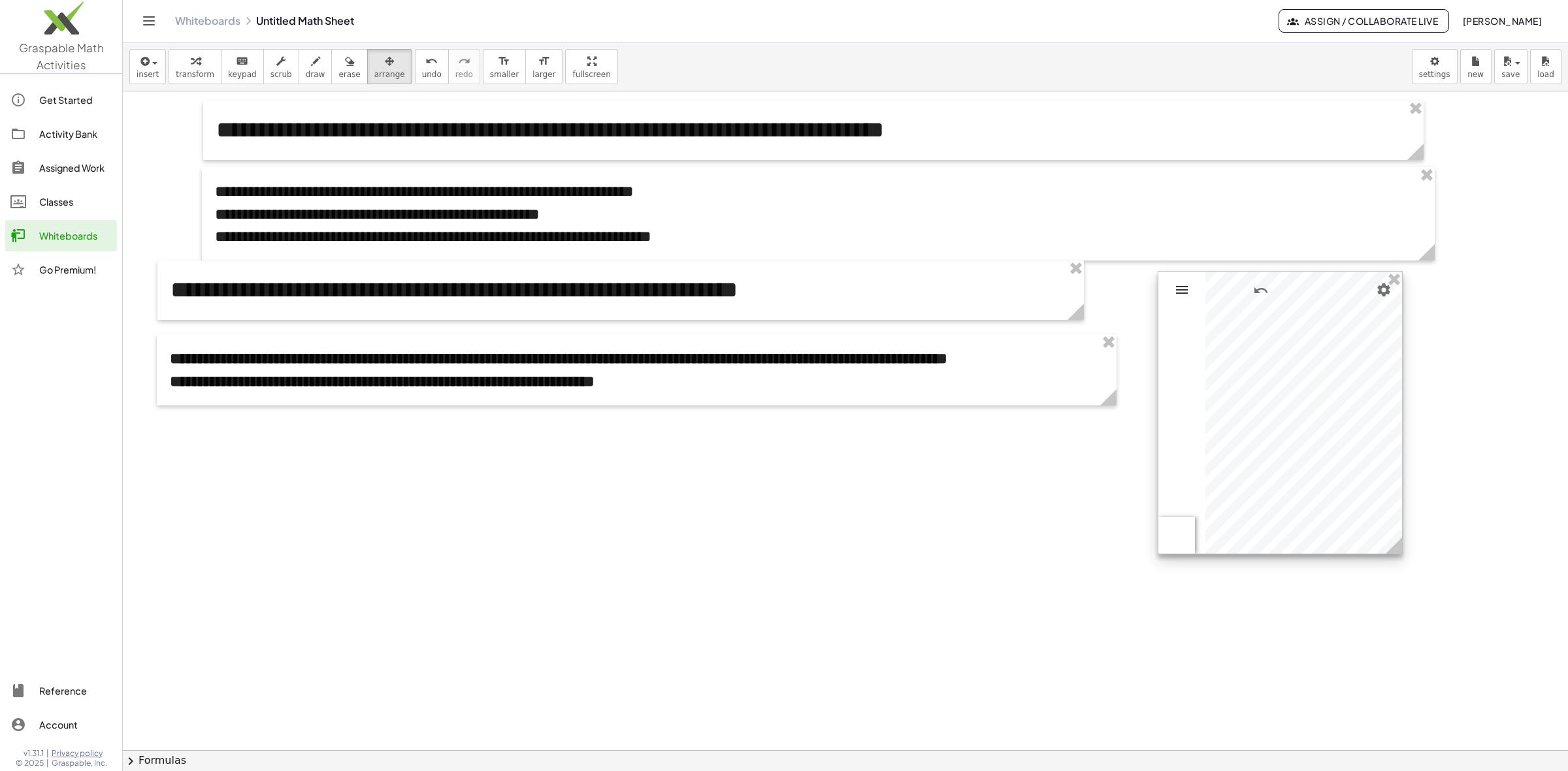
click at [1180, 293] on img "Geometry" at bounding box center [1182, 289] width 16 height 16
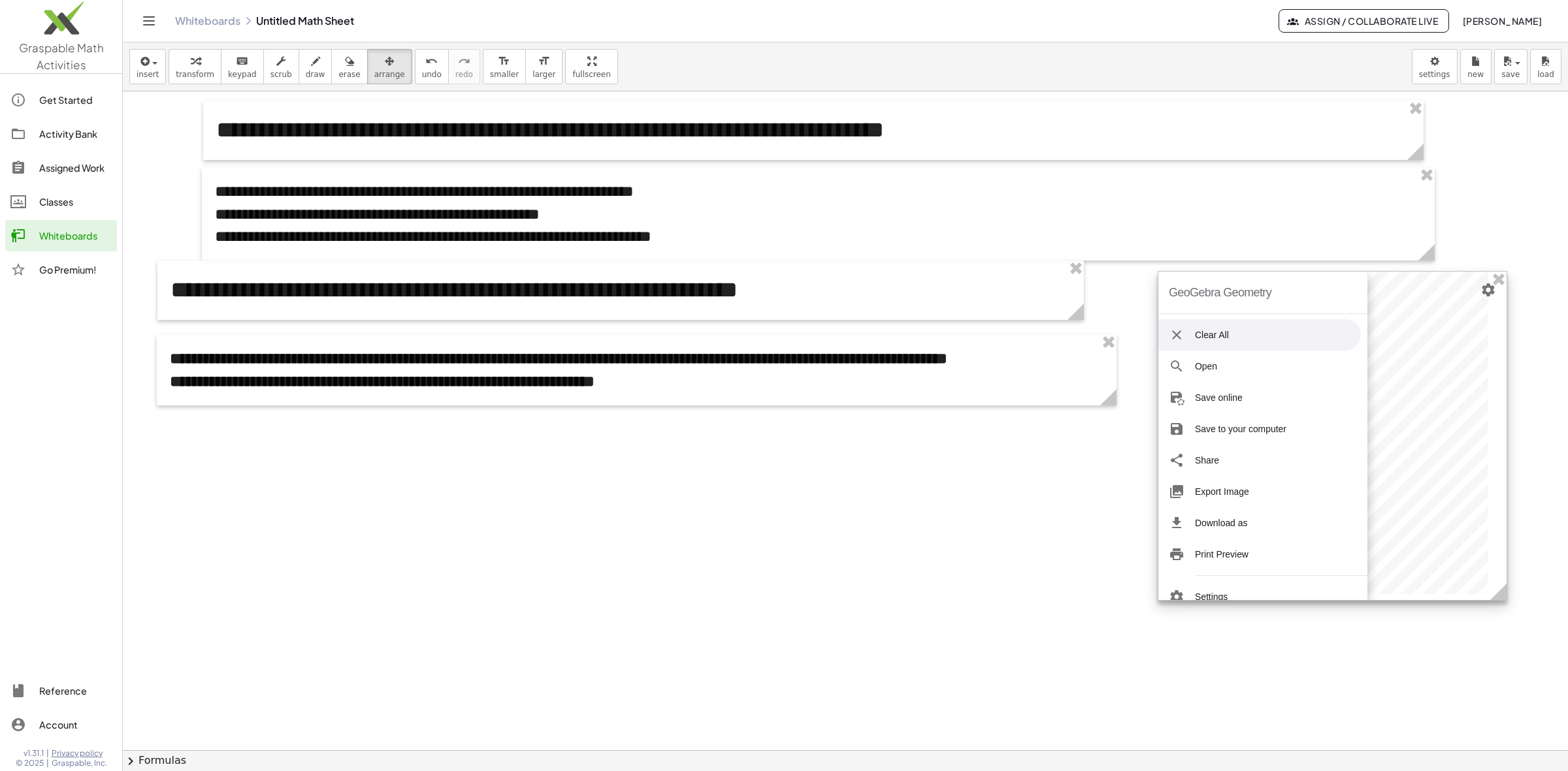
drag, startPoint x: 1392, startPoint y: 548, endPoint x: 1513, endPoint y: 601, distance: 132.1
click at [1393, 600] on icon at bounding box center [1497, 591] width 16 height 16
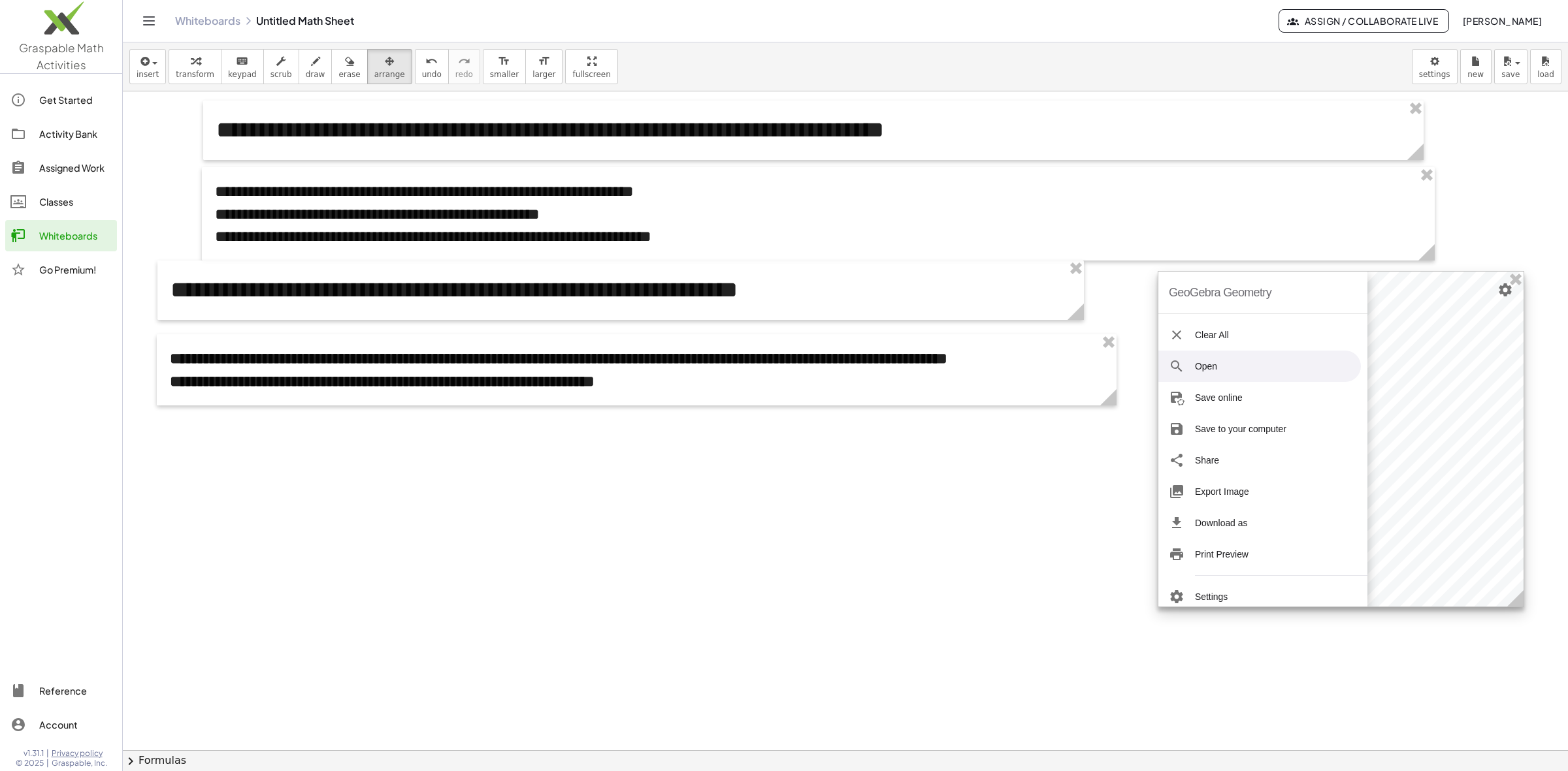
click at [1393, 404] on div at bounding box center [1341, 439] width 365 height 335
click at [1268, 286] on div "GeoGebra Geometry" at bounding box center [1220, 293] width 103 height 42
click at [1393, 412] on div at bounding box center [1341, 439] width 365 height 335
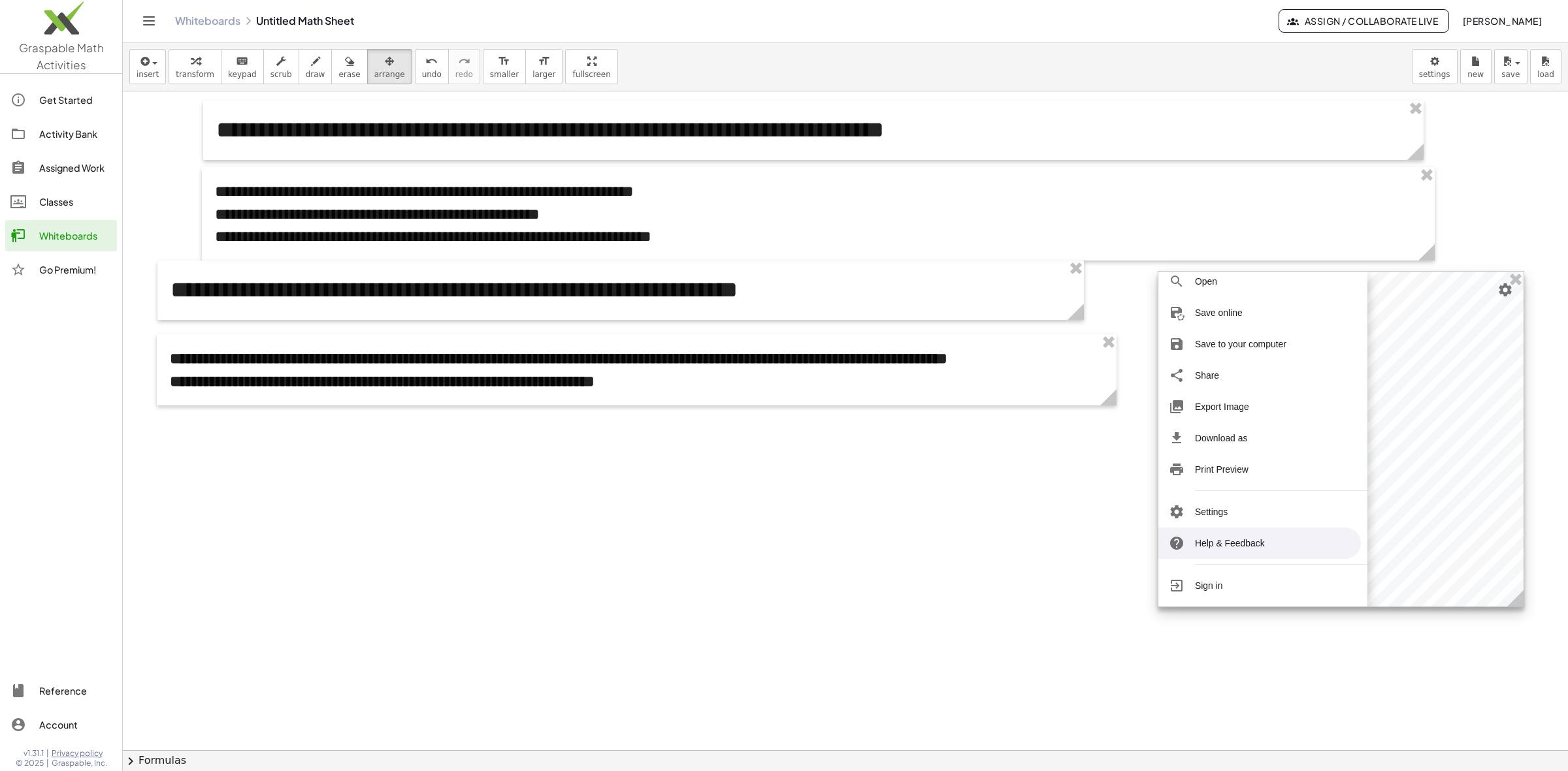
click at [1393, 494] on div at bounding box center [1341, 439] width 365 height 335
click at [1281, 467] on li "Print Preview" at bounding box center [1259, 469] width 203 height 31
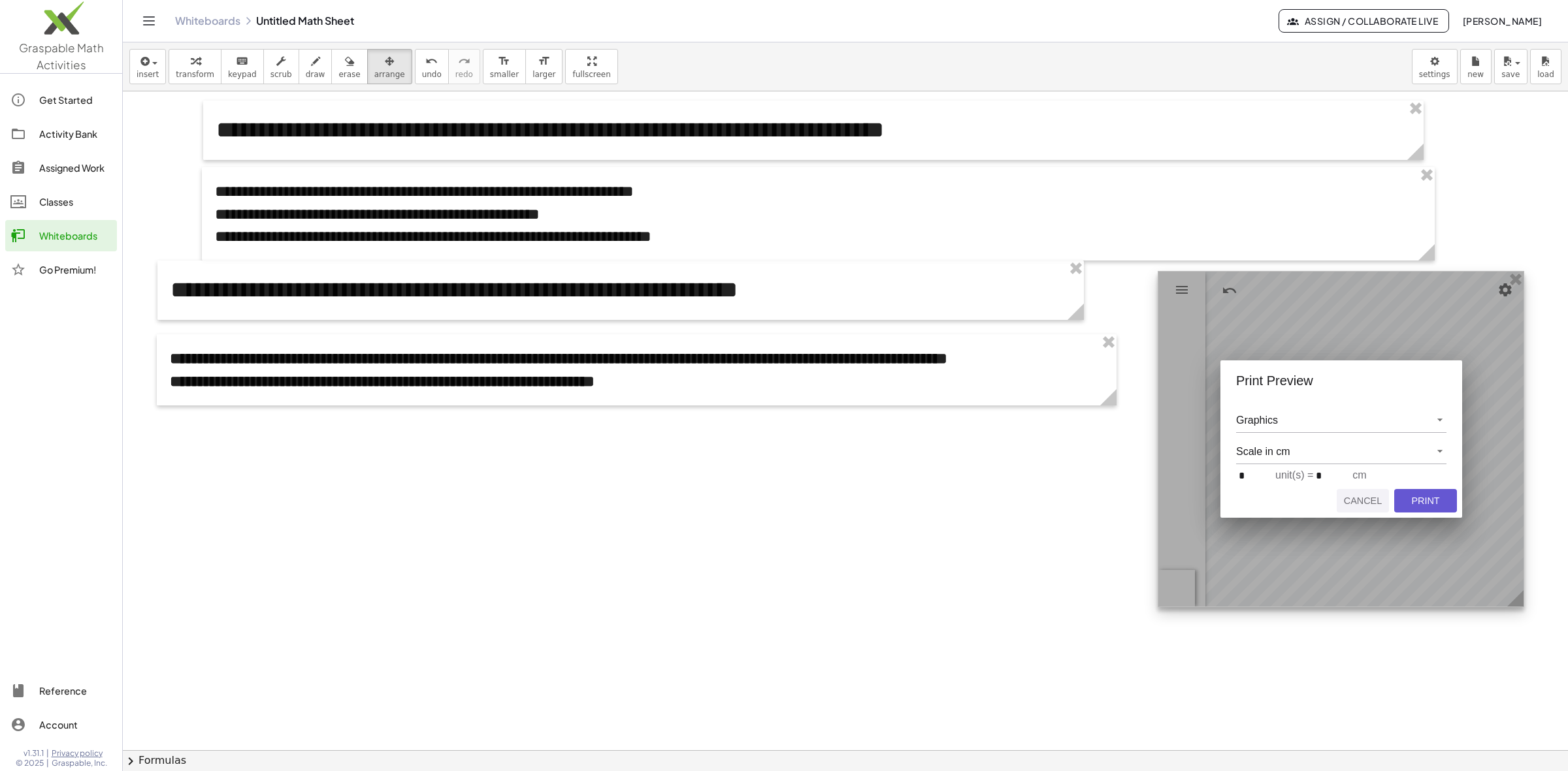
click at [1369, 510] on button "Cancel" at bounding box center [1363, 501] width 52 height 24
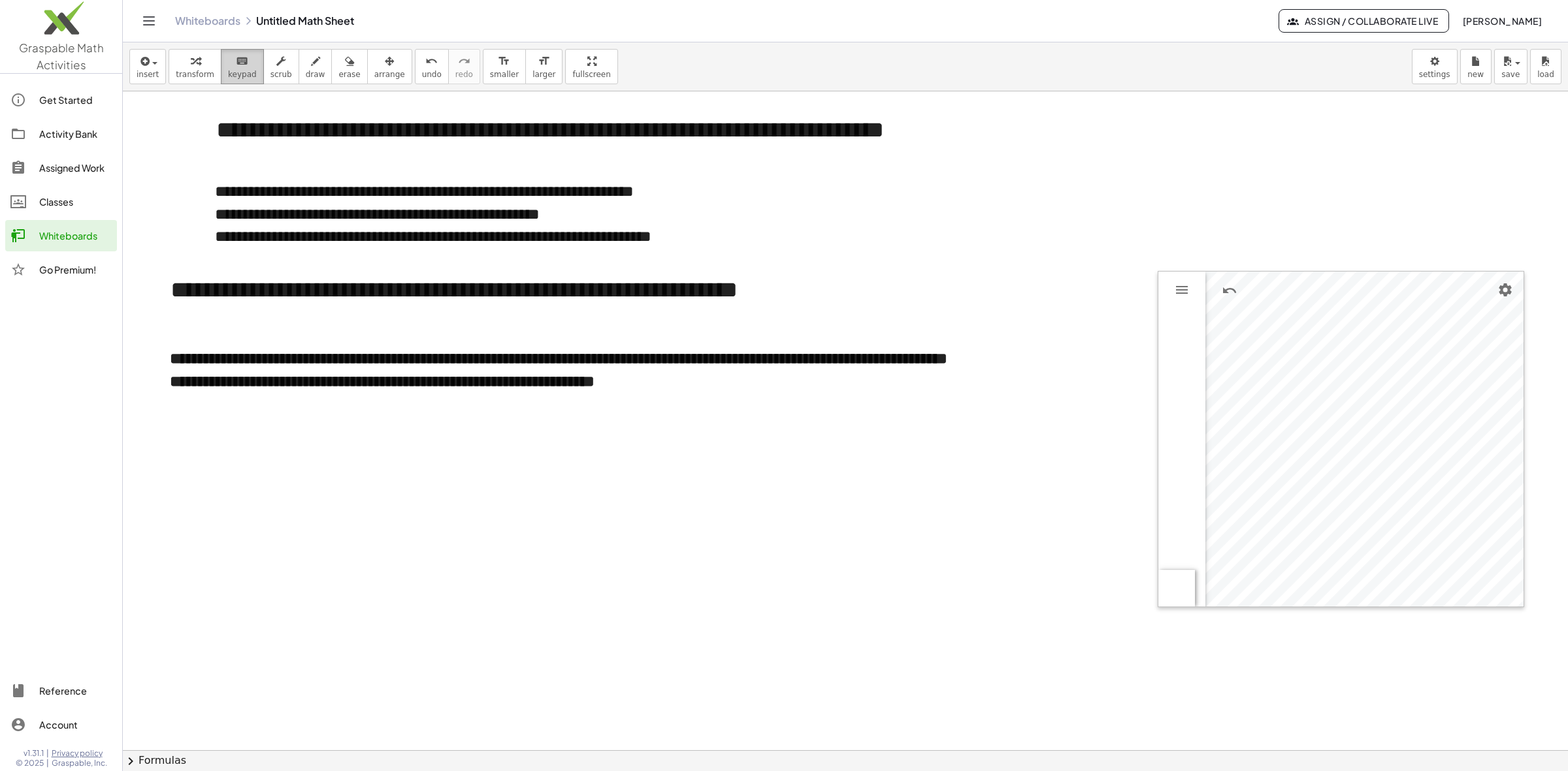
click at [236, 75] on span "keypad" at bounding box center [242, 74] width 29 height 9
click at [1274, 415] on img "Set color" at bounding box center [1273, 409] width 16 height 16
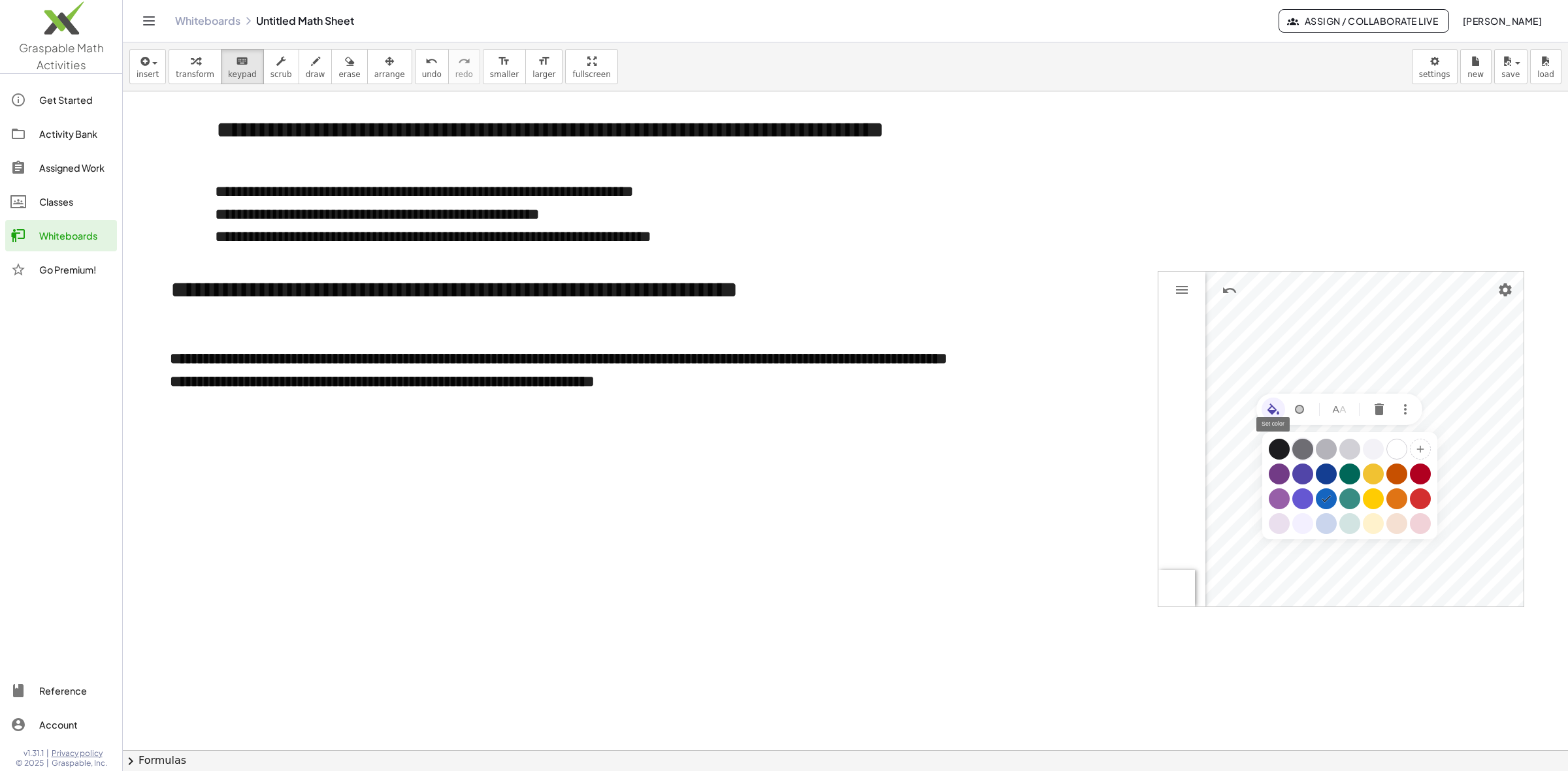
click at [1303, 451] on div "Geometry" at bounding box center [1302, 449] width 21 height 21
click at [1279, 415] on img "Set color" at bounding box center [1273, 409] width 16 height 16
click at [1393, 478] on div "Geometry" at bounding box center [1420, 473] width 21 height 21
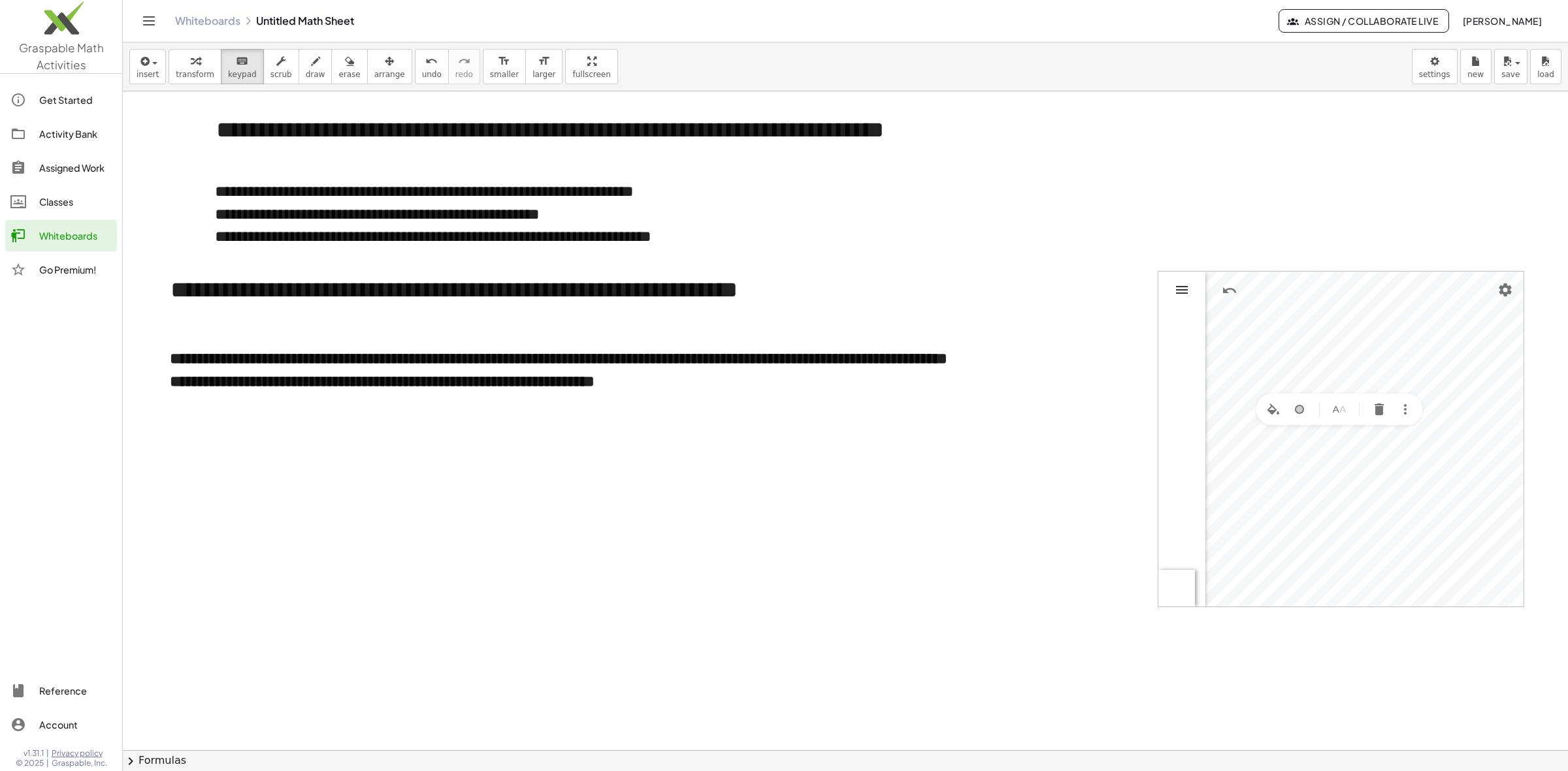
click at [1178, 293] on img "Geometry" at bounding box center [1182, 289] width 16 height 16
click at [1393, 414] on img "More" at bounding box center [1405, 409] width 16 height 16
click at [1393, 490] on div "Show trace" at bounding box center [1457, 492] width 52 height 21
click at [1344, 373] on img "Name" at bounding box center [1339, 367] width 16 height 16
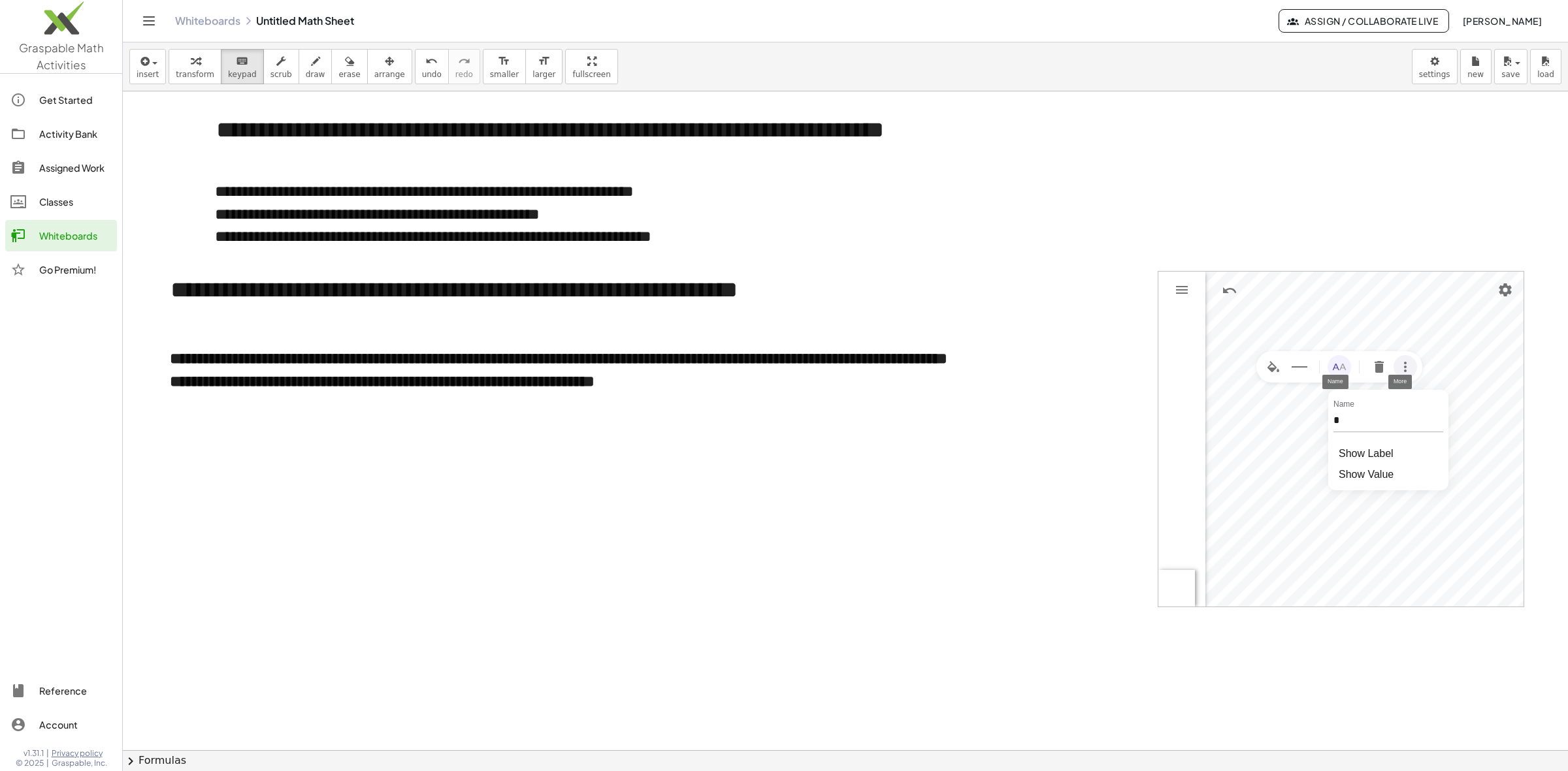
click at [1393, 373] on img "More" at bounding box center [1405, 367] width 16 height 16
click at [1393, 650] on div at bounding box center [845, 750] width 1445 height 1318
click at [374, 79] on span "arrange" at bounding box center [389, 74] width 31 height 9
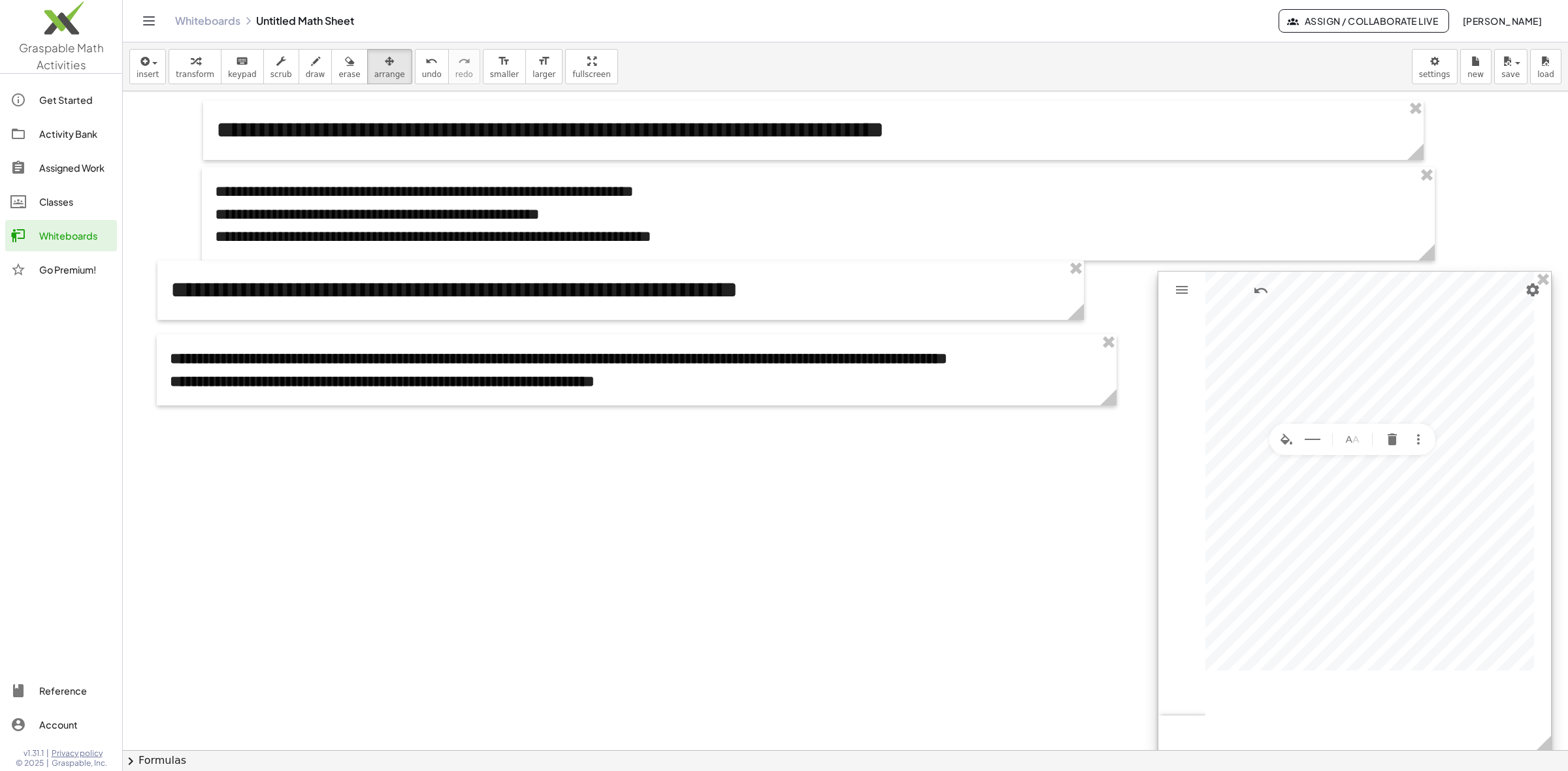
drag, startPoint x: 1523, startPoint y: 605, endPoint x: 1550, endPoint y: 751, distance: 148.5
click at [1393, 685] on div "**********" at bounding box center [845, 406] width 1445 height 729
click at [1184, 288] on img "Geometry" at bounding box center [1182, 289] width 16 height 16
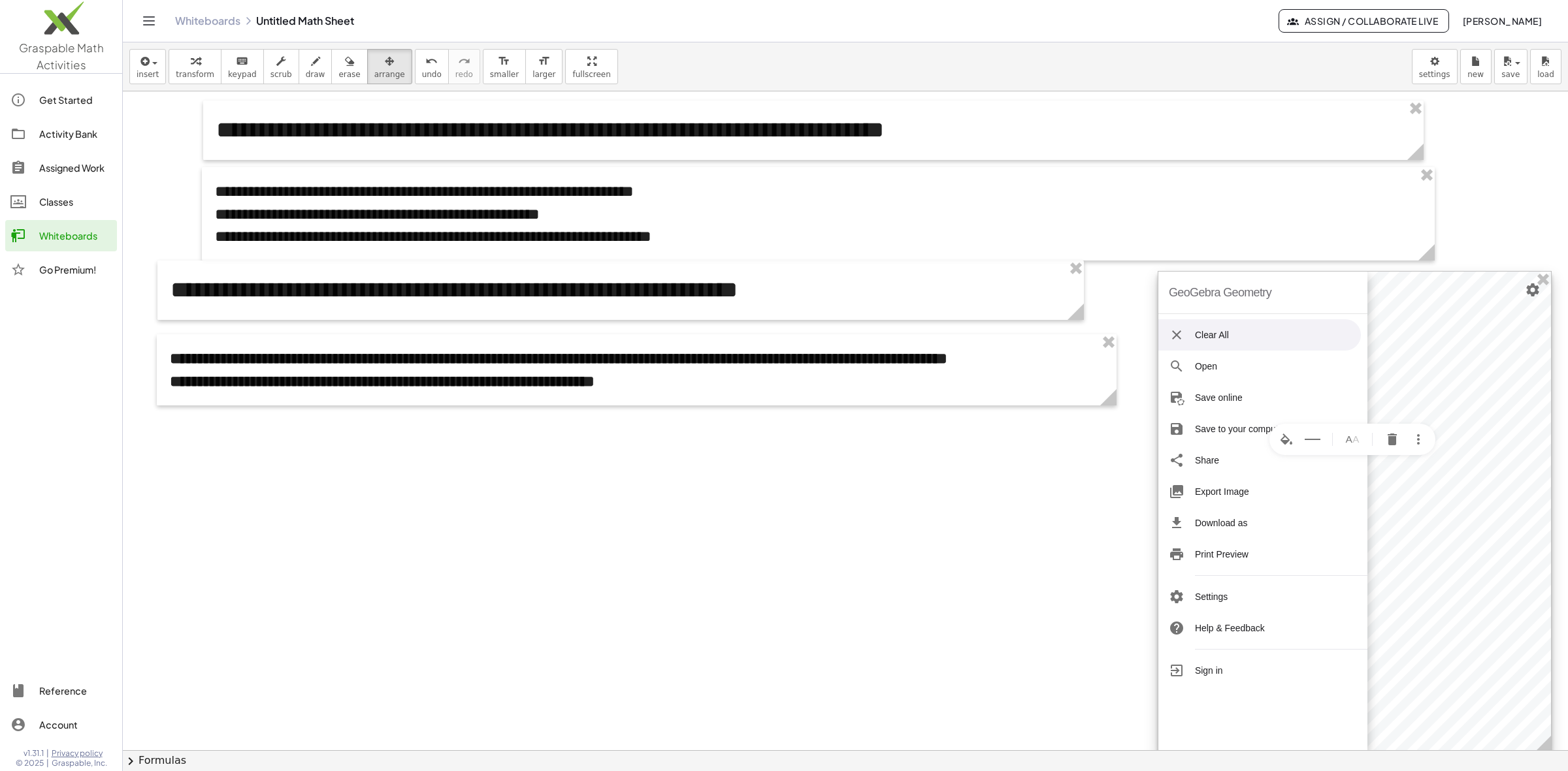
click at [1393, 525] on div at bounding box center [1354, 512] width 393 height 481
click at [1393, 363] on div at bounding box center [1354, 512] width 393 height 481
click at [1307, 447] on button "Line Style" at bounding box center [1312, 440] width 24 height 24
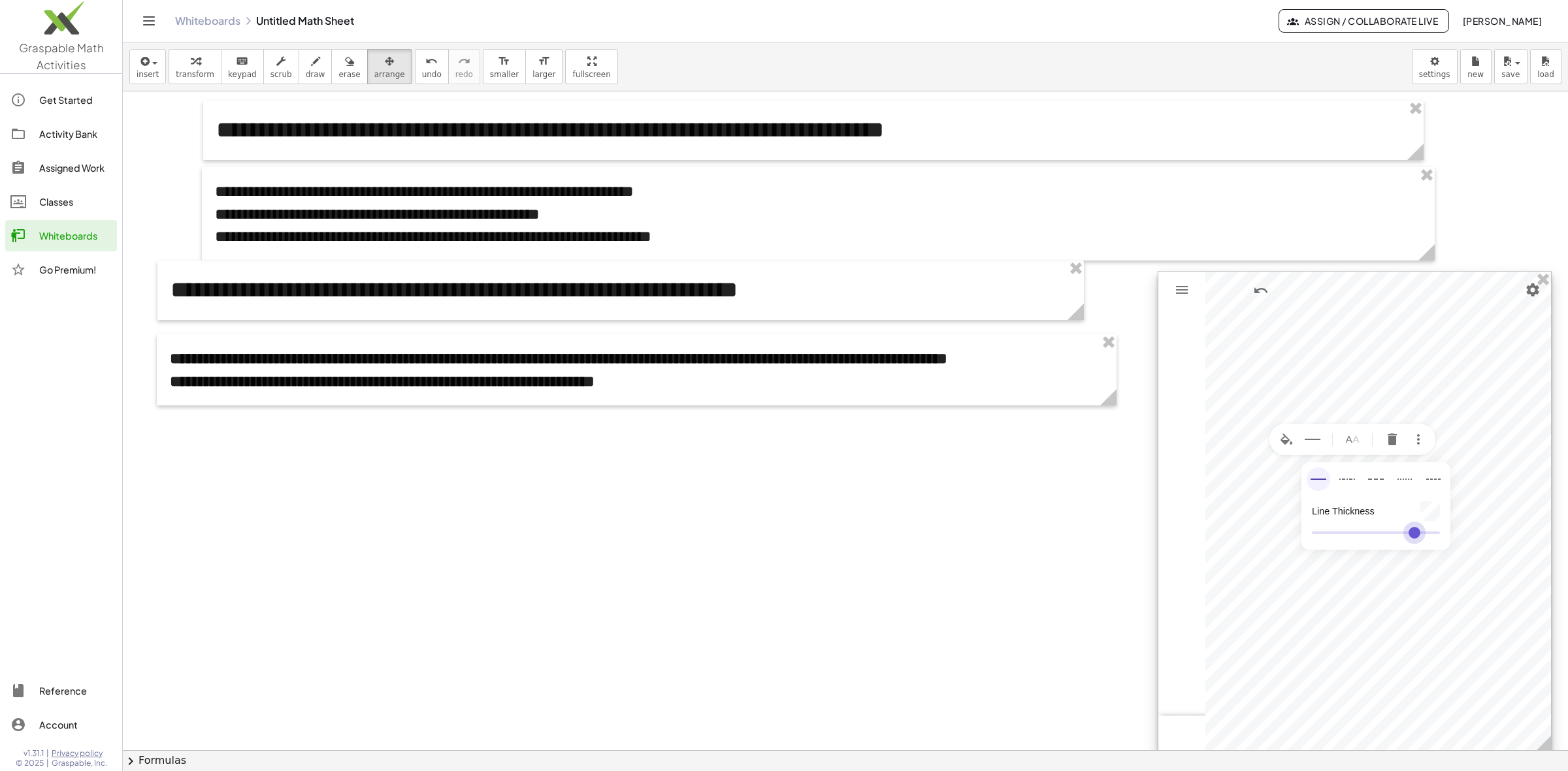
type input "**"
click at [1335, 536] on input "Geometry" at bounding box center [1375, 533] width 128 height 24
click at [1333, 685] on div at bounding box center [1354, 512] width 393 height 481
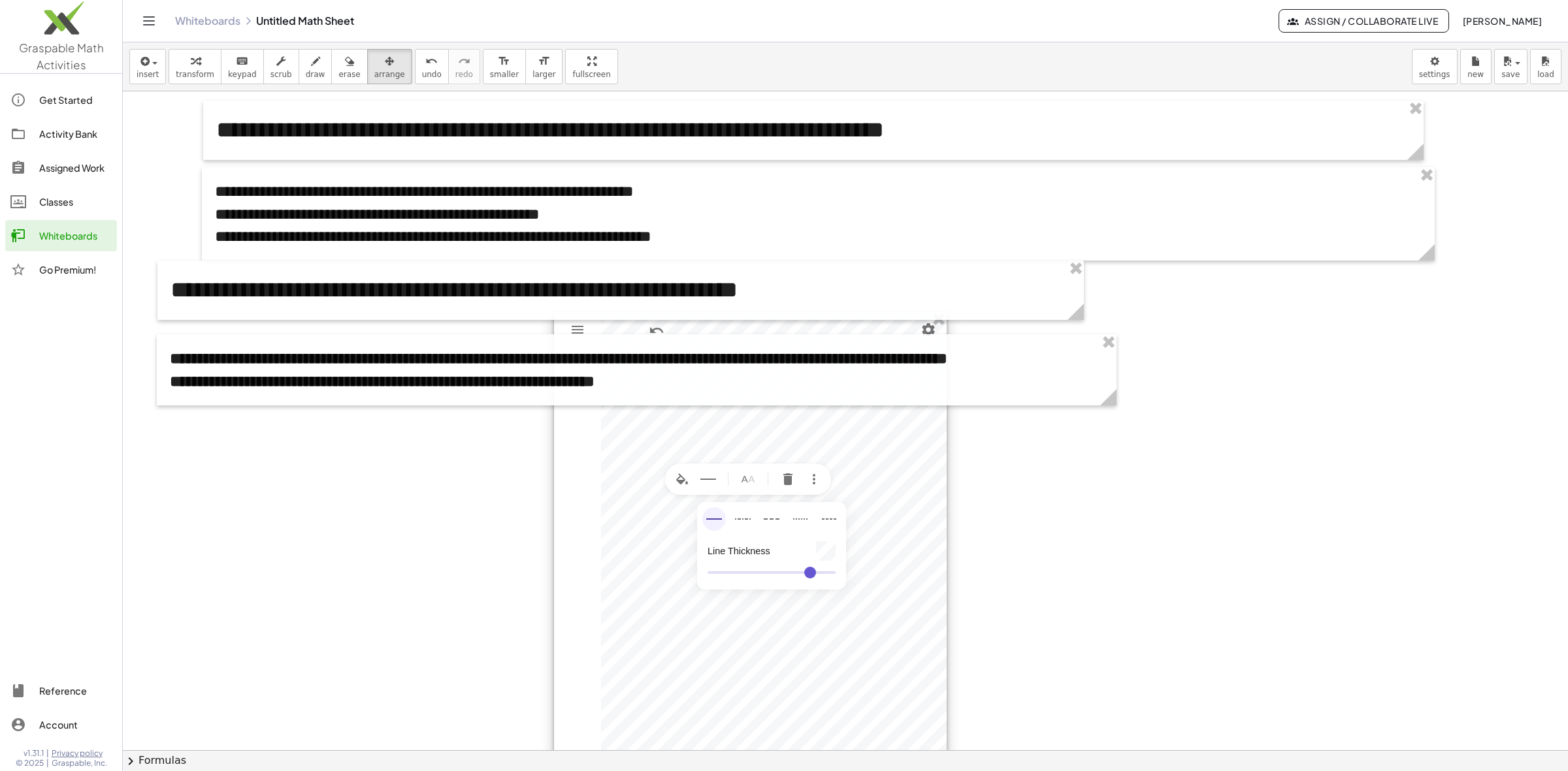
drag, startPoint x: 1323, startPoint y: 291, endPoint x: 723, endPoint y: 329, distance: 601.2
click at [721, 330] on div at bounding box center [750, 552] width 393 height 481
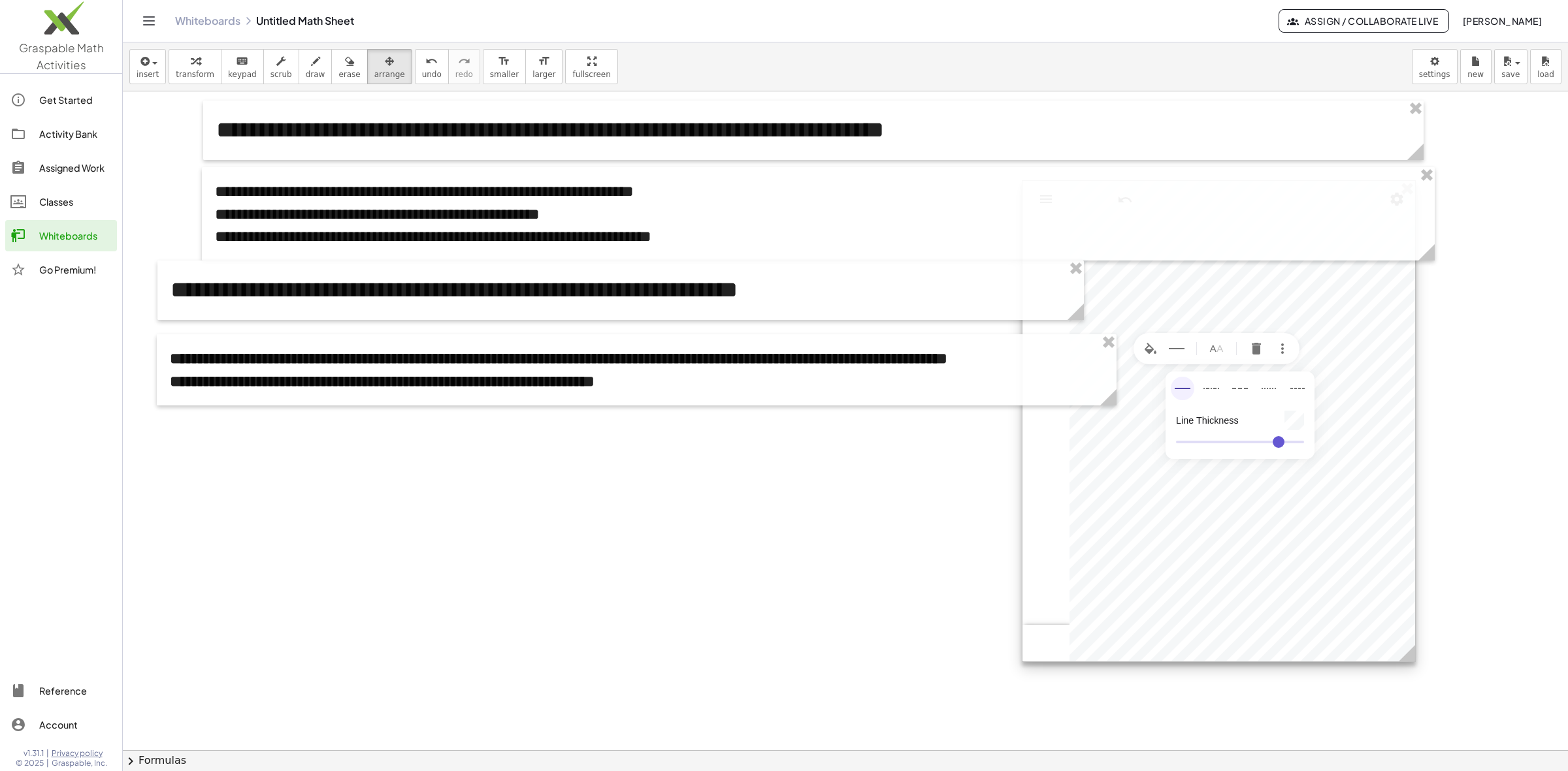
drag, startPoint x: 916, startPoint y: 464, endPoint x: 1331, endPoint y: 348, distance: 430.9
click at [1331, 348] on div at bounding box center [1218, 421] width 393 height 481
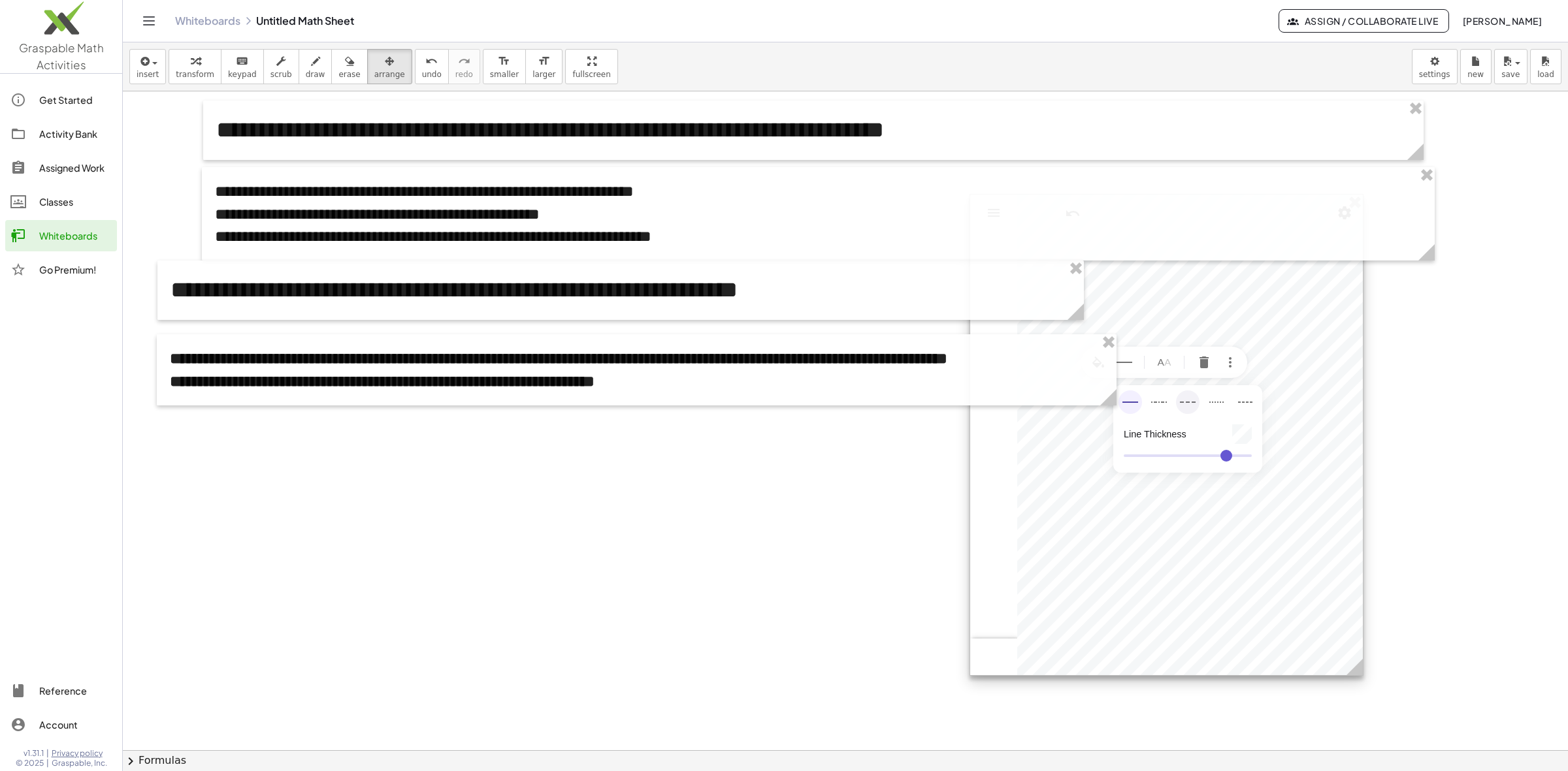
click at [1195, 405] on img "Geometry" at bounding box center [1188, 402] width 16 height 16
click at [1164, 404] on img "Geometry" at bounding box center [1158, 402] width 16 height 16
click at [1139, 403] on button "Geometry" at bounding box center [1131, 402] width 24 height 24
click at [1270, 511] on div at bounding box center [1166, 435] width 393 height 481
click at [1233, 364] on img "More" at bounding box center [1230, 362] width 16 height 16
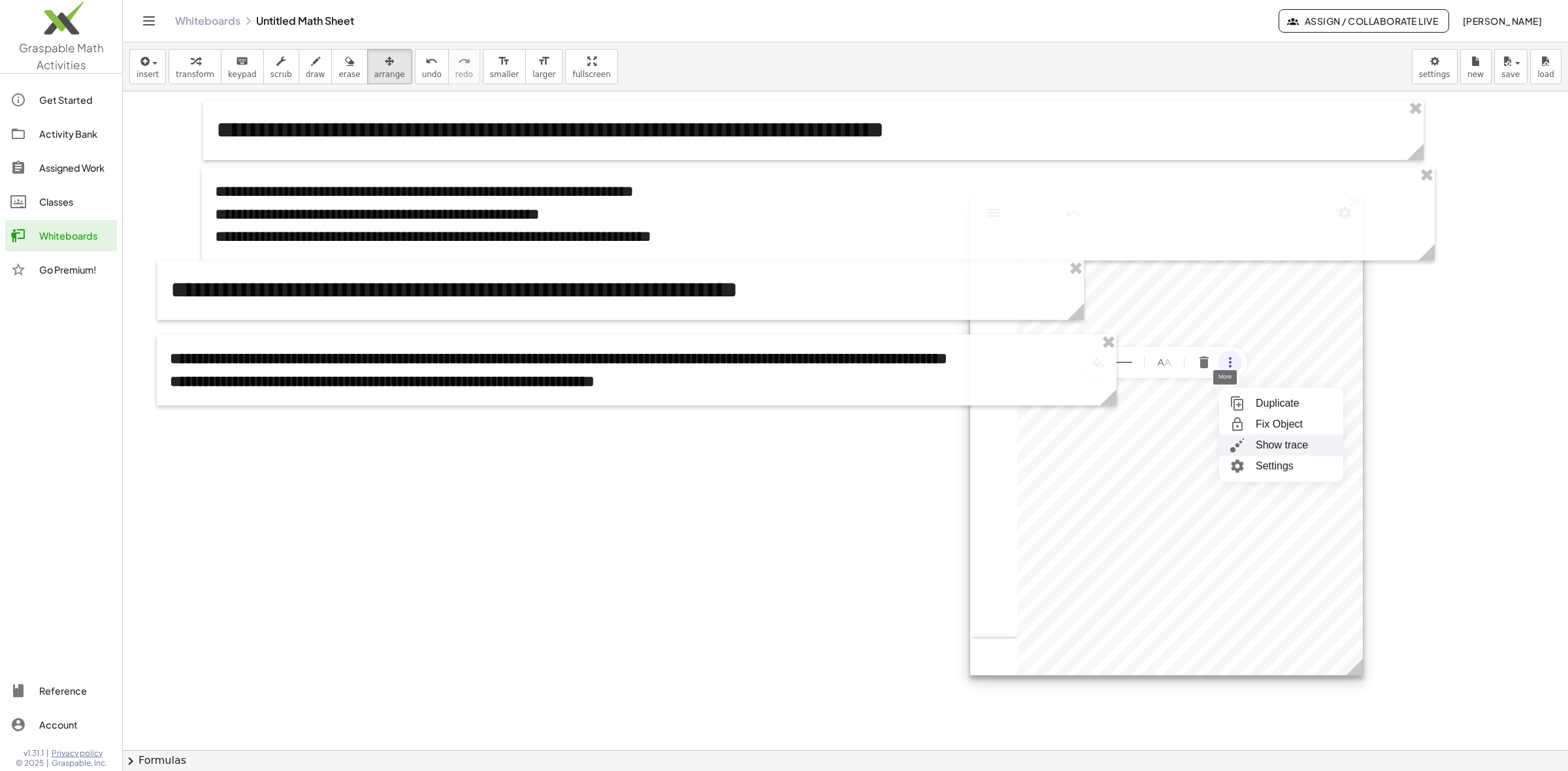
click at [1297, 444] on div "Show trace" at bounding box center [1282, 445] width 52 height 21
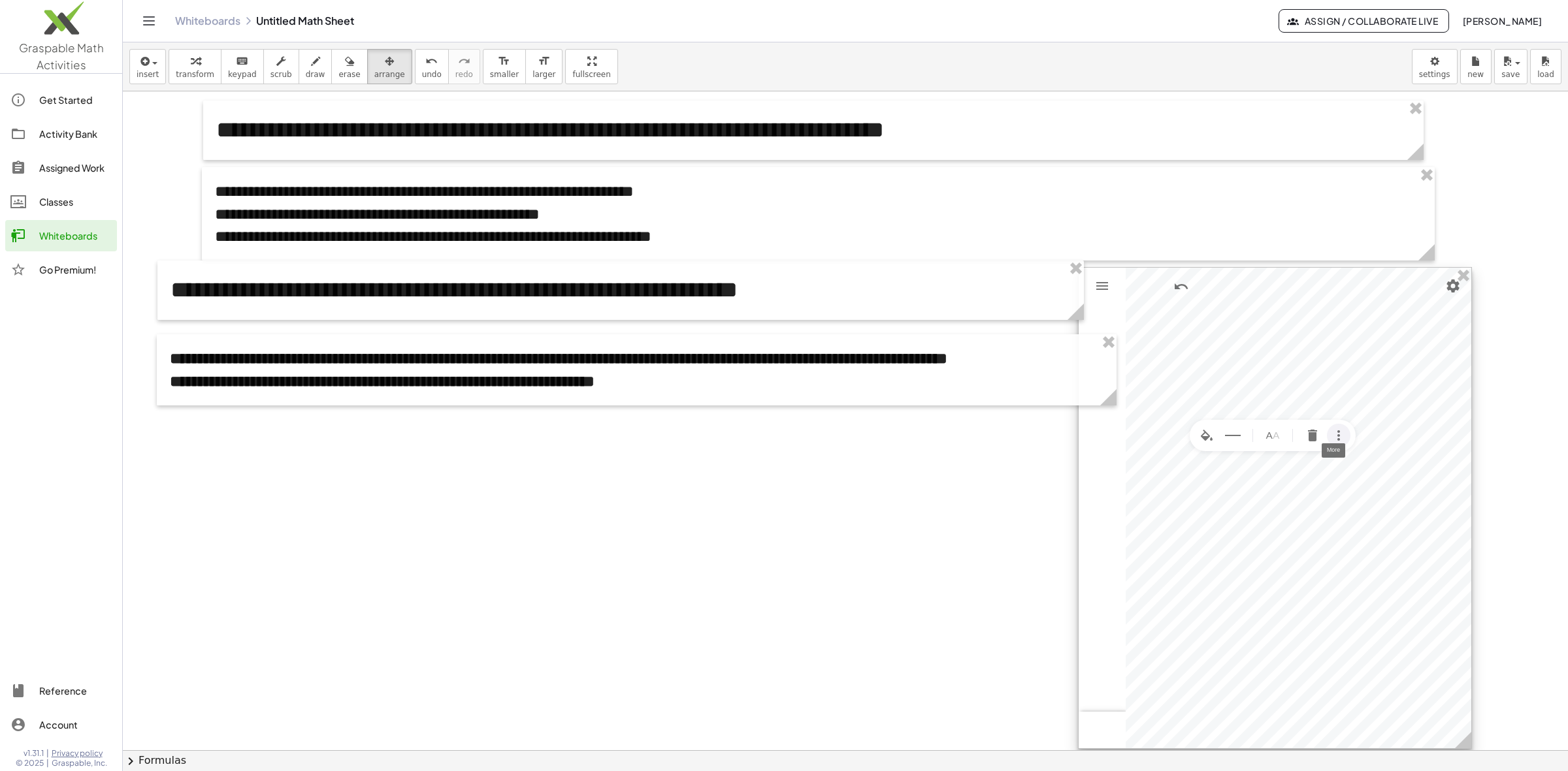
drag, startPoint x: 1315, startPoint y: 527, endPoint x: 1441, endPoint y: 619, distance: 156.0
click at [1393, 619] on div at bounding box center [1274, 508] width 393 height 481
click at [1126, 310] on img "Geometry" at bounding box center [1120, 304] width 16 height 16
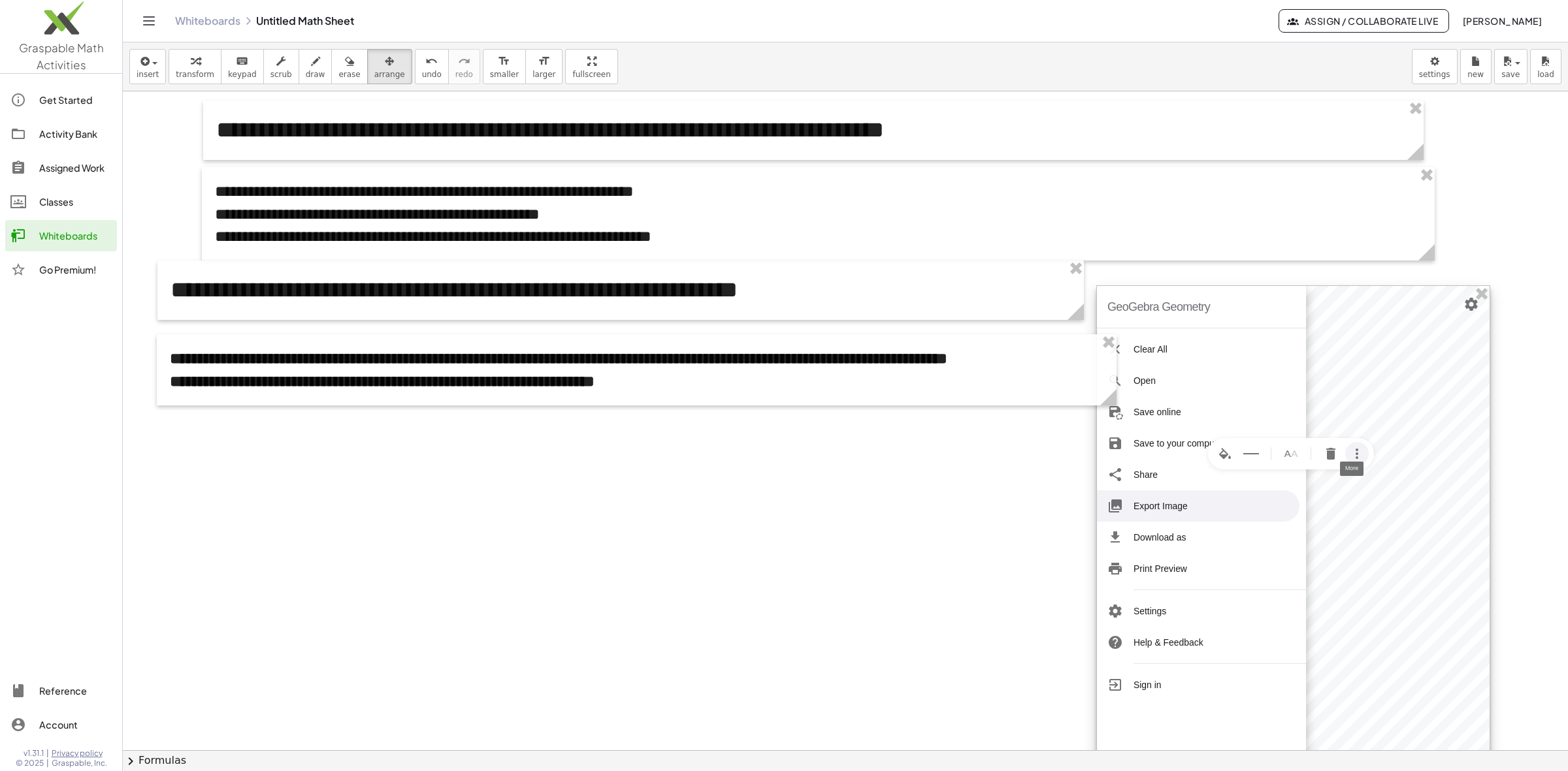
click at [1184, 504] on li "Export Image" at bounding box center [1198, 505] width 203 height 31
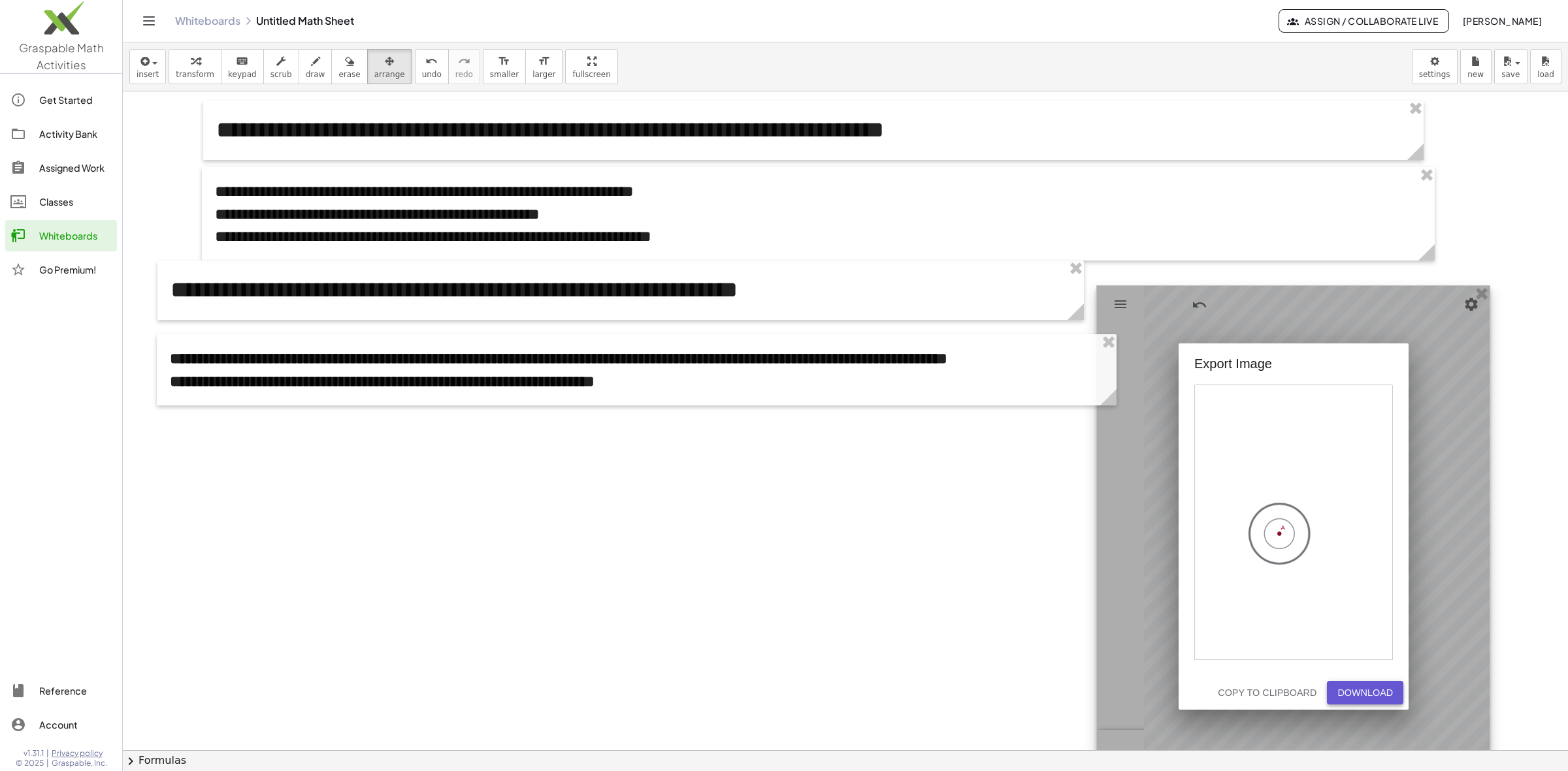
click at [1365, 685] on div "Download" at bounding box center [1365, 693] width 56 height 10
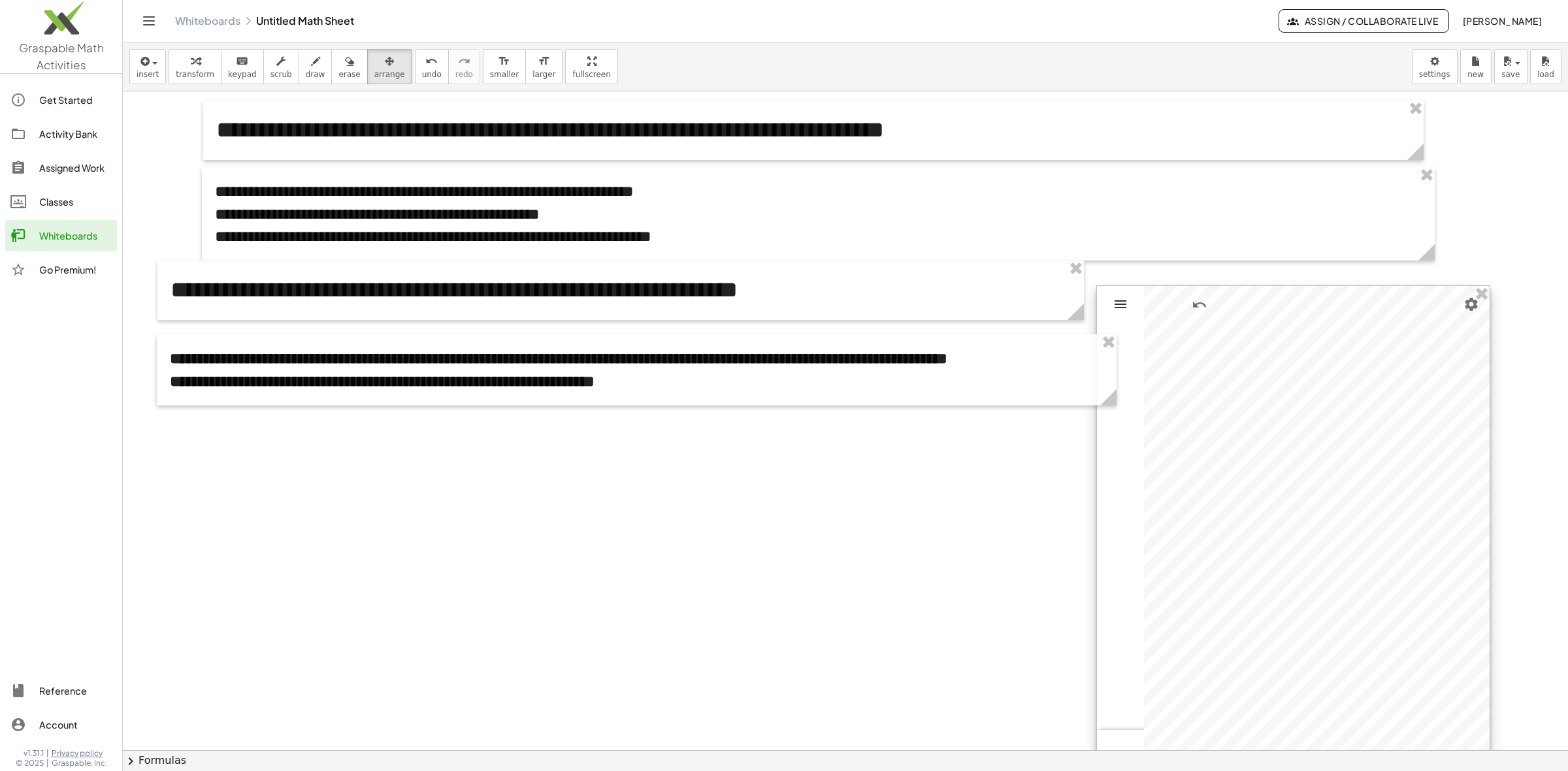
click at [1122, 310] on img "Geometry" at bounding box center [1120, 304] width 16 height 16
click at [1393, 222] on div at bounding box center [845, 750] width 1445 height 1318
click at [152, 64] on span "button" at bounding box center [155, 63] width 5 height 3
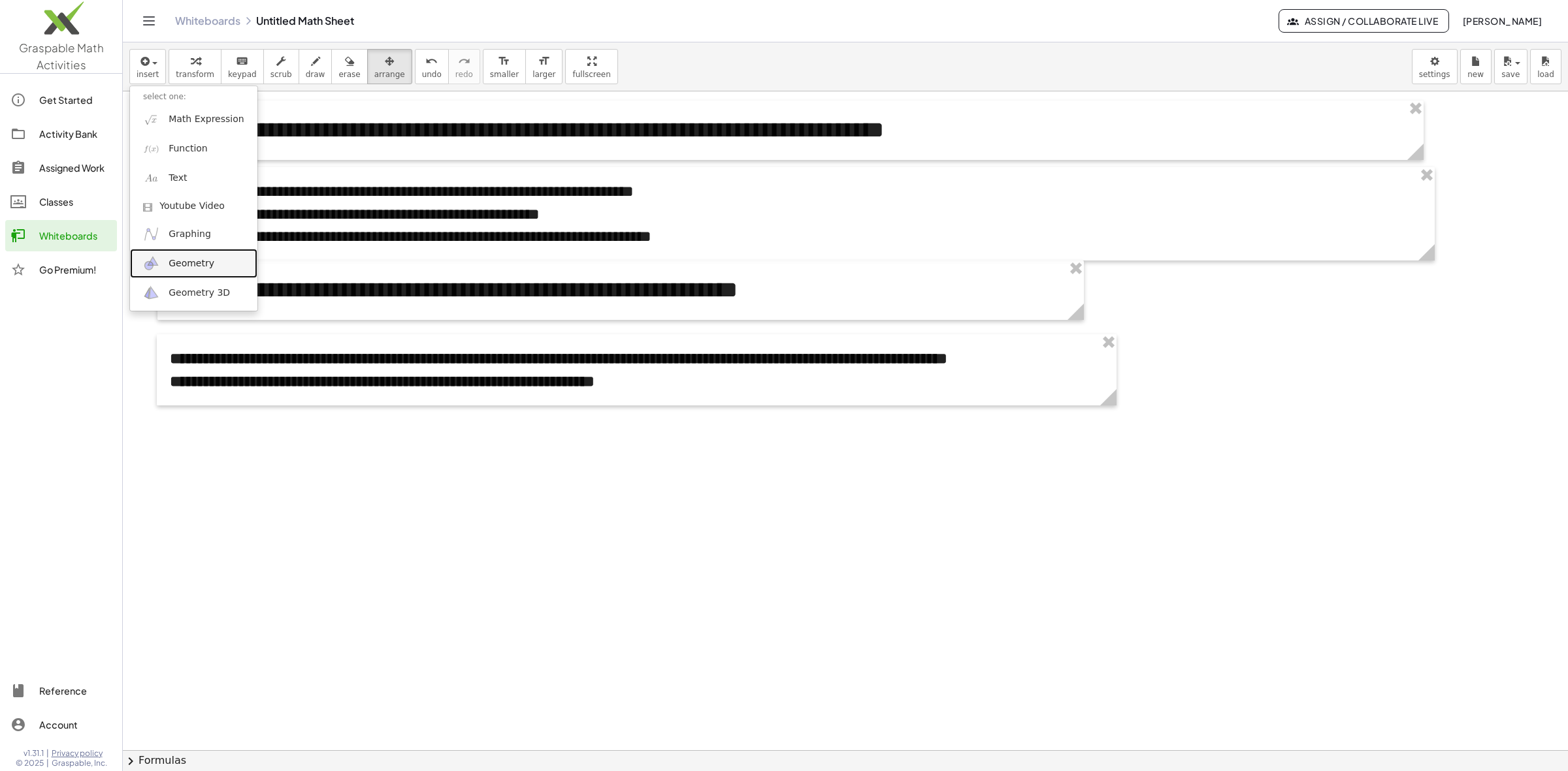
click at [208, 267] on span "Geometry" at bounding box center [191, 264] width 45 height 13
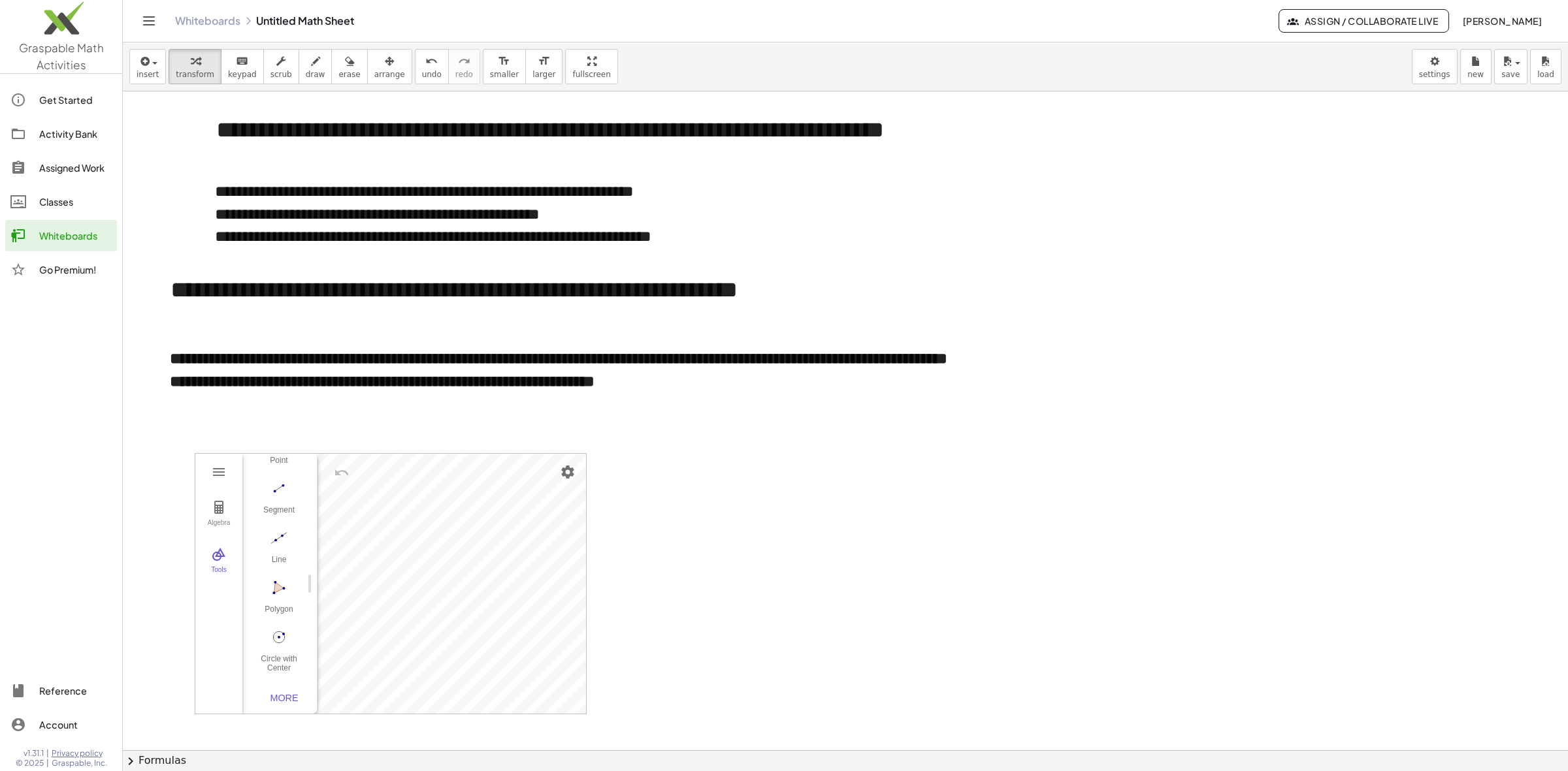
scroll to position [137, 0]
click at [284, 685] on div "More" at bounding box center [284, 693] width 42 height 10
click at [278, 654] on img "Circle: Center & Radius. Select center point, then enter radius" at bounding box center [279, 652] width 52 height 21
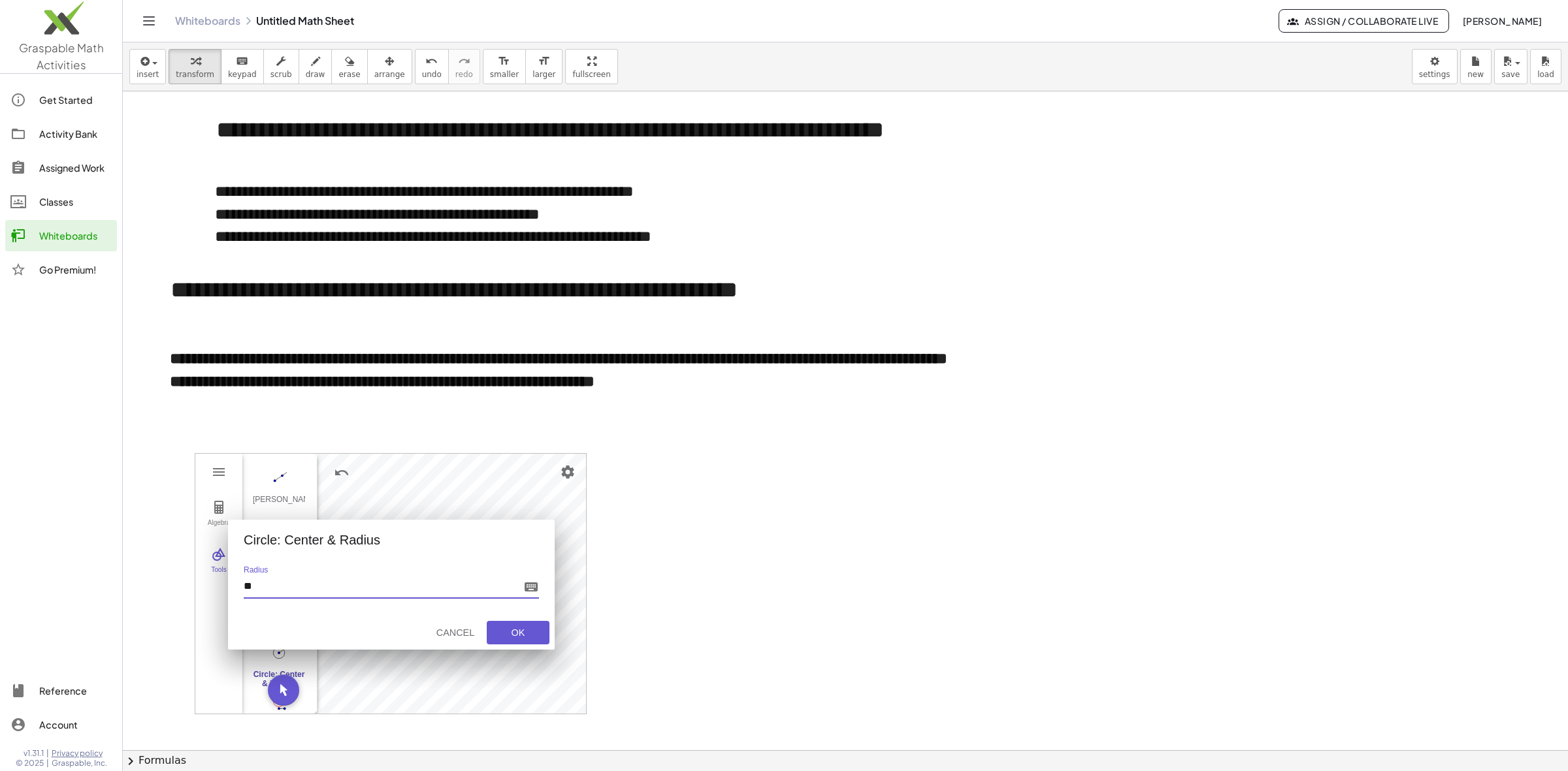
type input "***"
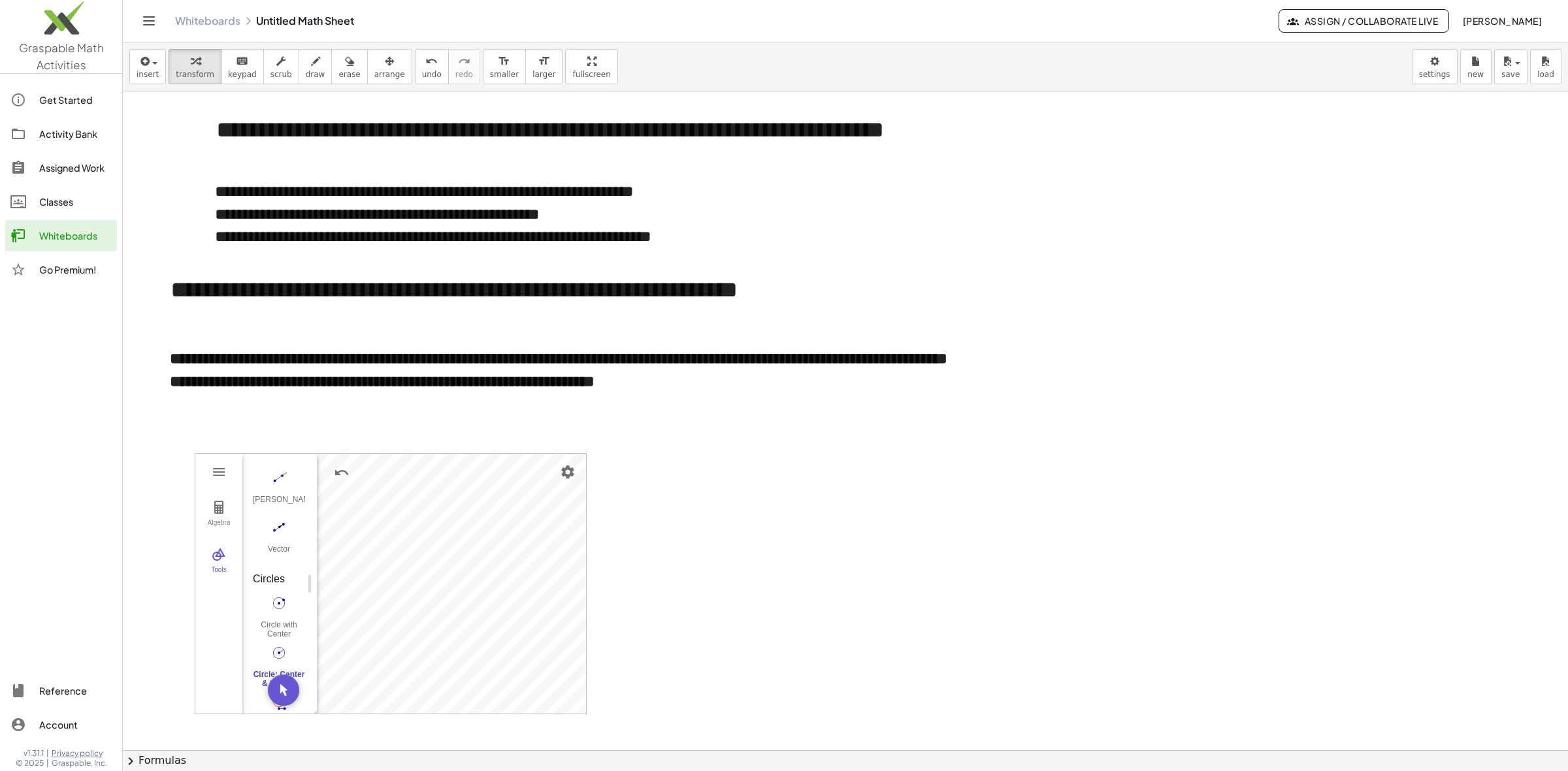
click at [279, 654] on img "Circle: Center & Radius. Select center point, then enter radius" at bounding box center [279, 652] width 52 height 21
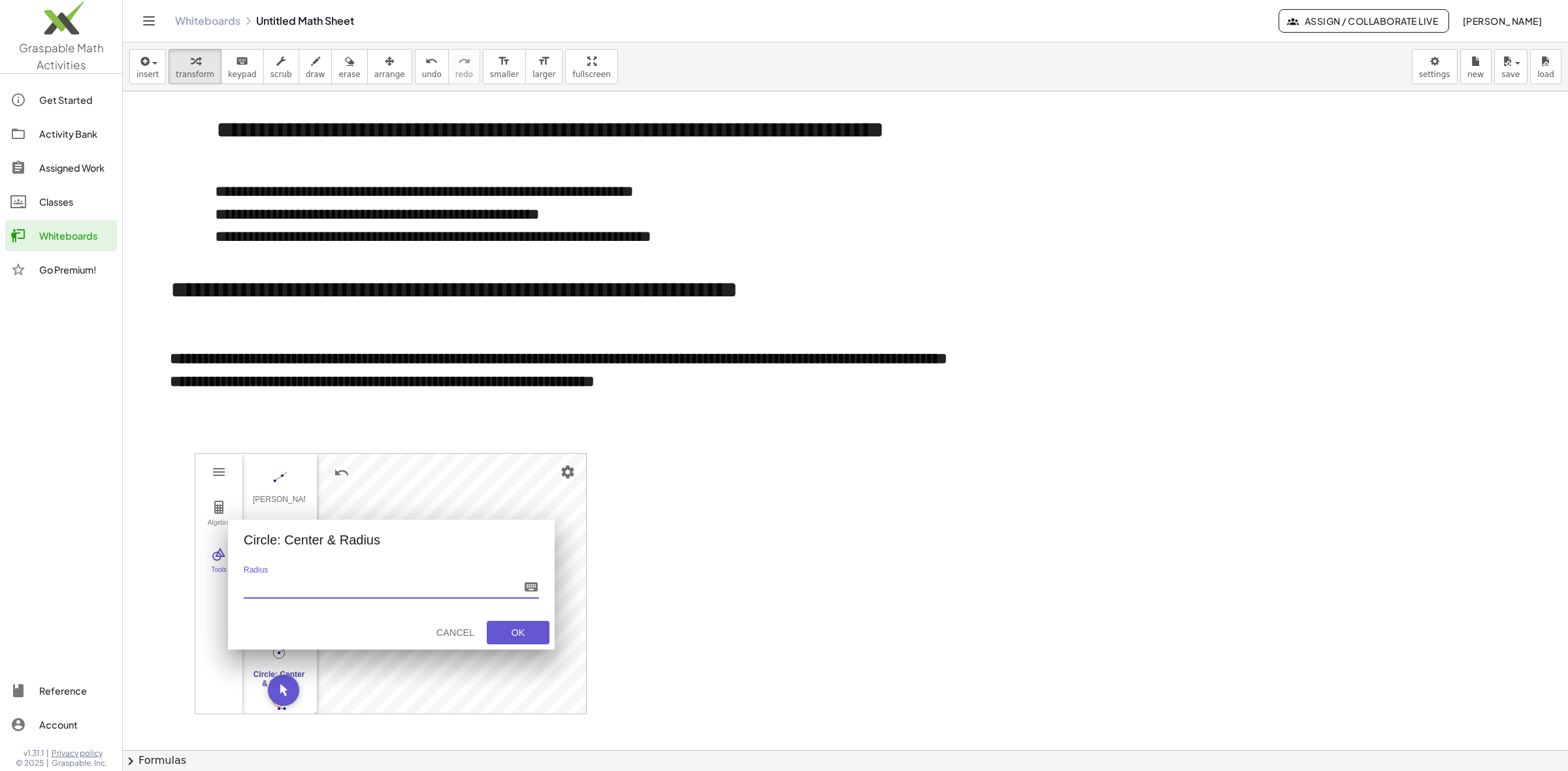
click at [373, 585] on input "Radius" at bounding box center [381, 589] width 274 height 18
type input "***"
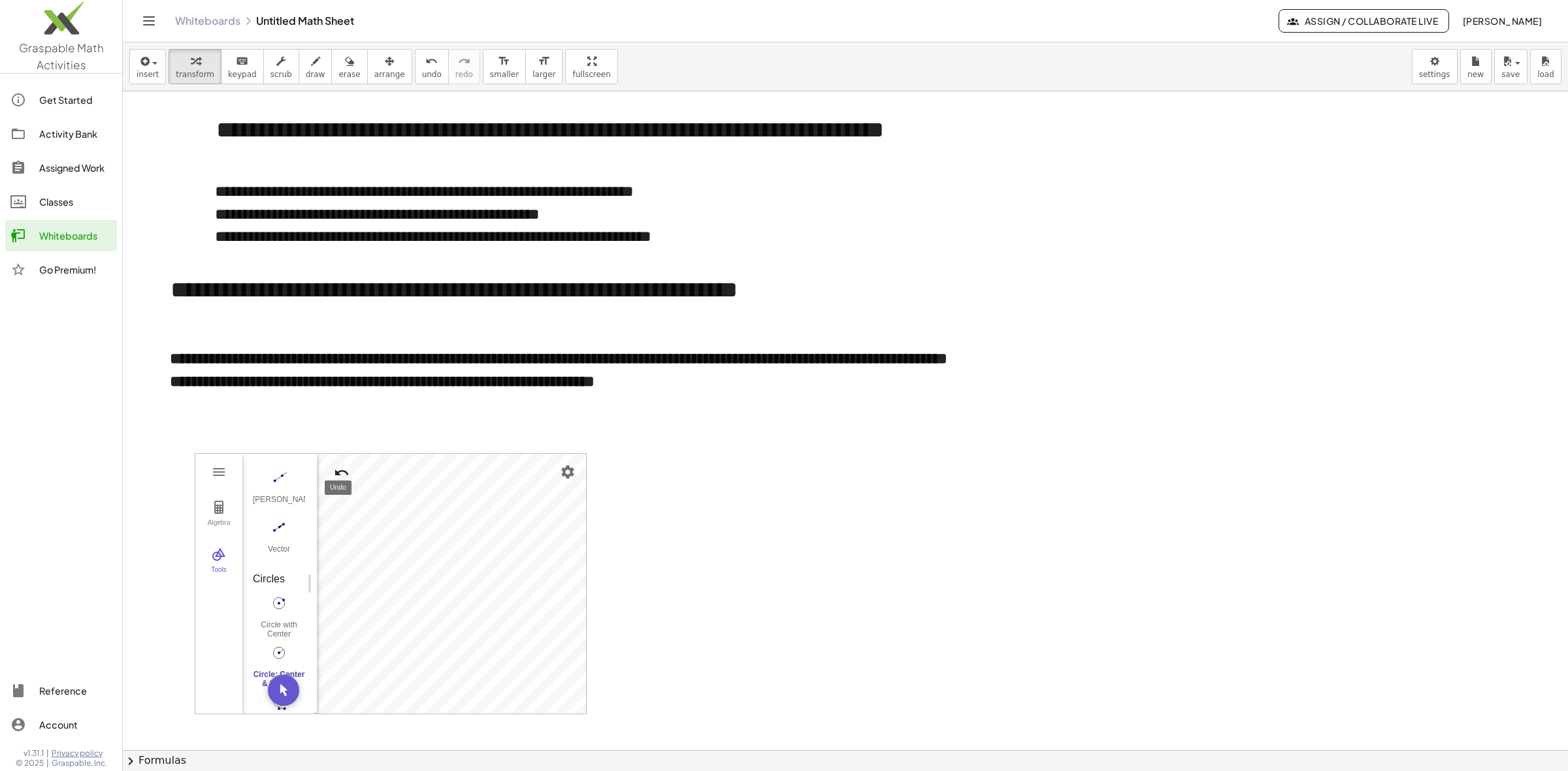
click at [343, 472] on img "Undo" at bounding box center [342, 473] width 16 height 16
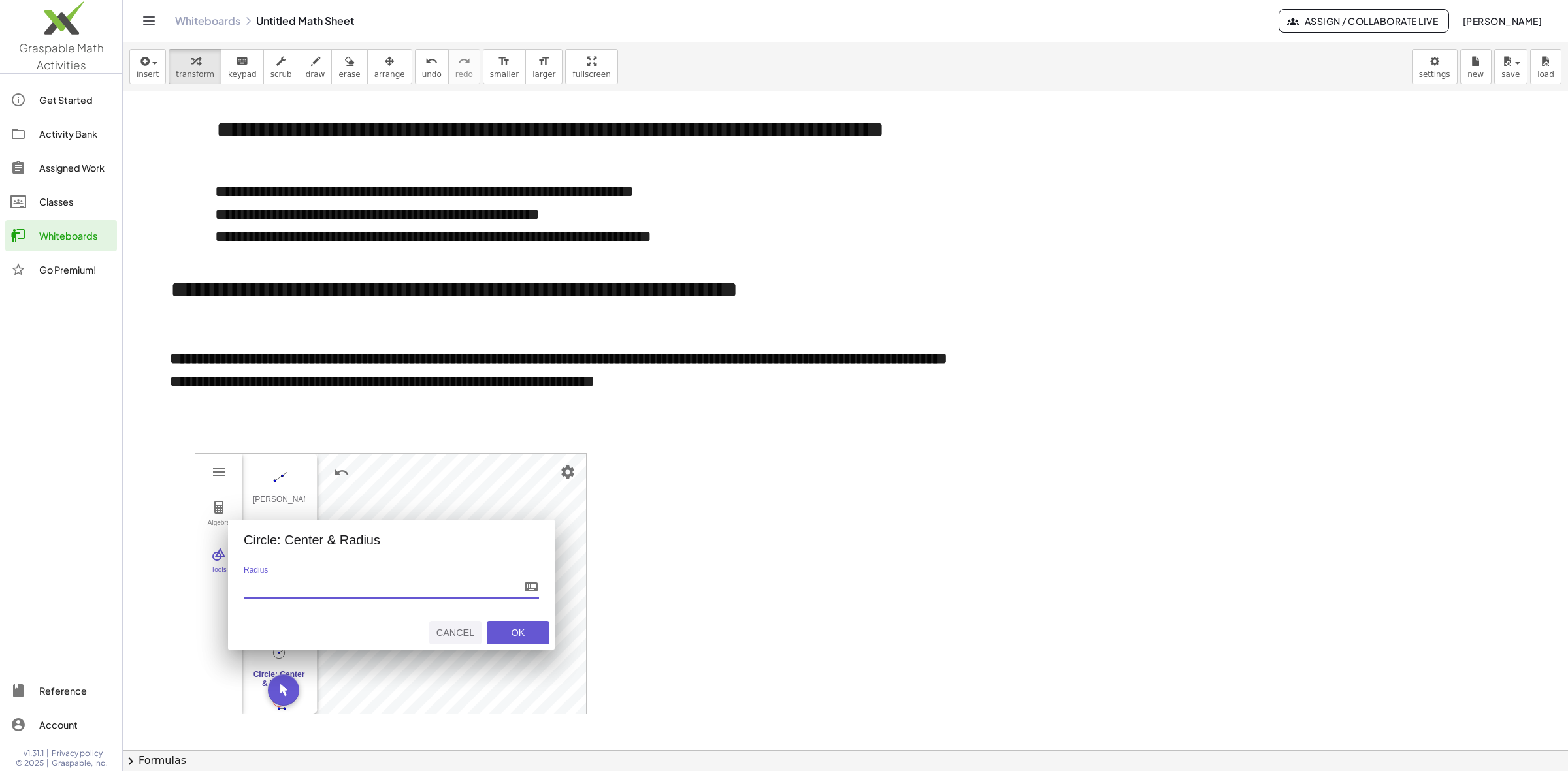
click at [461, 637] on div "Cancel" at bounding box center [455, 632] width 42 height 10
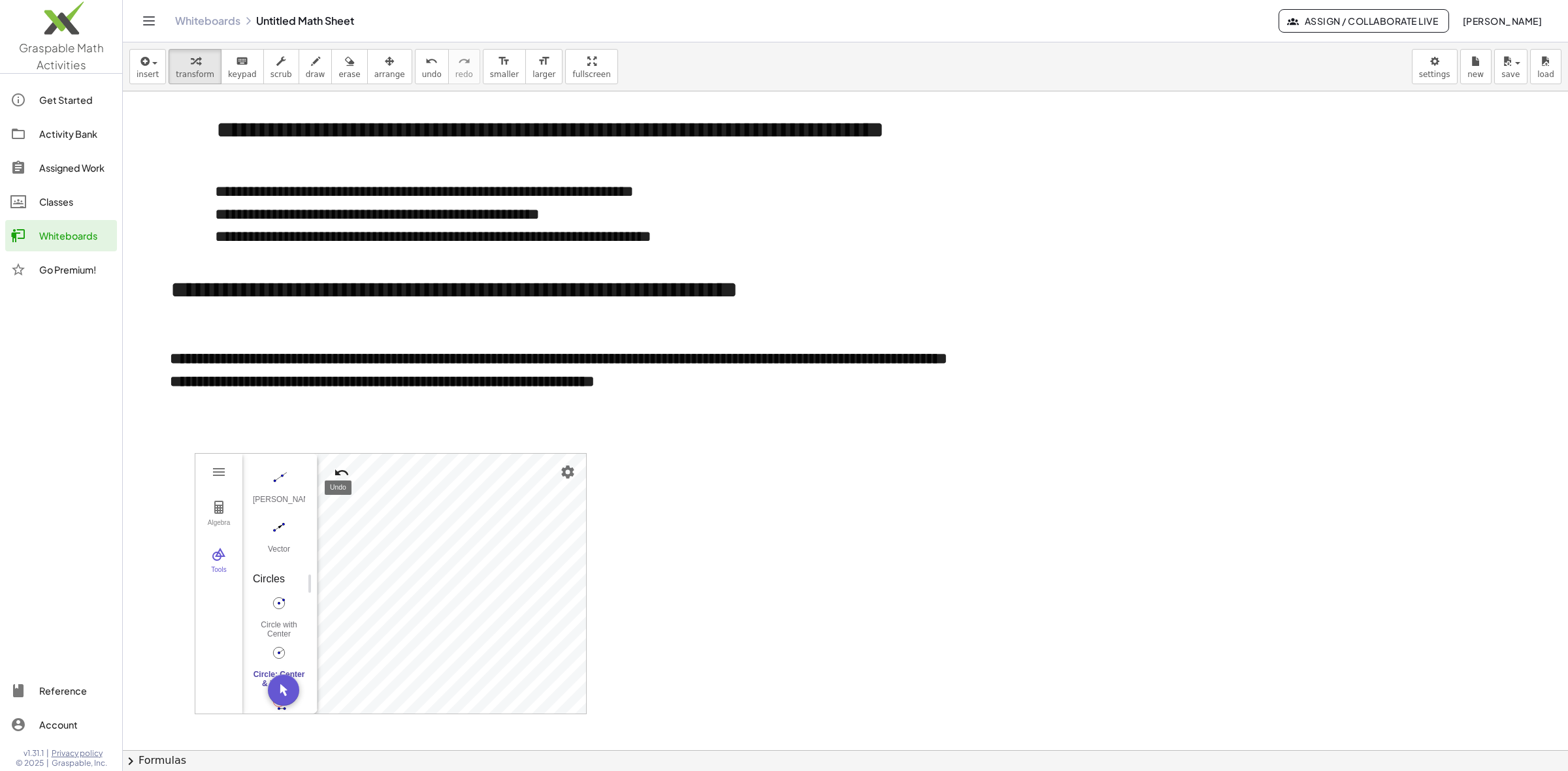
click at [350, 475] on button "Undo" at bounding box center [342, 473] width 24 height 24
click at [342, 478] on img "Undo" at bounding box center [342, 473] width 16 height 16
click at [276, 659] on img "Circle: Center & Radius. Select center point, then enter radius" at bounding box center [279, 652] width 52 height 21
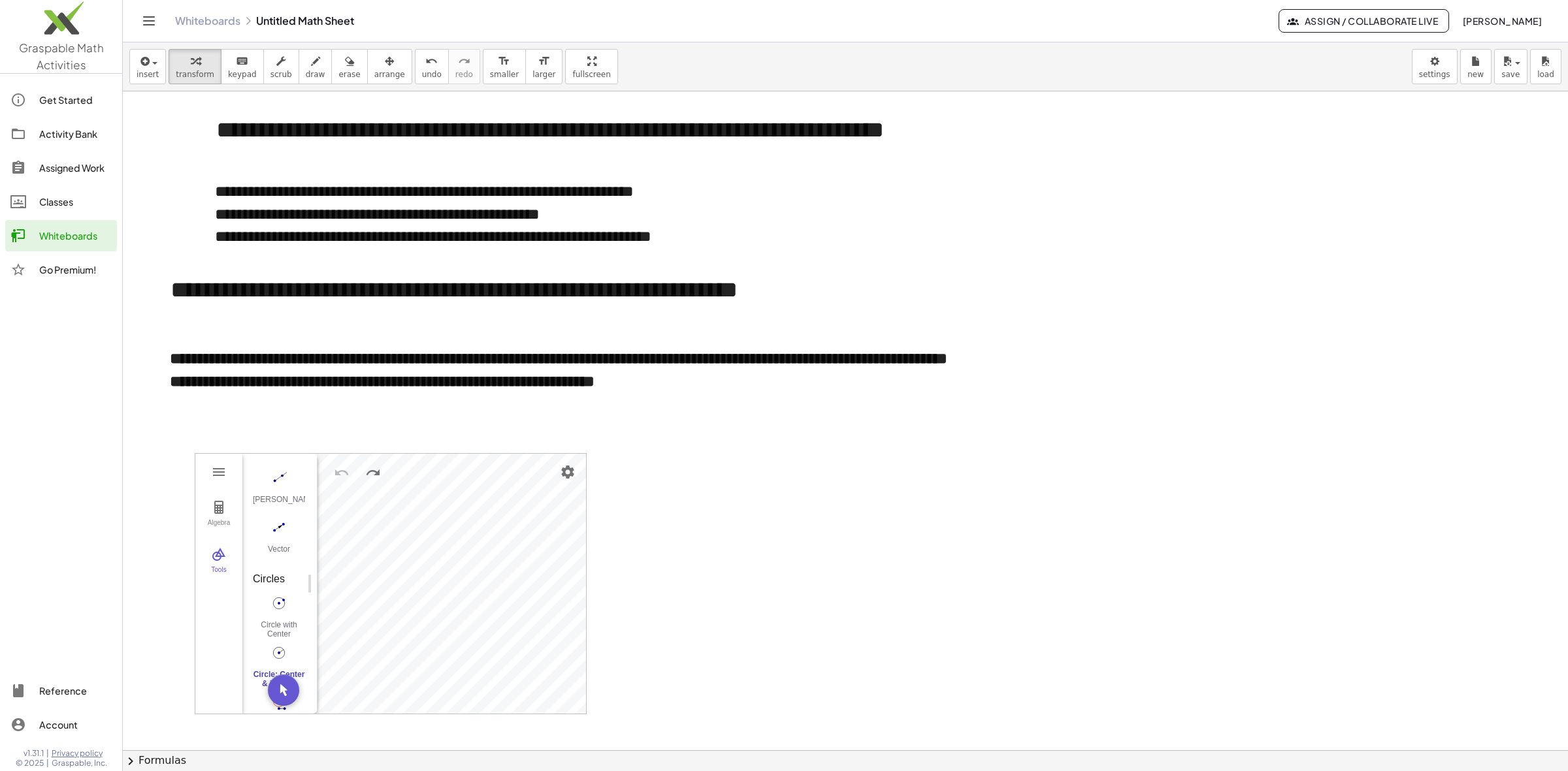
click at [279, 651] on img "Circle: Center & Radius. Select center point, then enter radius" at bounding box center [279, 652] width 52 height 21
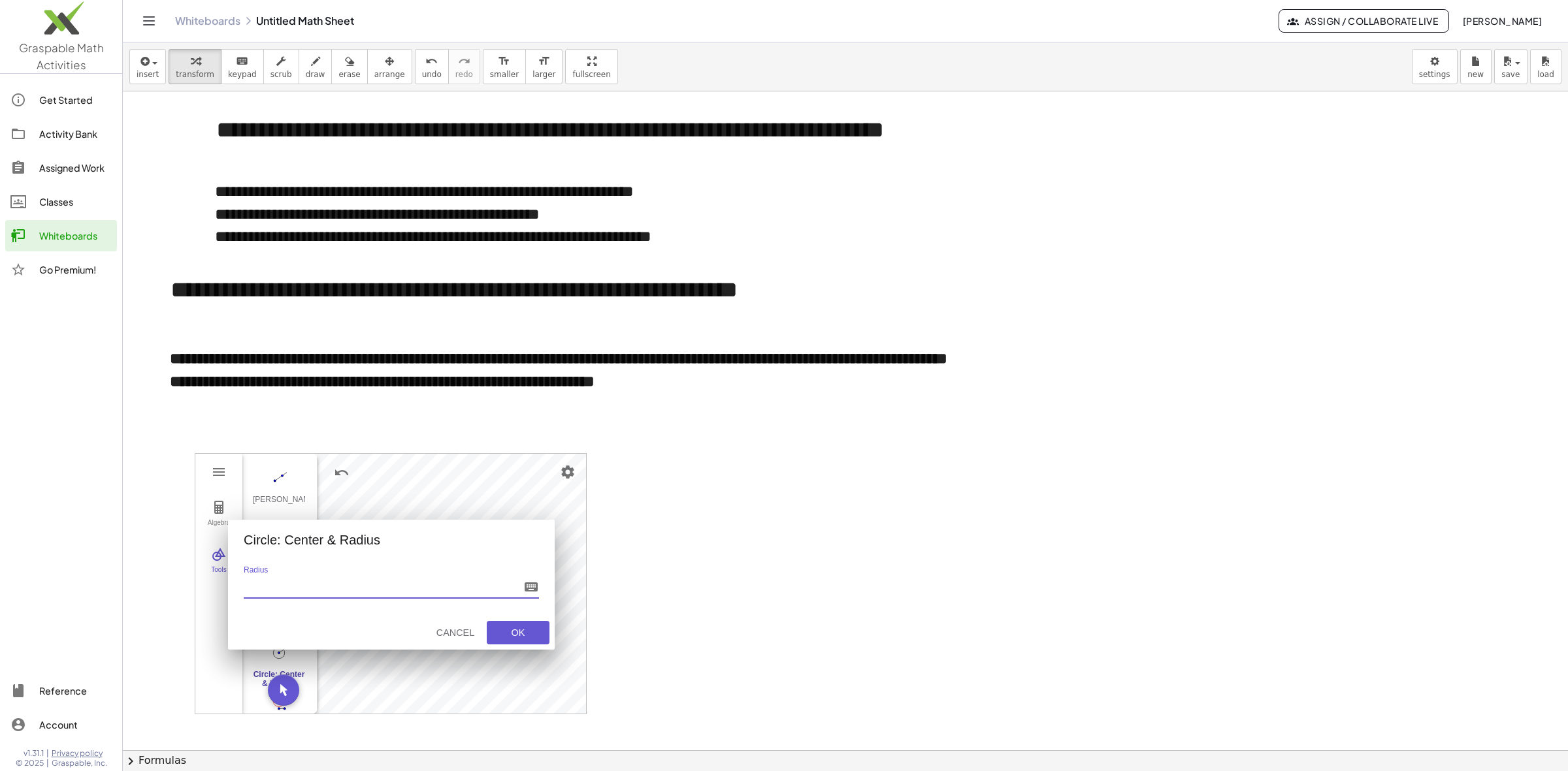
type input "*"
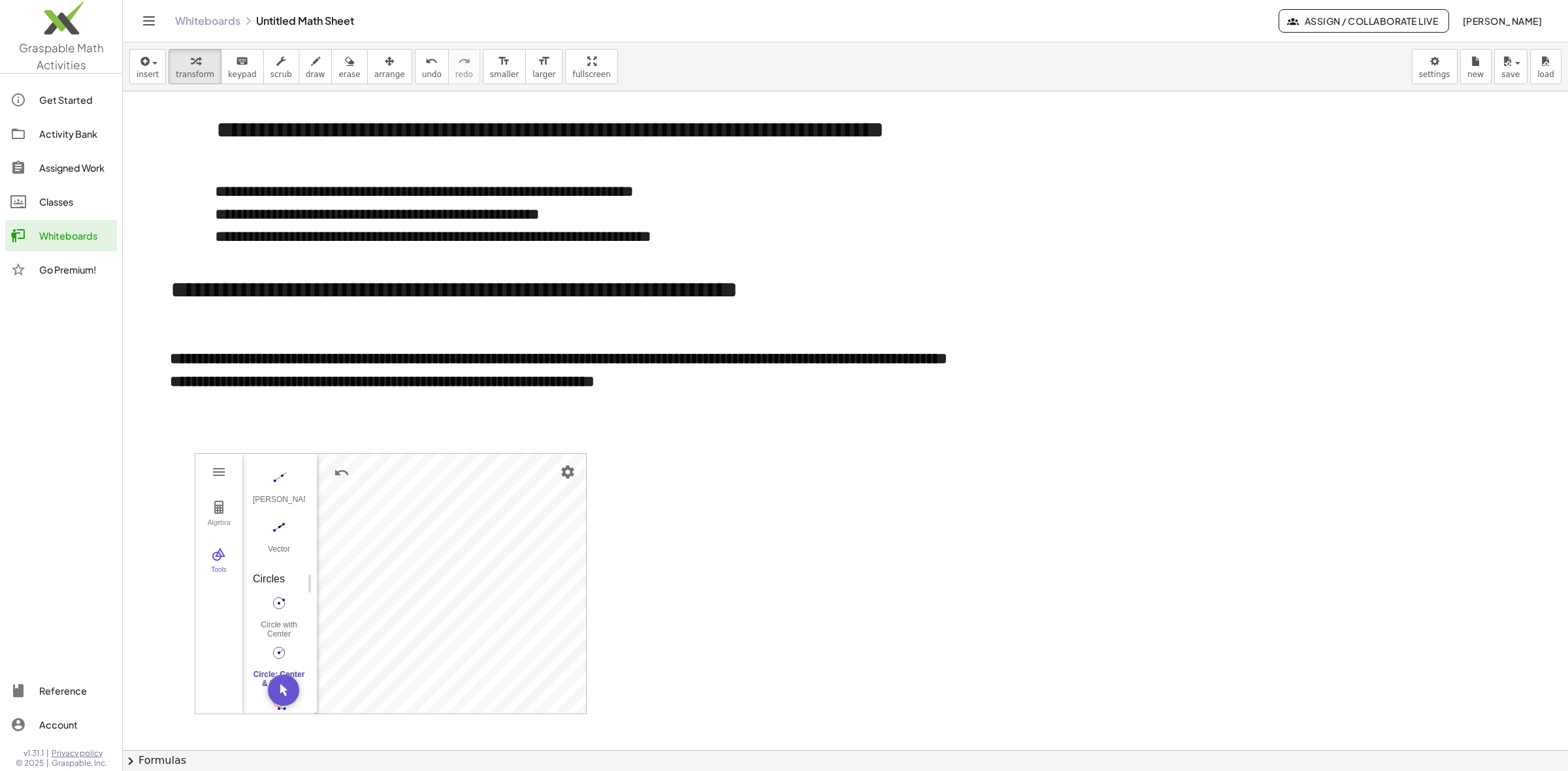
click at [281, 654] on img "Circle: Center & Radius. Select center point, then enter radius" at bounding box center [279, 652] width 52 height 21
click at [281, 652] on img "Circle: Center & Radius. Select center point, then enter radius" at bounding box center [279, 652] width 52 height 21
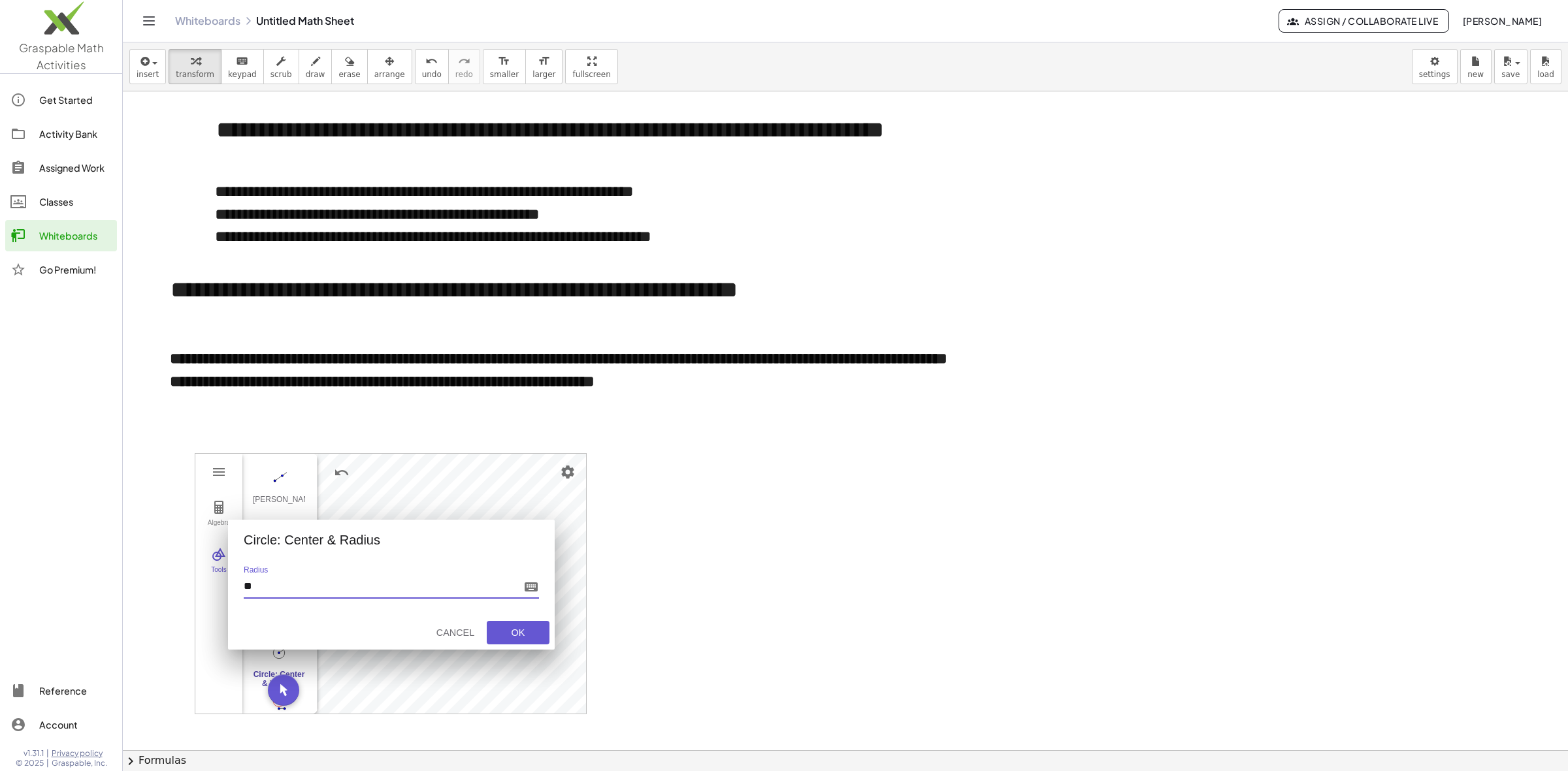
type input "***"
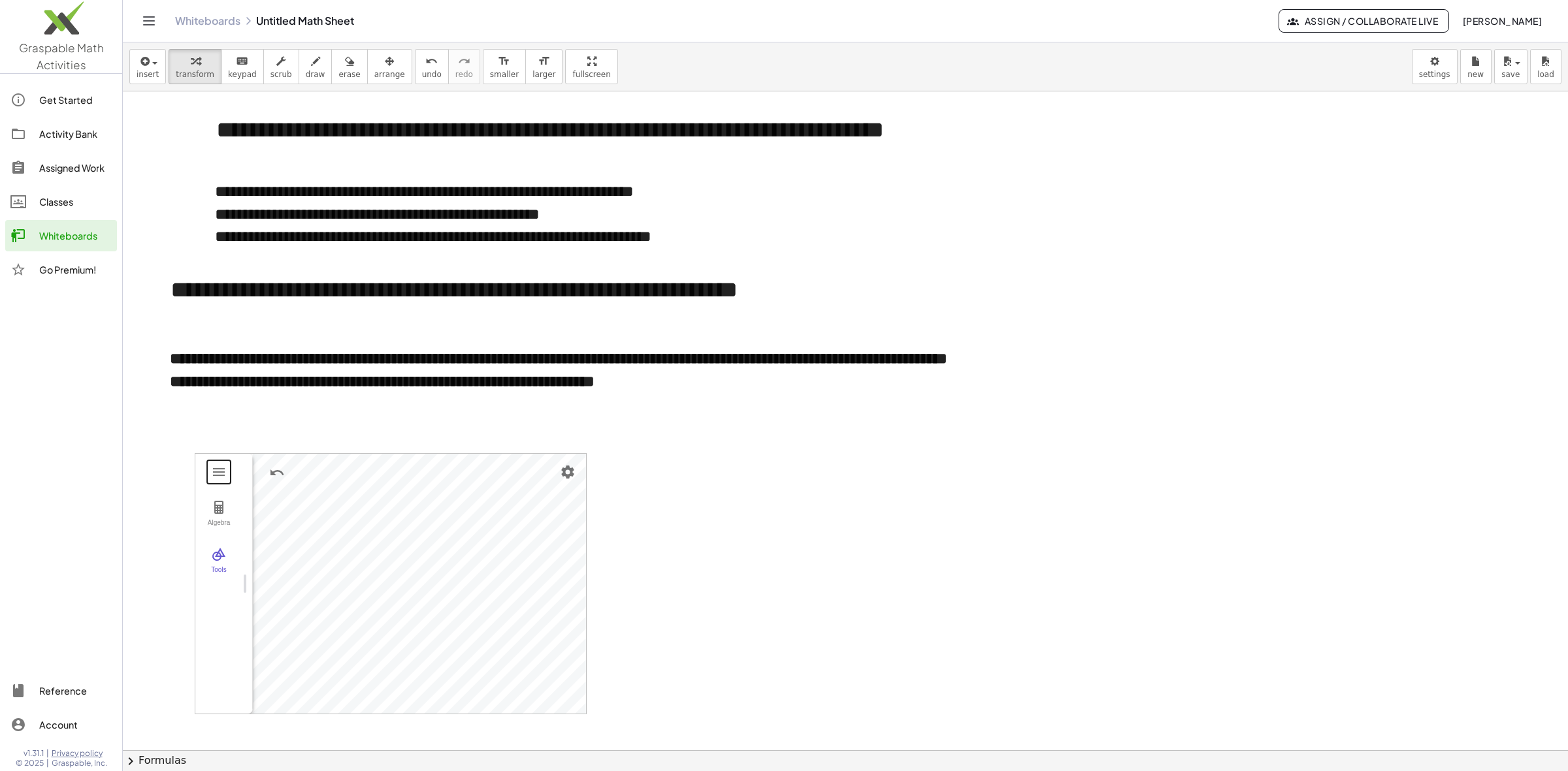
drag, startPoint x: 315, startPoint y: 579, endPoint x: 201, endPoint y: 578, distance: 114.0
click at [384, 69] on icon "button" at bounding box center [389, 61] width 9 height 16
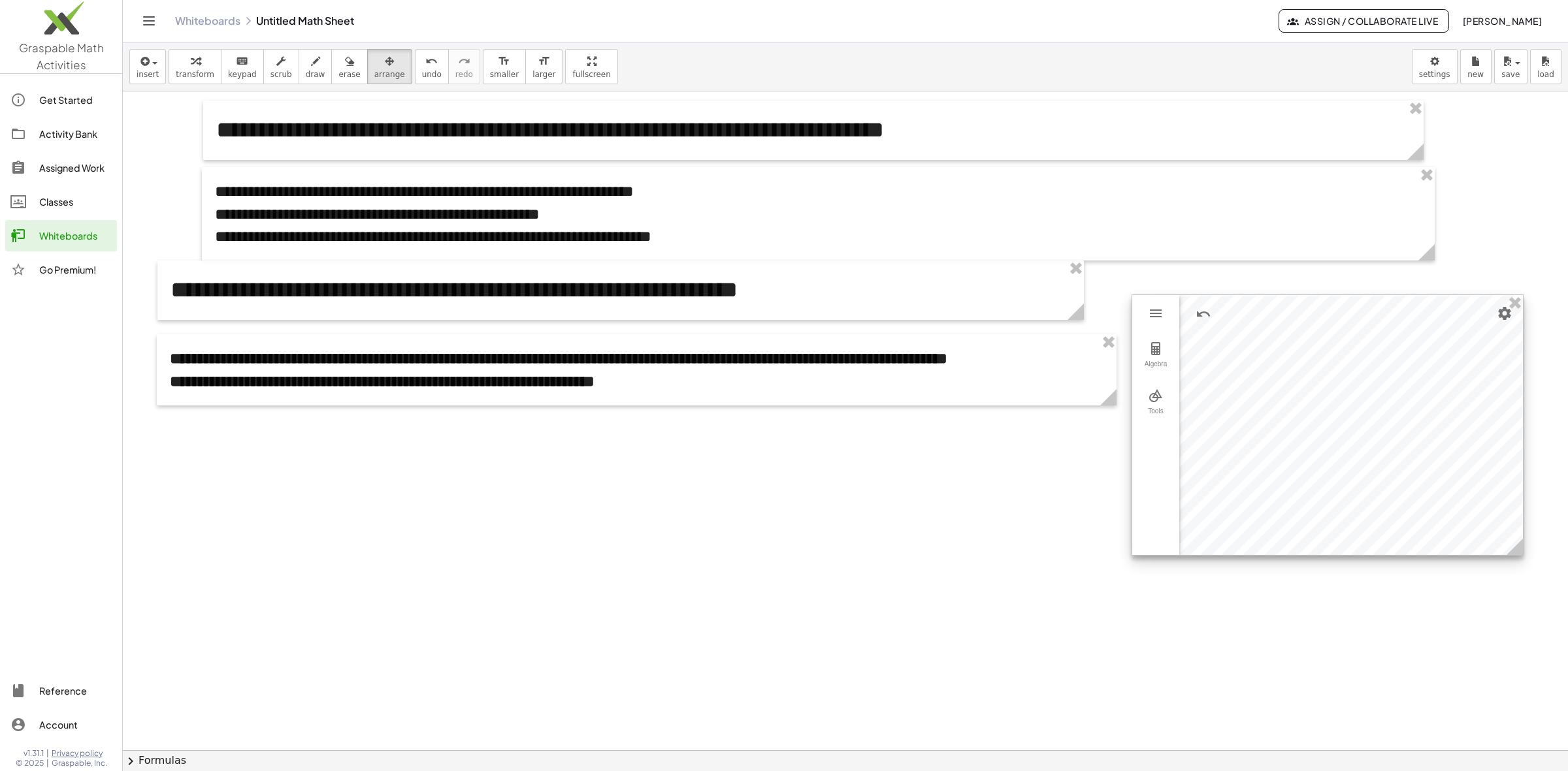
drag, startPoint x: 489, startPoint y: 496, endPoint x: 1426, endPoint y: 337, distance: 950.4
click at [1393, 337] on div at bounding box center [1327, 425] width 390 height 260
click at [1300, 314] on div at bounding box center [1328, 419] width 390 height 260
click at [299, 66] on button "draw" at bounding box center [315, 66] width 34 height 35
drag, startPoint x: 1299, startPoint y: 351, endPoint x: 1274, endPoint y: 404, distance: 58.6
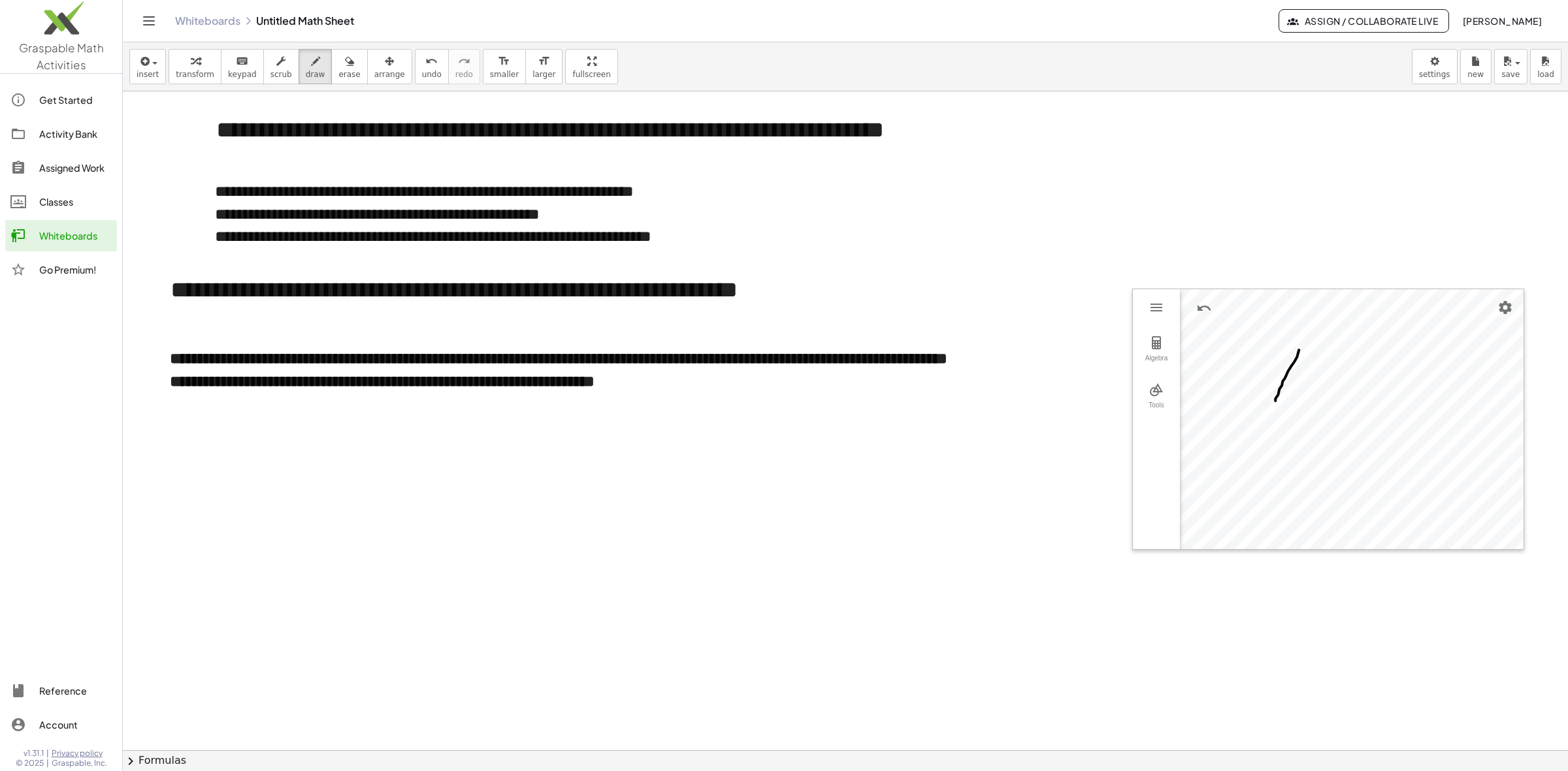
click at [1274, 404] on div at bounding box center [845, 750] width 1445 height 1318
drag, startPoint x: 1280, startPoint y: 412, endPoint x: 1259, endPoint y: 458, distance: 50.6
click at [1259, 458] on div at bounding box center [845, 750] width 1445 height 1318
drag, startPoint x: 1284, startPoint y: 451, endPoint x: 1279, endPoint y: 494, distance: 43.3
click at [1279, 494] on div at bounding box center [845, 750] width 1445 height 1318
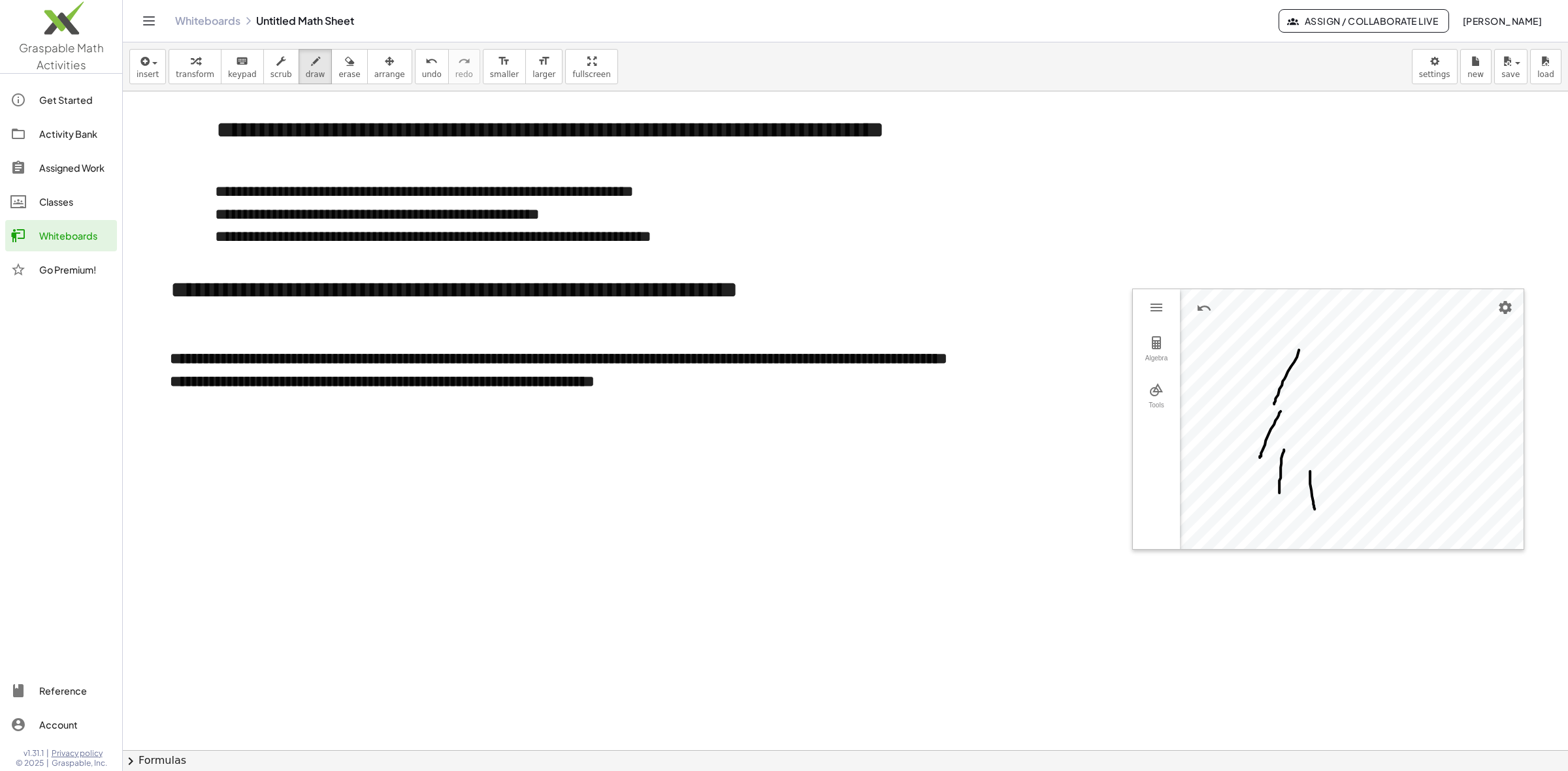
drag, startPoint x: 1310, startPoint y: 472, endPoint x: 1325, endPoint y: 507, distance: 38.1
click at [1321, 508] on div at bounding box center [845, 750] width 1445 height 1318
drag, startPoint x: 1346, startPoint y: 482, endPoint x: 1374, endPoint y: 487, distance: 28.4
click at [1364, 534] on div at bounding box center [845, 750] width 1445 height 1318
drag, startPoint x: 1373, startPoint y: 472, endPoint x: 1387, endPoint y: 506, distance: 36.8
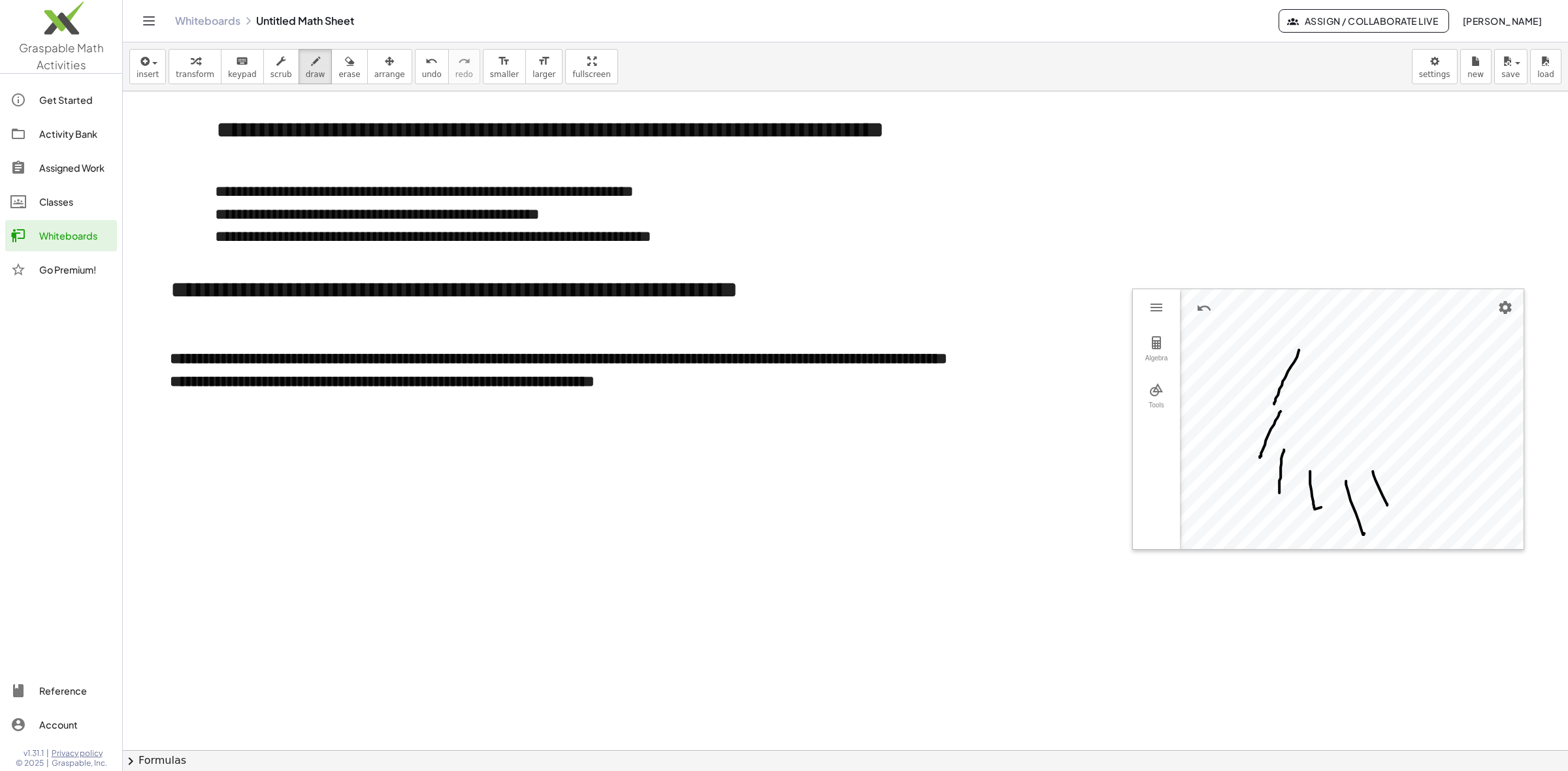
click at [1387, 506] on div at bounding box center [845, 750] width 1445 height 1318
click at [338, 73] on span "erase" at bounding box center [349, 74] width 22 height 9
drag, startPoint x: 1338, startPoint y: 399, endPoint x: 1411, endPoint y: 501, distance: 125.4
click at [1393, 501] on div at bounding box center [845, 750] width 1445 height 1318
